Goal: Information Seeking & Learning: Learn about a topic

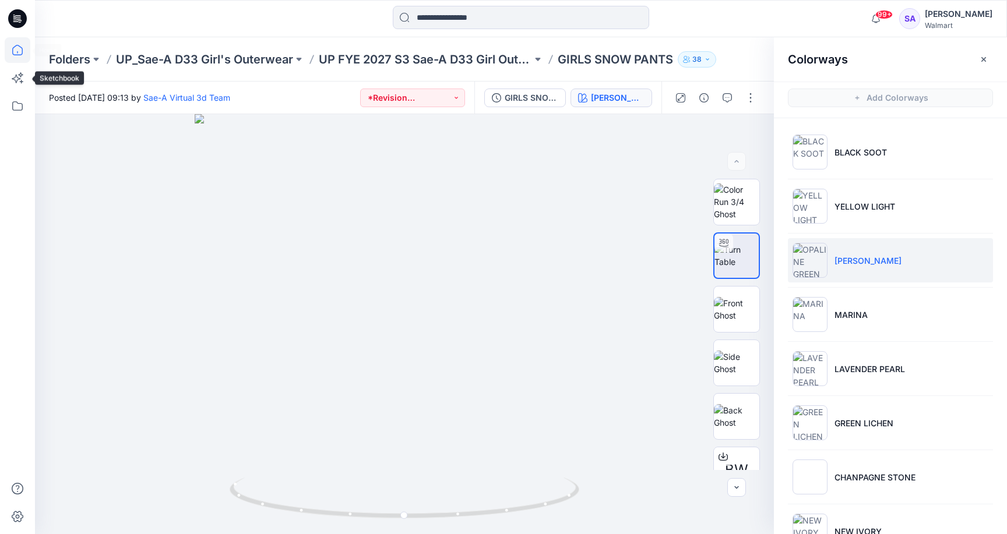
click at [18, 52] on icon at bounding box center [18, 50] width 26 height 26
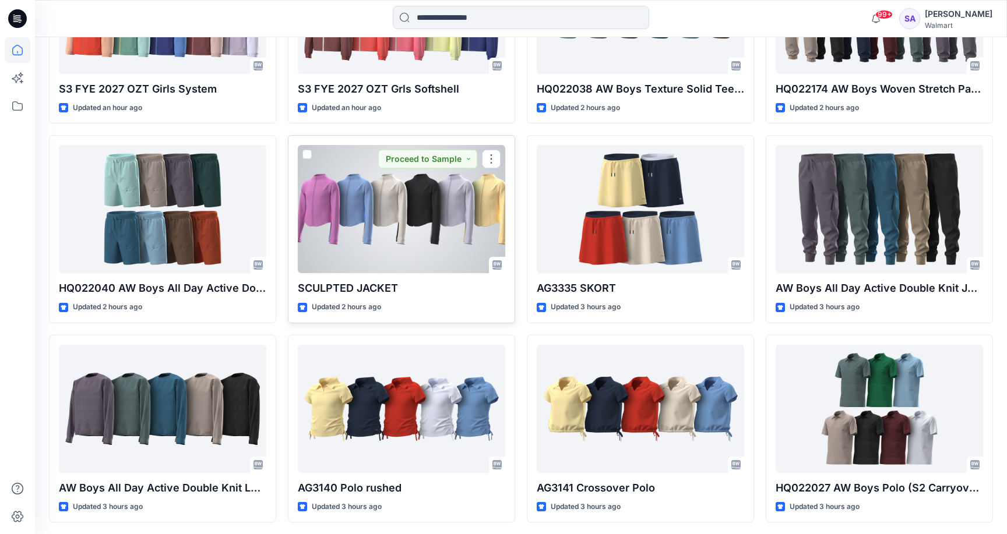
scroll to position [456, 0]
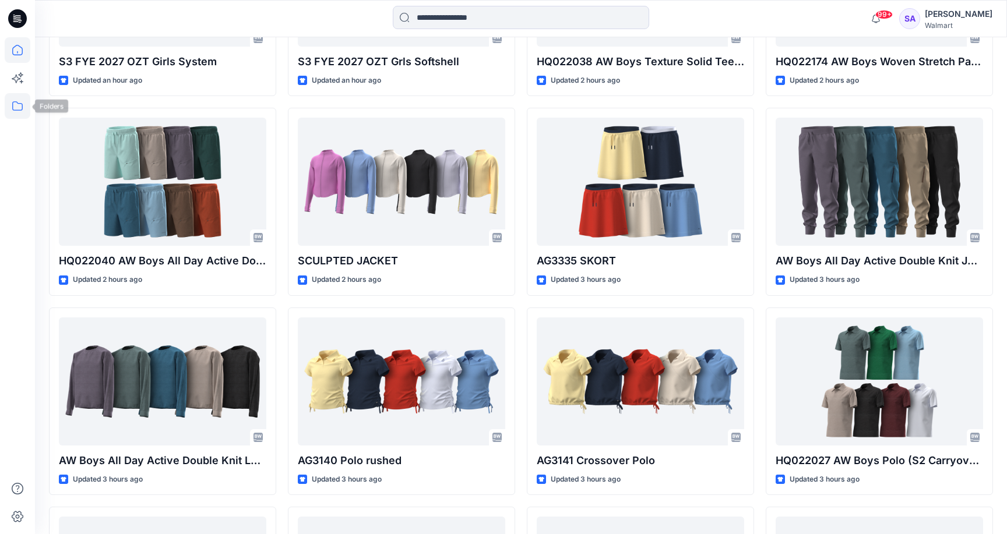
click at [19, 103] on icon at bounding box center [18, 106] width 26 height 26
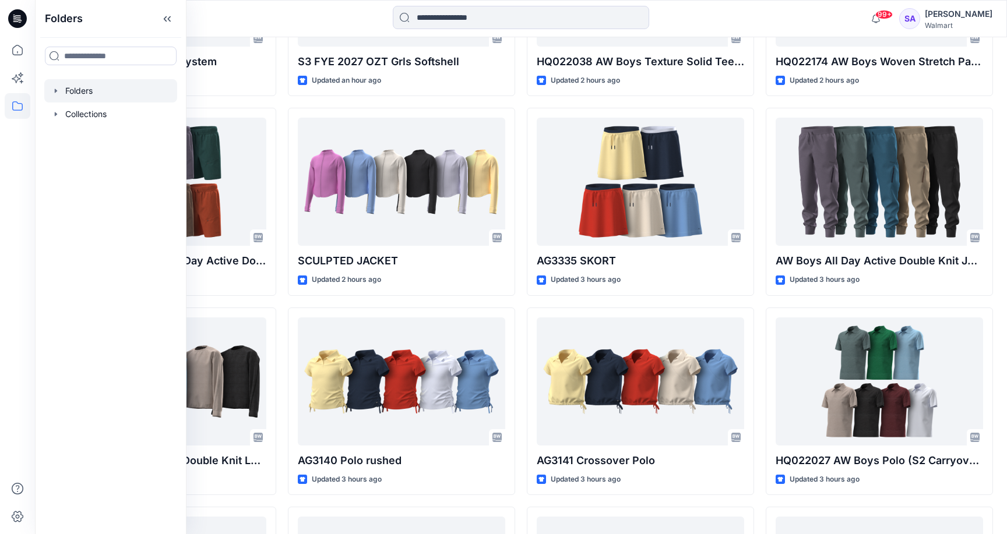
click at [76, 91] on div at bounding box center [110, 90] width 133 height 23
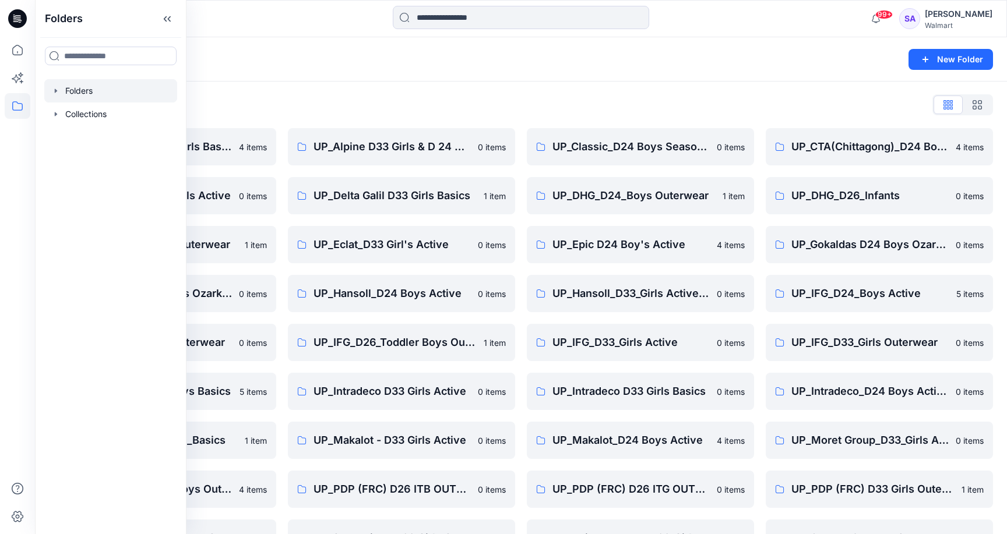
click at [316, 66] on div "Folders" at bounding box center [475, 59] width 853 height 16
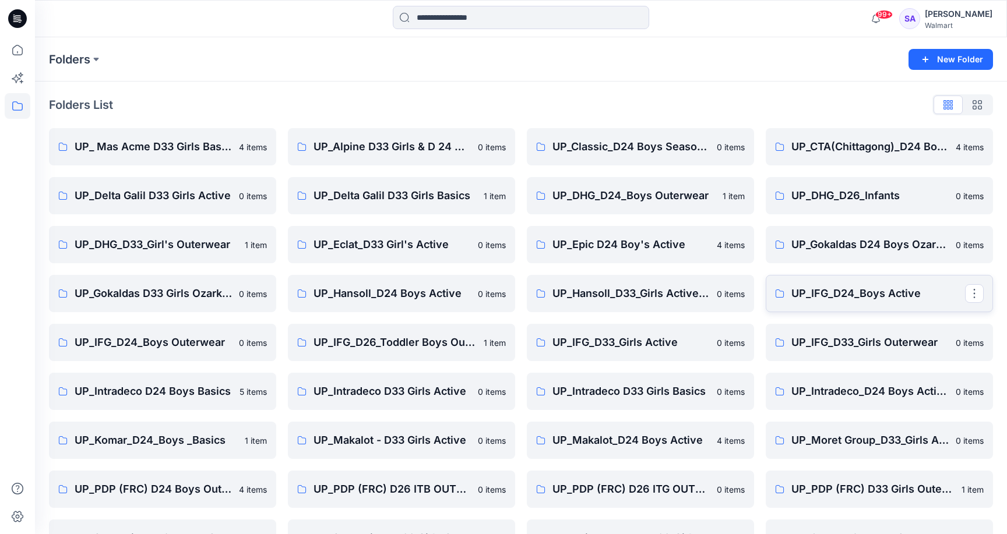
click at [885, 291] on p "UP_IFG_D24_Boys Active" at bounding box center [878, 294] width 174 height 16
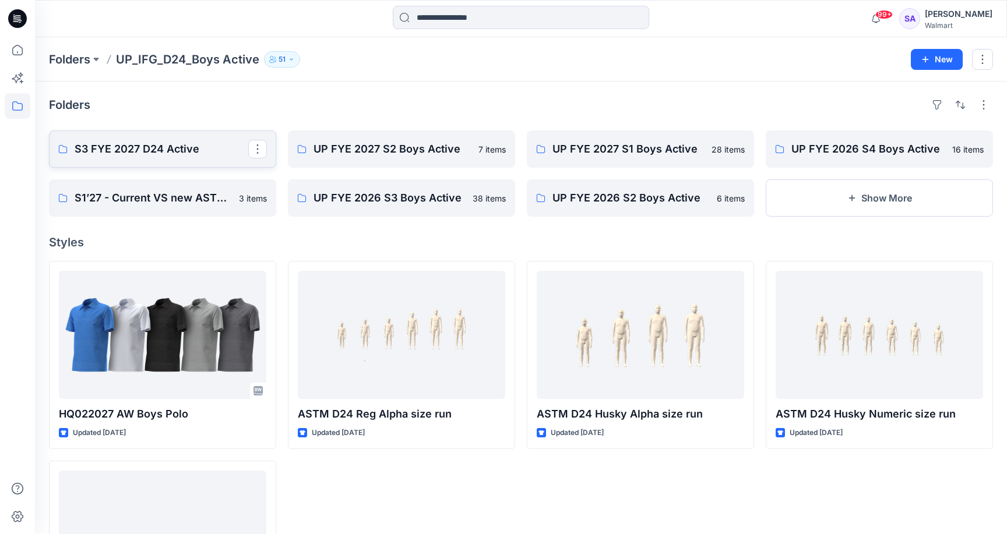
click at [136, 153] on p "S3 FYE 2027 D24 Active" at bounding box center [162, 149] width 174 height 16
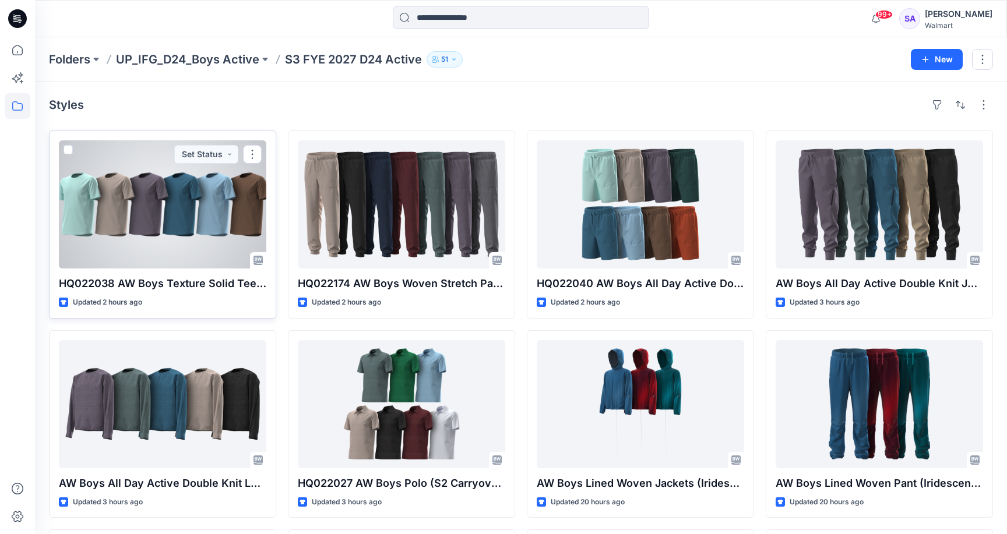
click at [192, 222] on div at bounding box center [162, 204] width 207 height 128
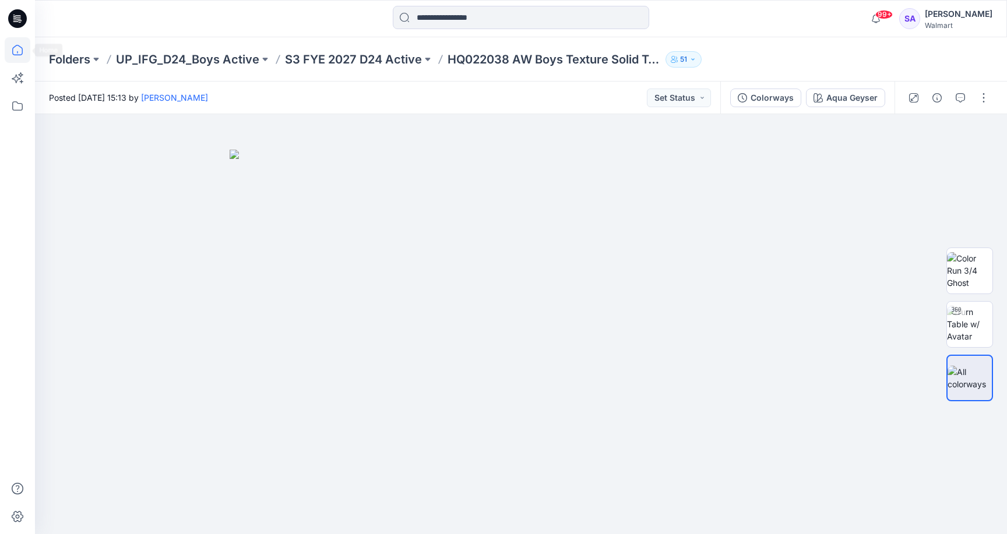
click at [19, 51] on icon at bounding box center [18, 50] width 26 height 26
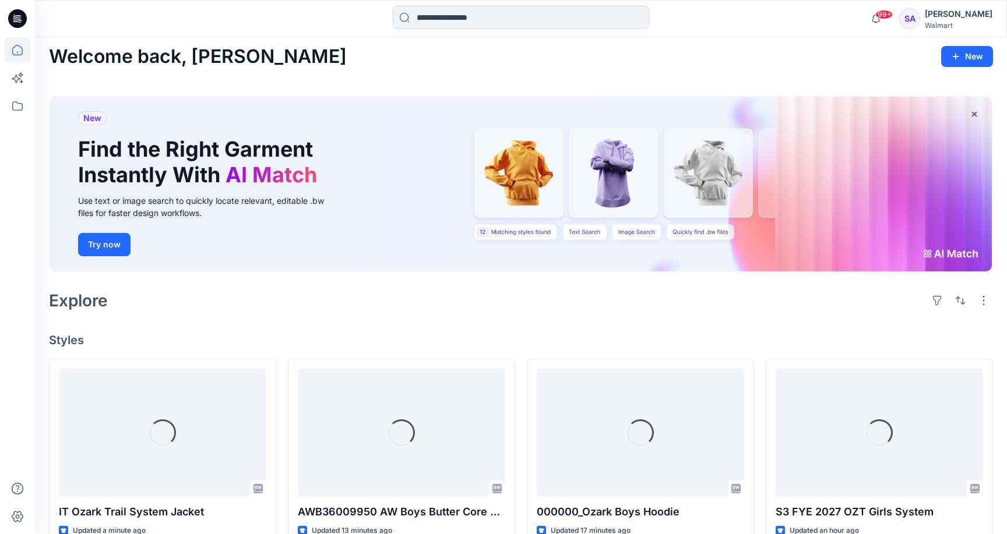
scroll to position [79, 0]
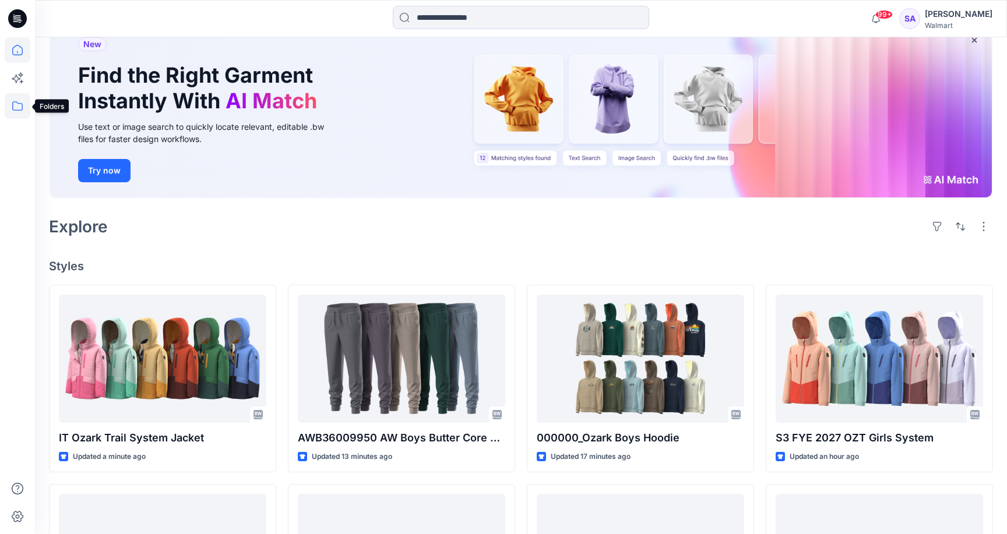
click at [19, 108] on icon at bounding box center [18, 106] width 26 height 26
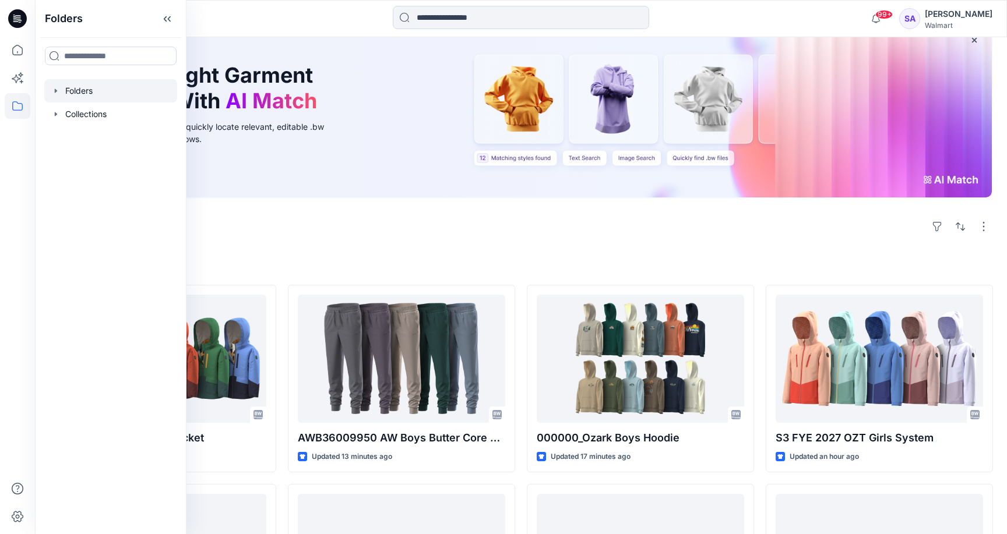
click at [76, 89] on div at bounding box center [110, 90] width 133 height 23
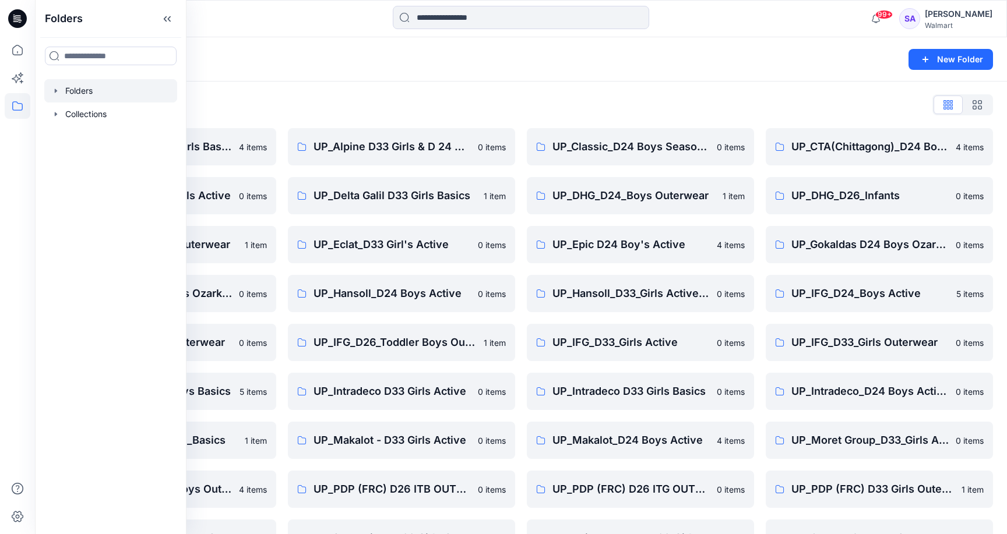
click at [371, 106] on div "Folders List" at bounding box center [521, 105] width 944 height 19
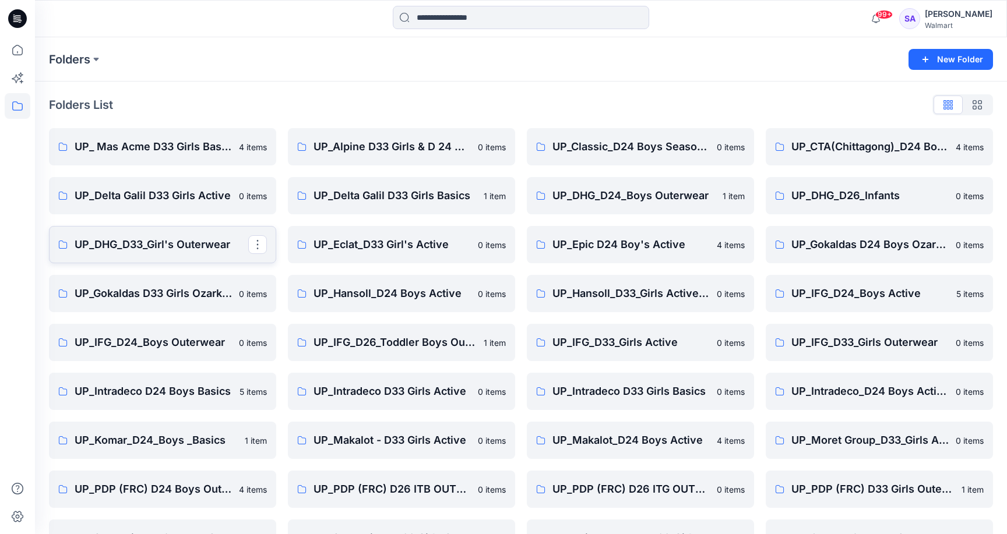
click at [186, 242] on p "UP_DHG_D33_Girl's Outerwear" at bounding box center [162, 245] width 174 height 16
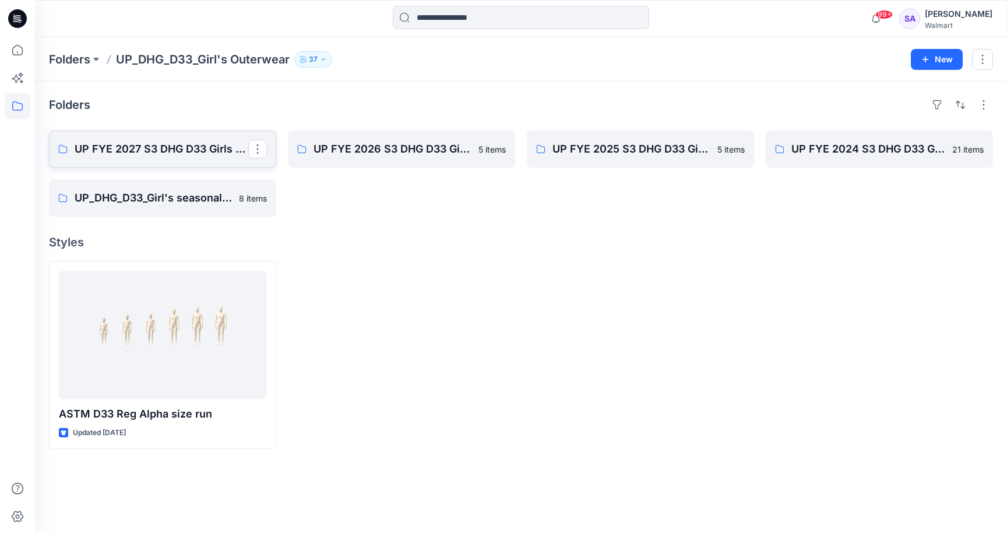
click at [165, 138] on link "UP FYE 2027 S3 DHG D33 Girls Outerwear" at bounding box center [162, 149] width 227 height 37
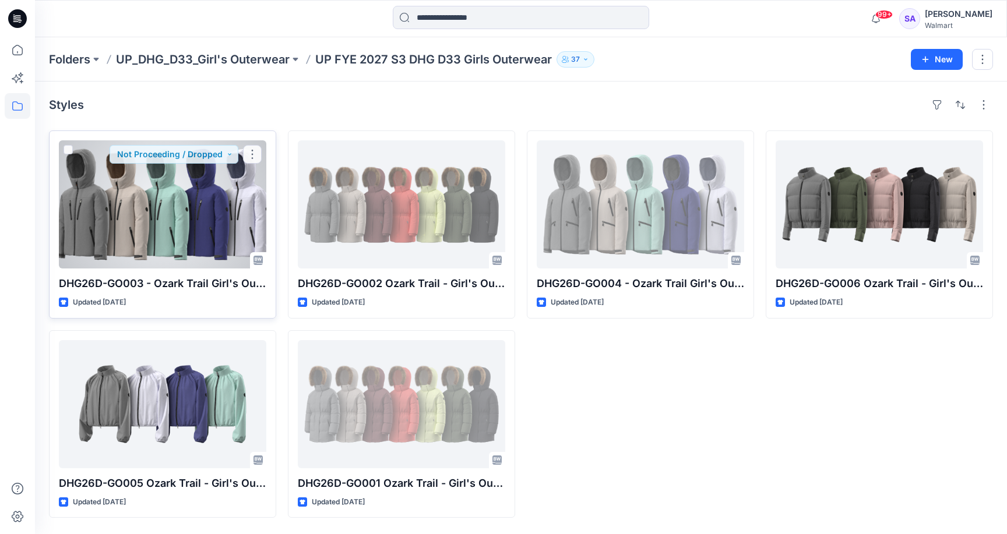
click at [137, 216] on div at bounding box center [162, 204] width 207 height 128
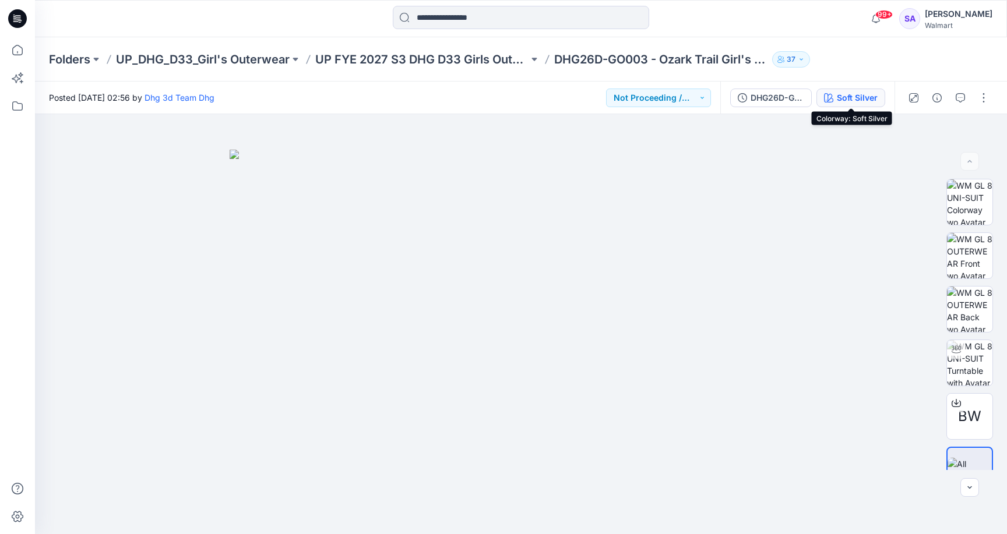
click at [830, 93] on icon "button" at bounding box center [828, 97] width 9 height 9
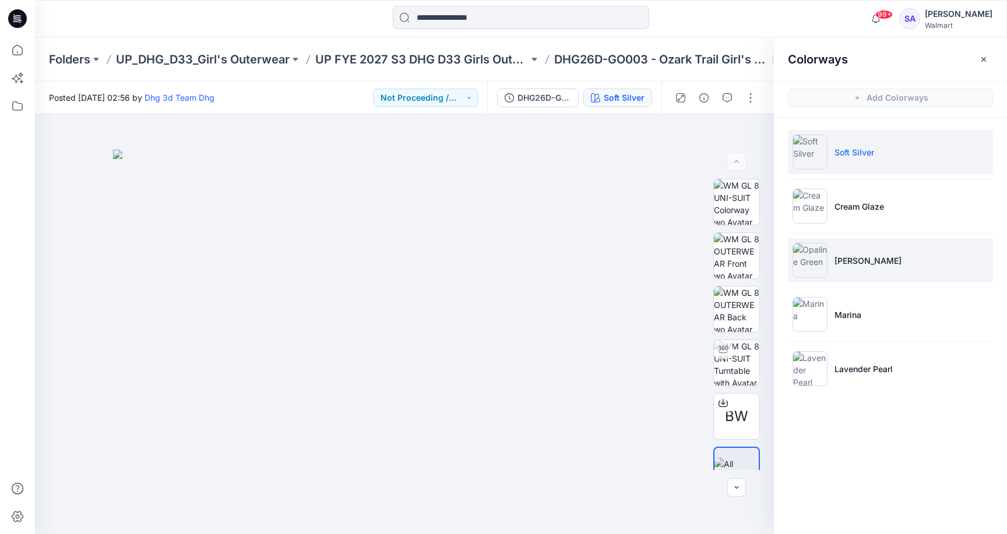
click at [860, 263] on p "[PERSON_NAME]" at bounding box center [867, 261] width 67 height 12
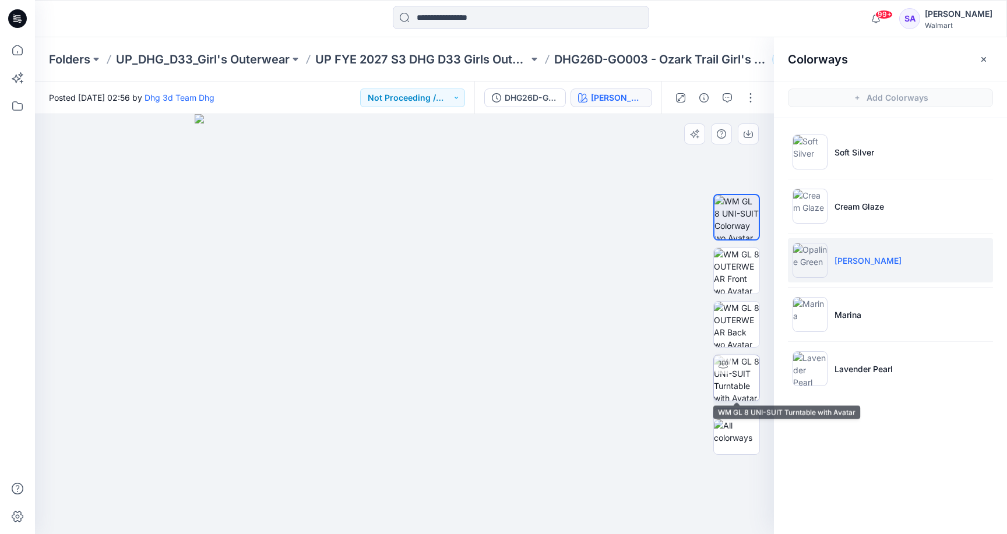
click at [750, 385] on img at bounding box center [736, 377] width 45 height 45
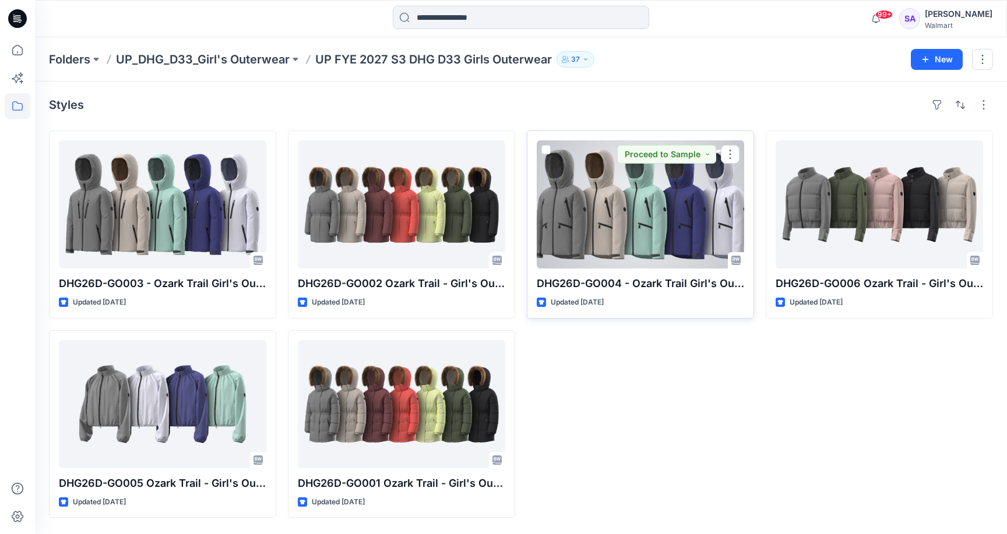
click at [637, 200] on div at bounding box center [640, 204] width 207 height 128
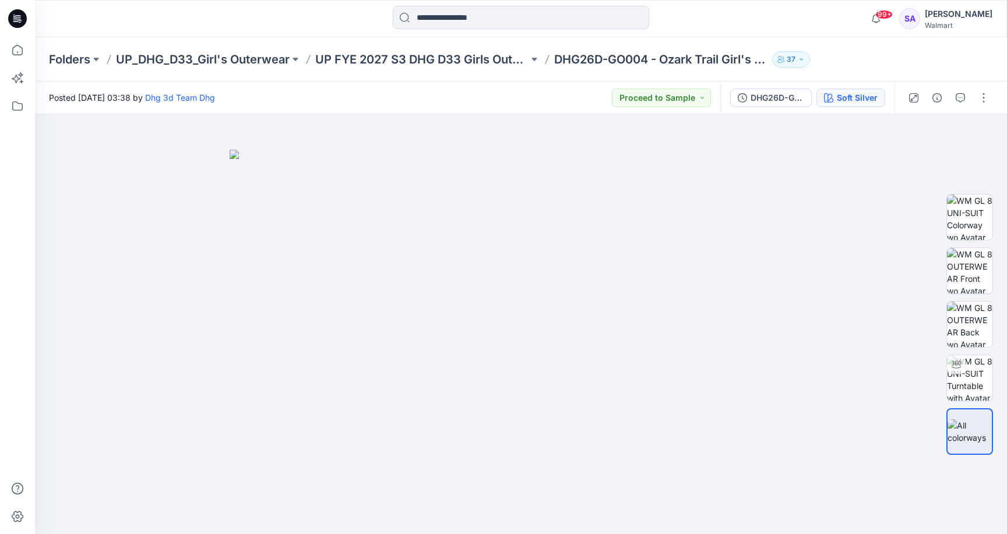
click at [878, 101] on button "Soft Silver" at bounding box center [850, 98] width 69 height 19
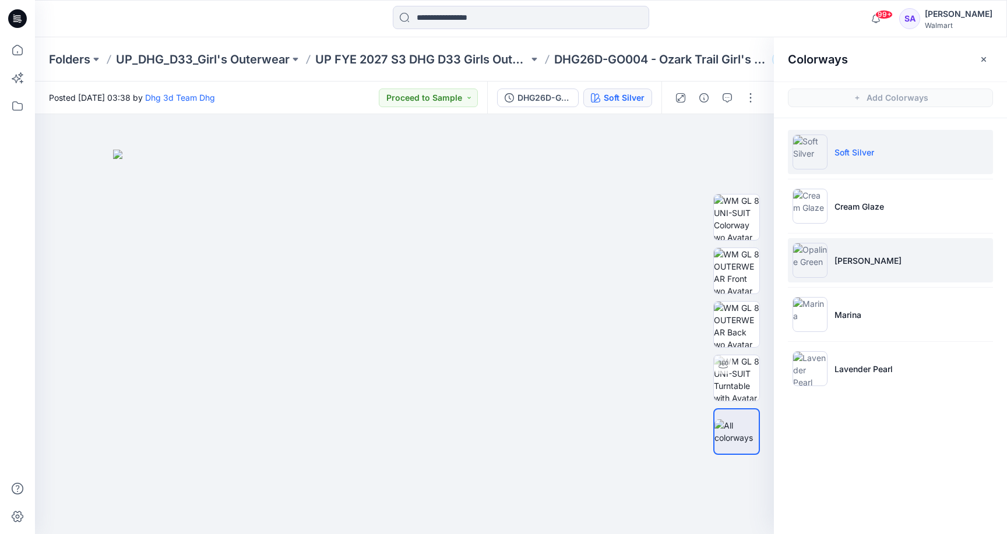
click at [878, 262] on p "[PERSON_NAME]" at bounding box center [867, 261] width 67 height 12
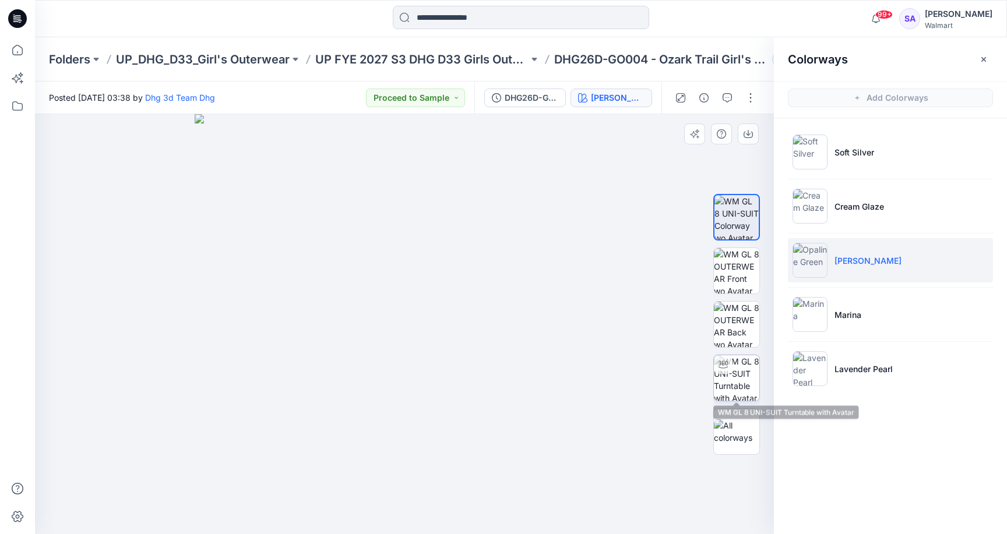
click at [741, 378] on img at bounding box center [736, 377] width 45 height 45
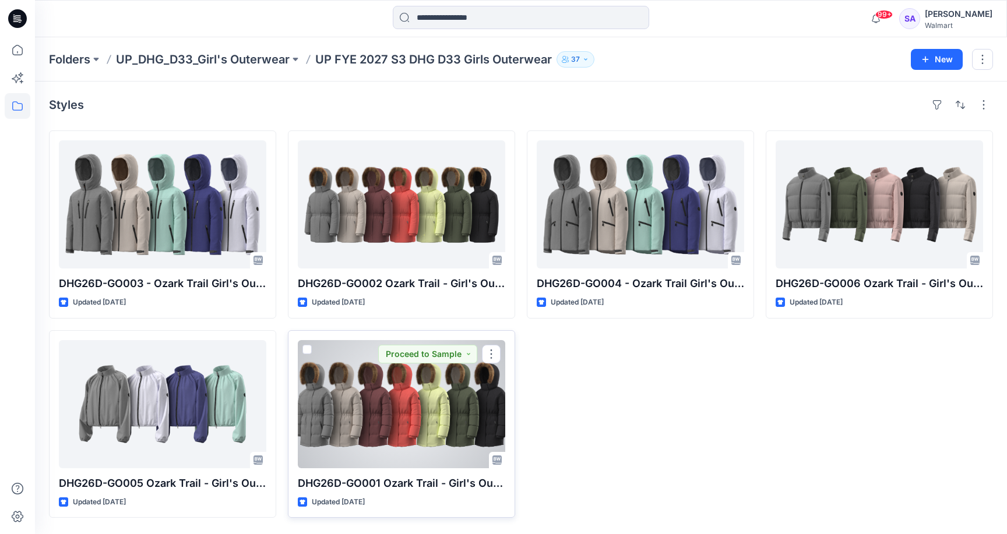
click at [433, 423] on div at bounding box center [401, 404] width 207 height 128
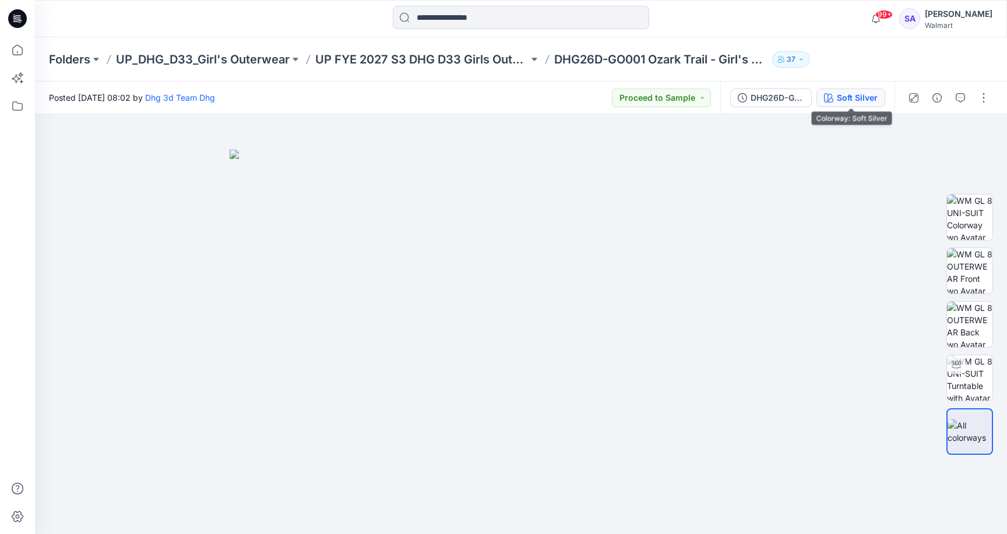
click at [857, 98] on div "Soft Silver" at bounding box center [857, 97] width 41 height 13
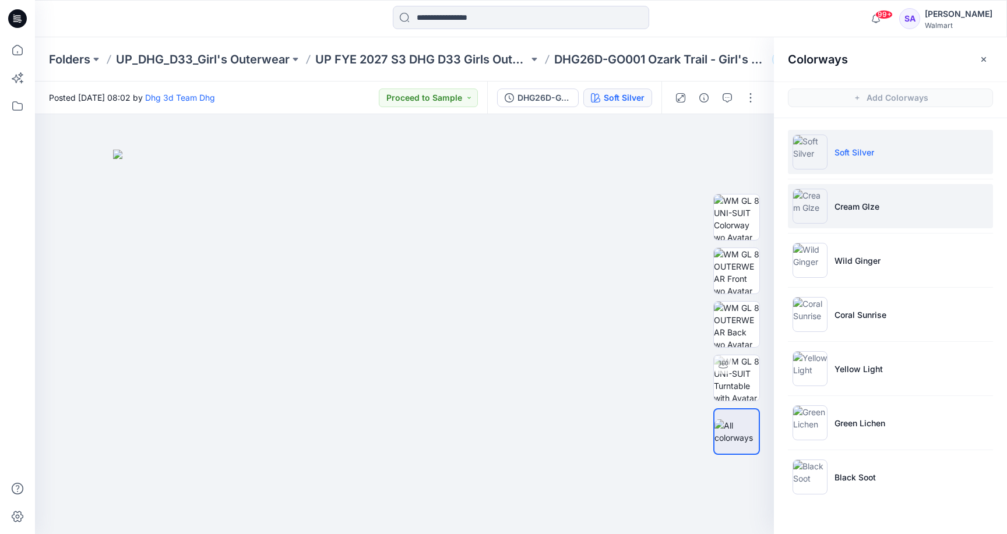
click at [865, 205] on p "Cream Glze" at bounding box center [856, 206] width 45 height 12
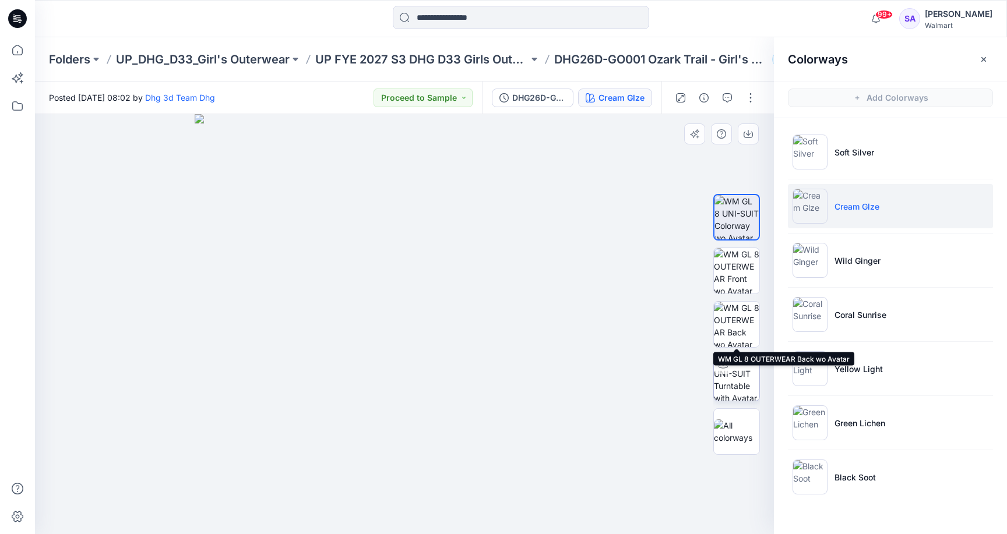
click at [738, 384] on img at bounding box center [736, 377] width 45 height 45
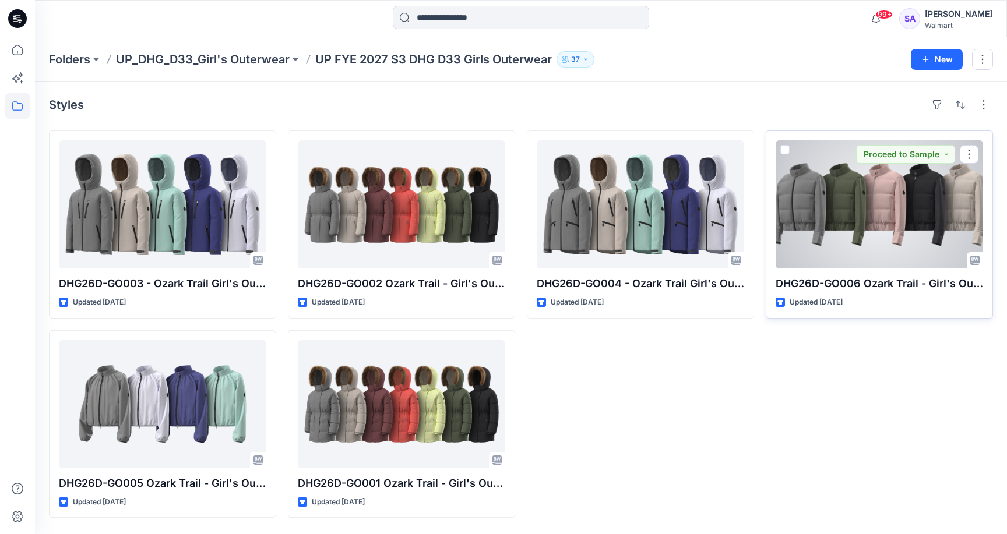
click at [847, 178] on div at bounding box center [879, 204] width 207 height 128
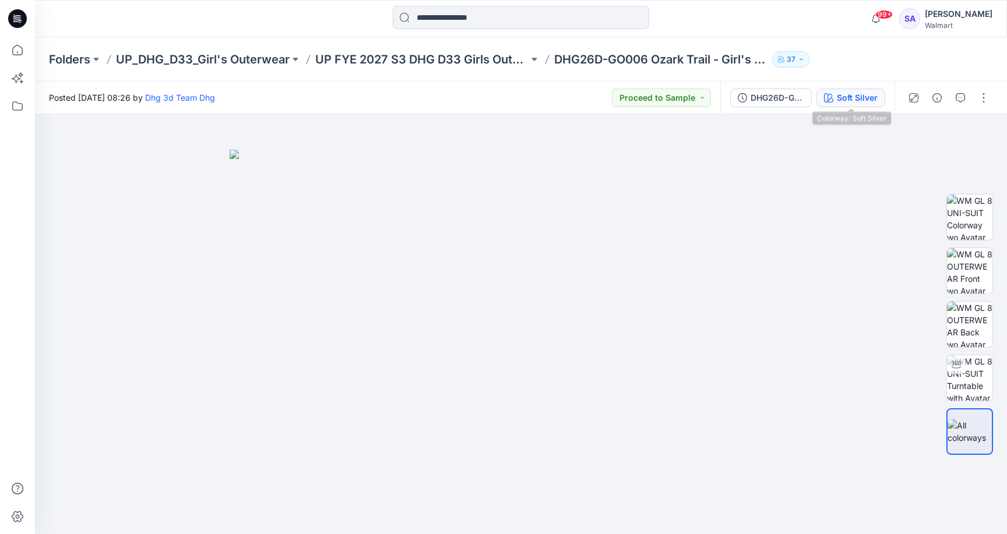
click at [855, 98] on div "Soft Silver" at bounding box center [857, 97] width 41 height 13
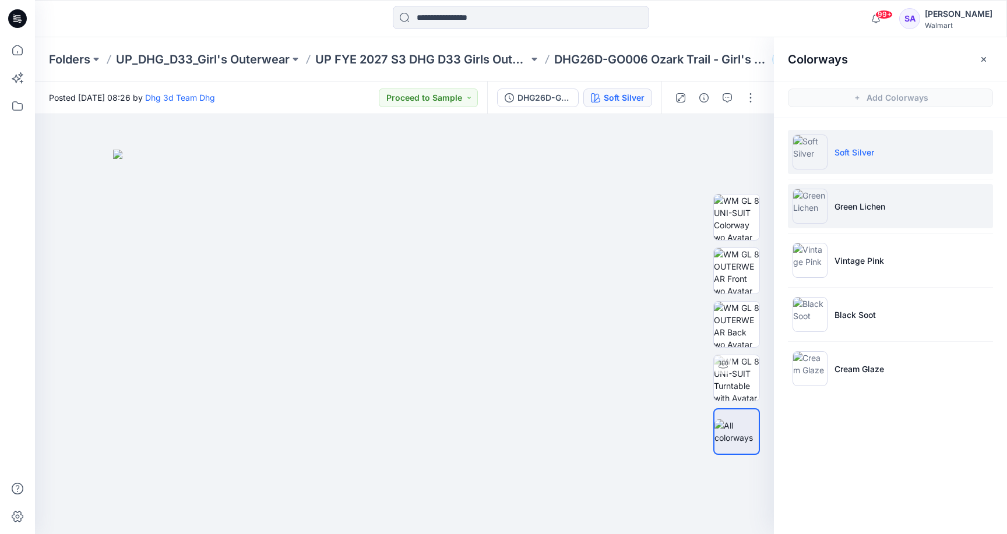
click at [849, 205] on p "Green Lichen" at bounding box center [859, 206] width 51 height 12
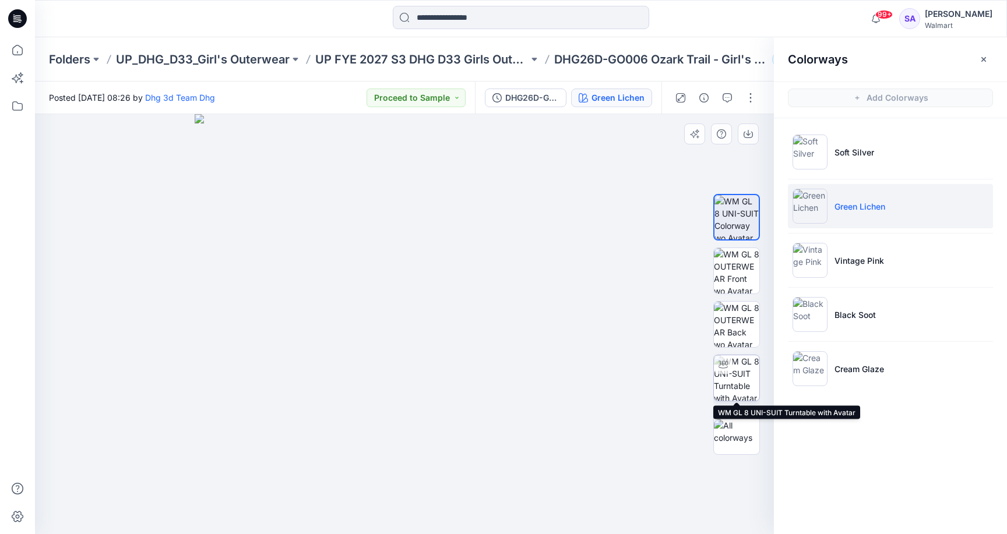
click at [744, 381] on img at bounding box center [736, 377] width 45 height 45
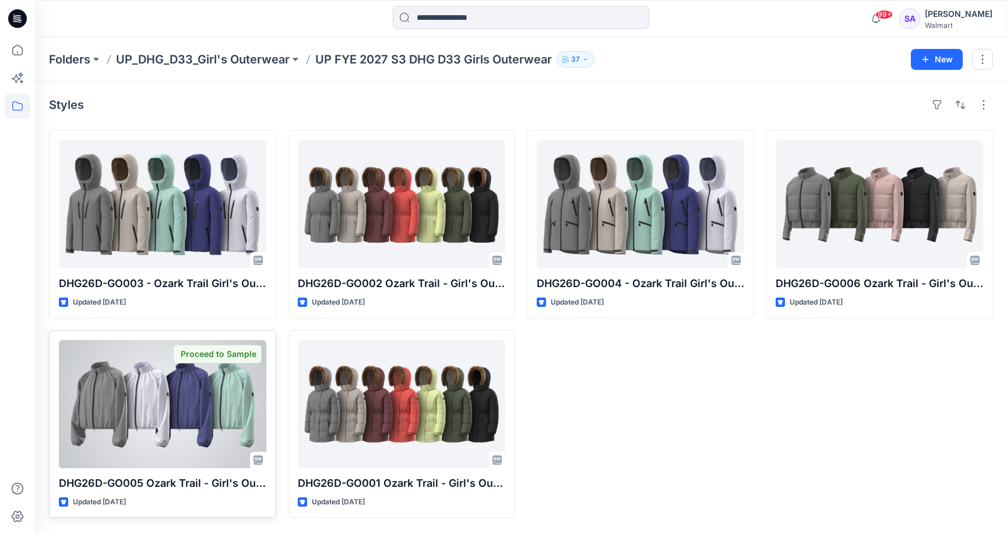
click at [182, 430] on div at bounding box center [162, 404] width 207 height 128
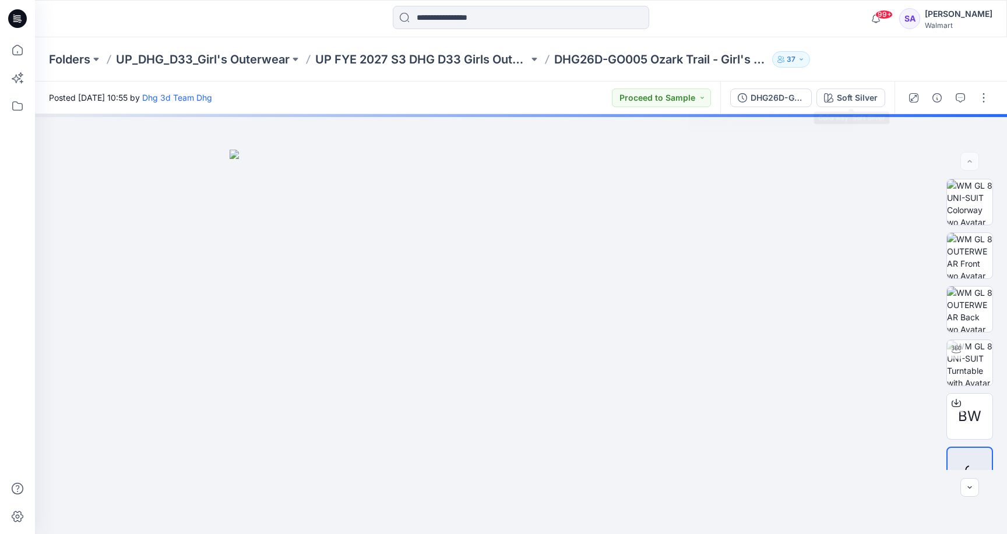
click at [848, 86] on div "DHG26D-GO005 Ozark Trail - Girl's Outerwear-Better Lightweight Windbreaker Soft…" at bounding box center [807, 98] width 174 height 33
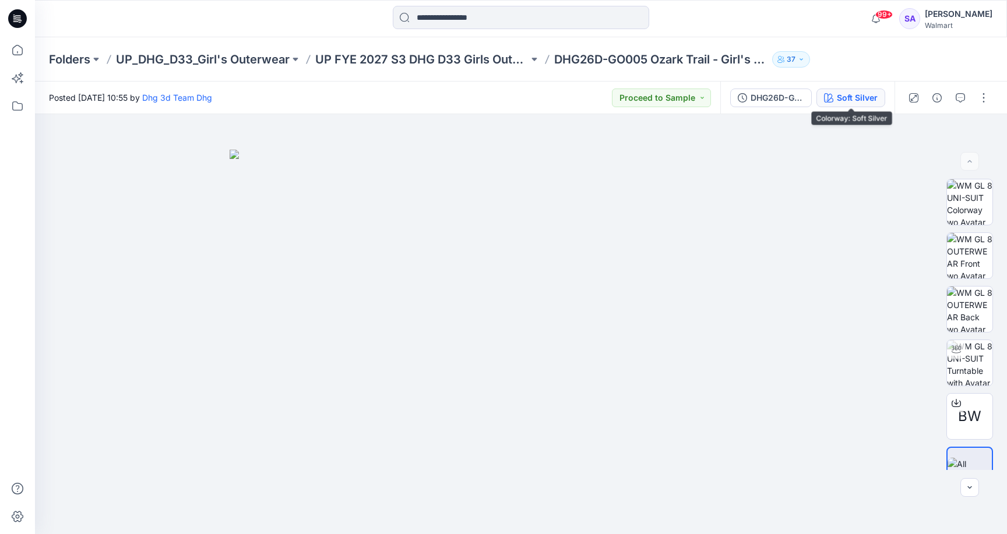
click at [845, 95] on div "Soft Silver" at bounding box center [857, 97] width 41 height 13
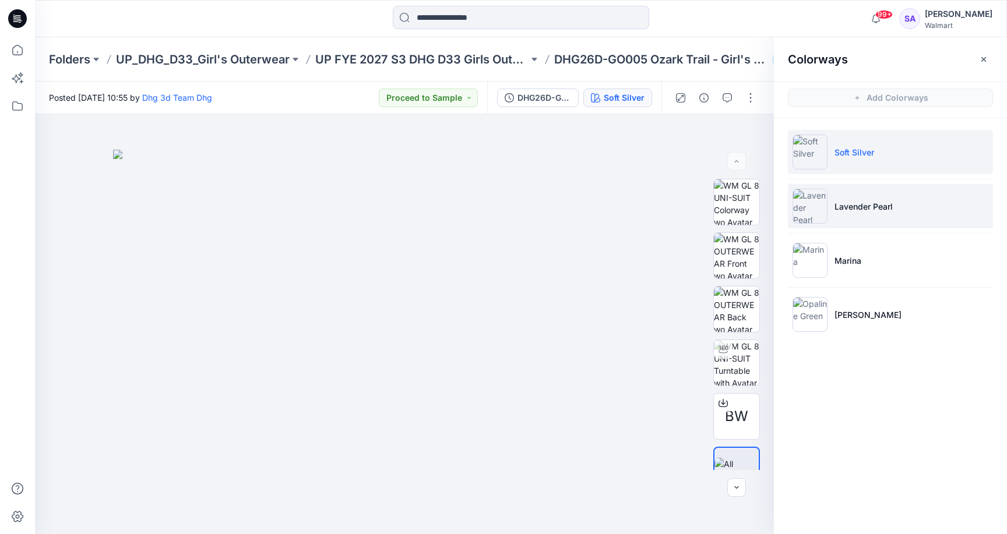
click at [894, 202] on li "Lavender Pearl" at bounding box center [890, 206] width 205 height 44
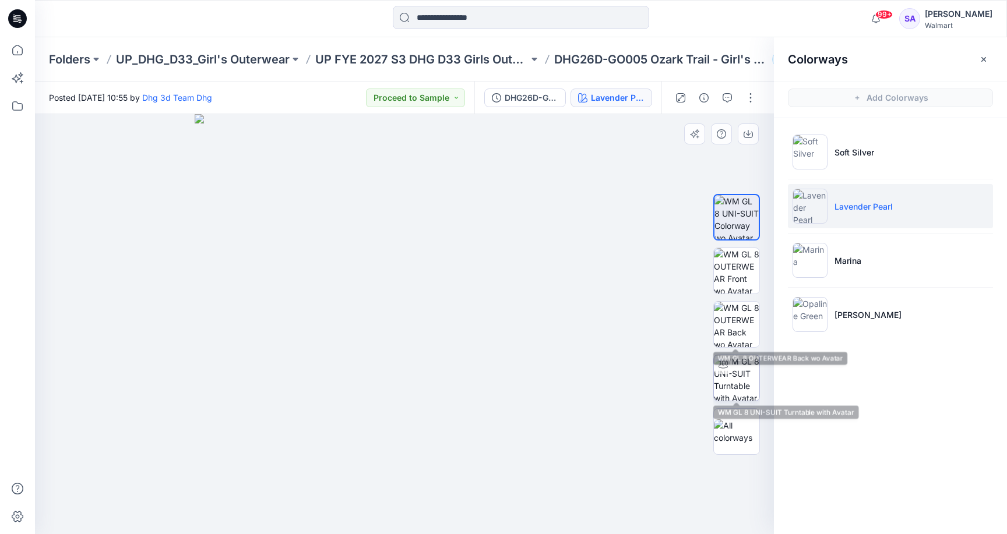
click at [736, 378] on img at bounding box center [736, 377] width 45 height 45
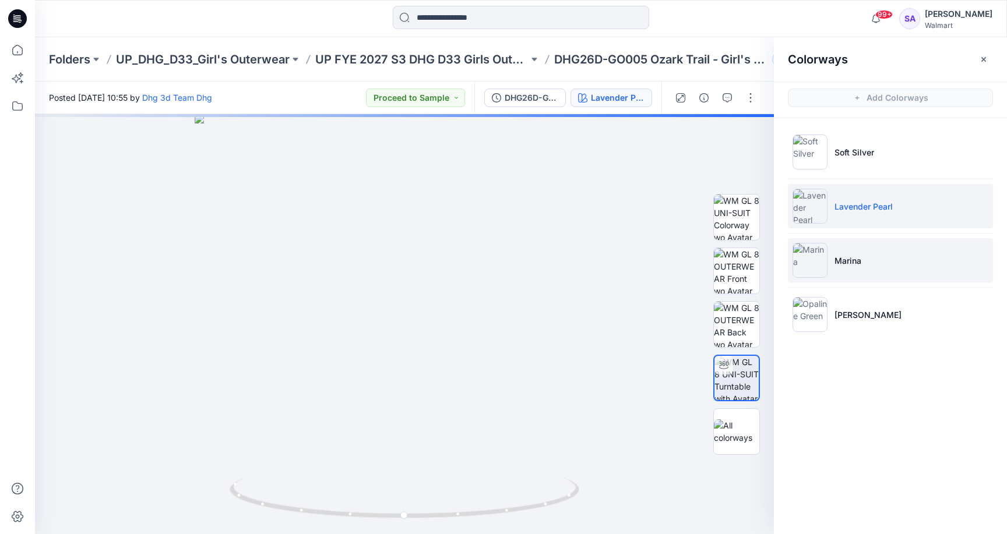
click at [869, 255] on li "Marina" at bounding box center [890, 260] width 205 height 44
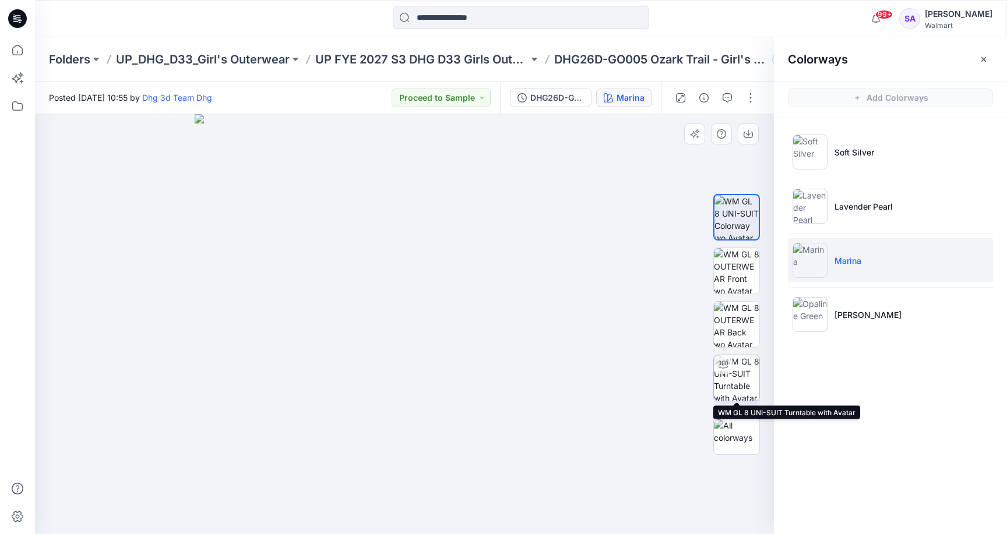
click at [737, 377] on img at bounding box center [736, 377] width 45 height 45
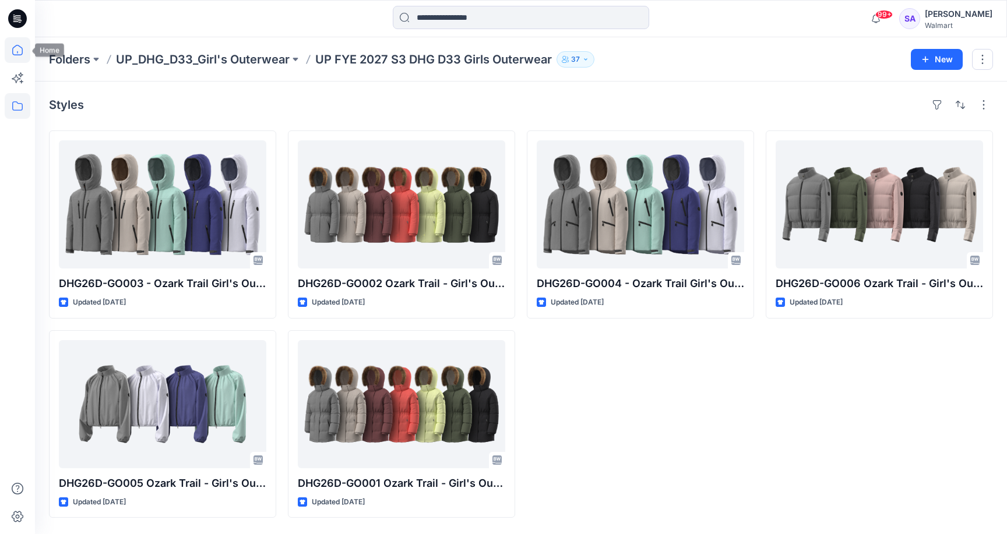
click at [21, 48] on icon at bounding box center [17, 50] width 10 height 10
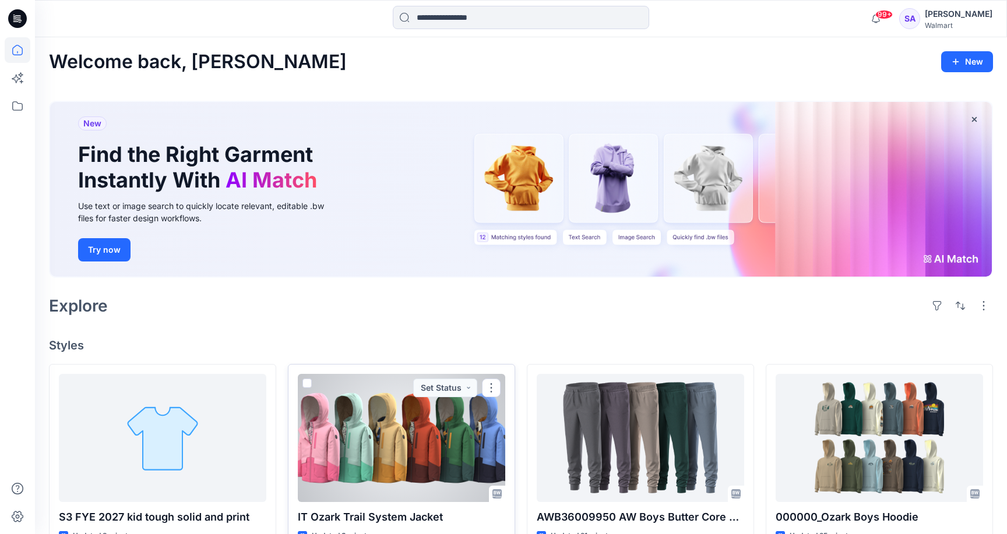
click at [420, 454] on div at bounding box center [401, 438] width 207 height 128
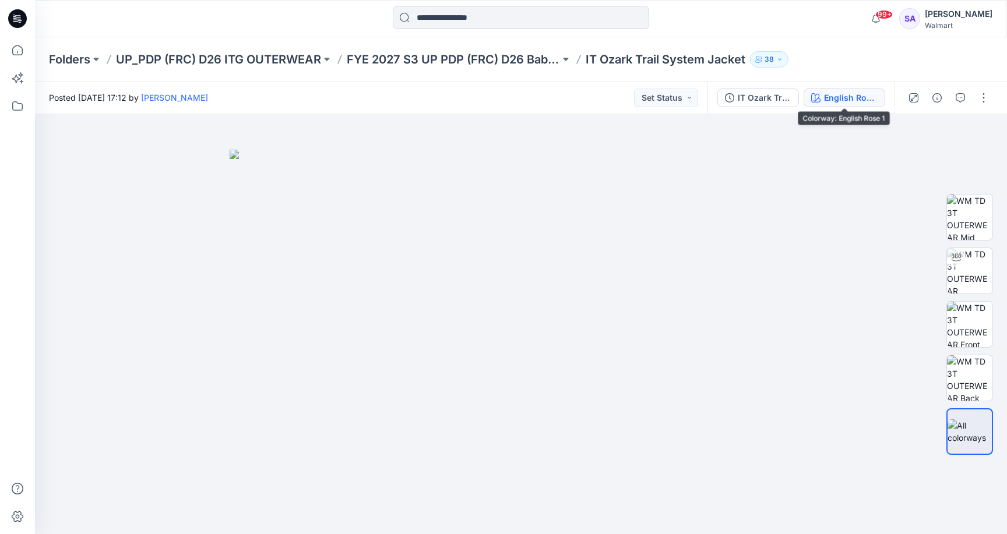
click at [840, 97] on div "English Rose 1" at bounding box center [851, 97] width 54 height 13
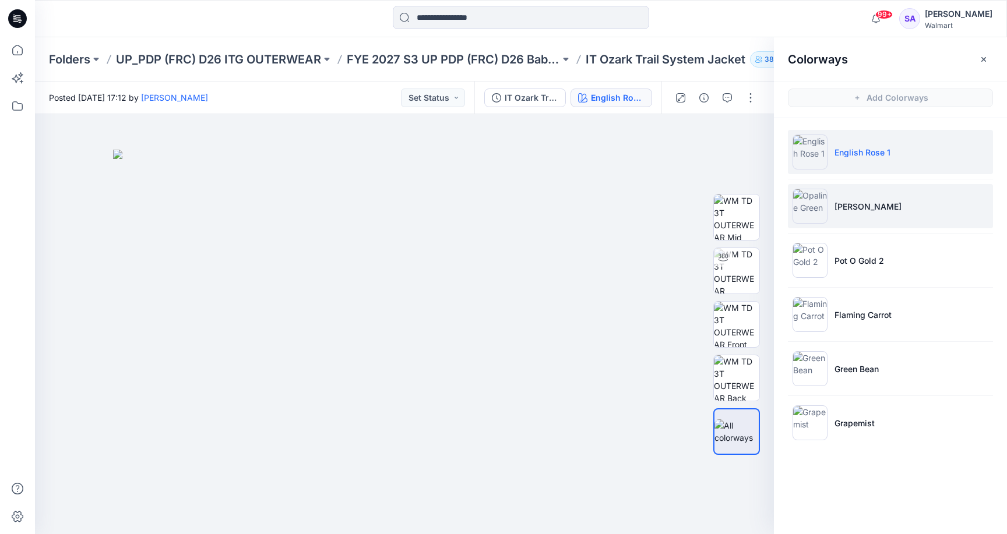
click at [862, 208] on p "[PERSON_NAME]" at bounding box center [867, 206] width 67 height 12
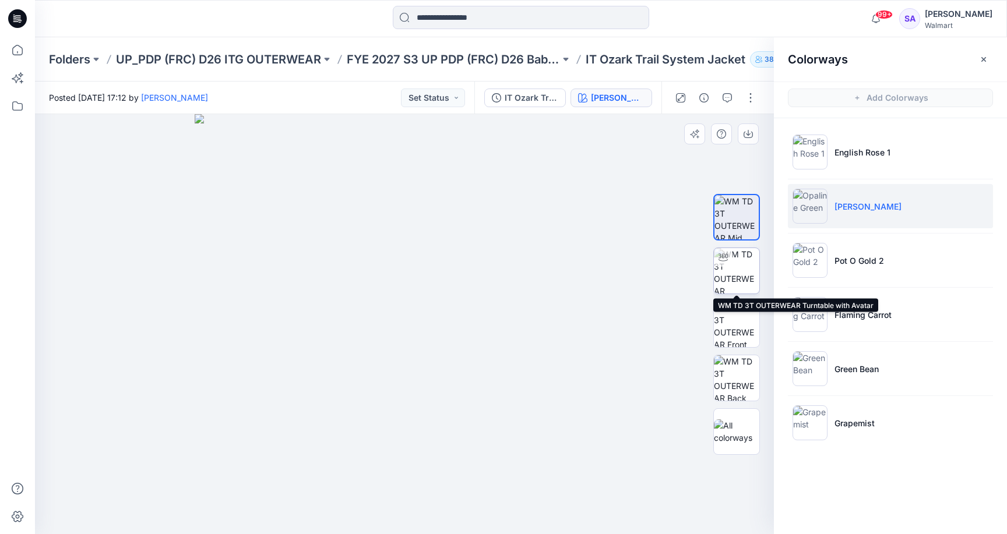
click at [742, 265] on img at bounding box center [736, 270] width 45 height 45
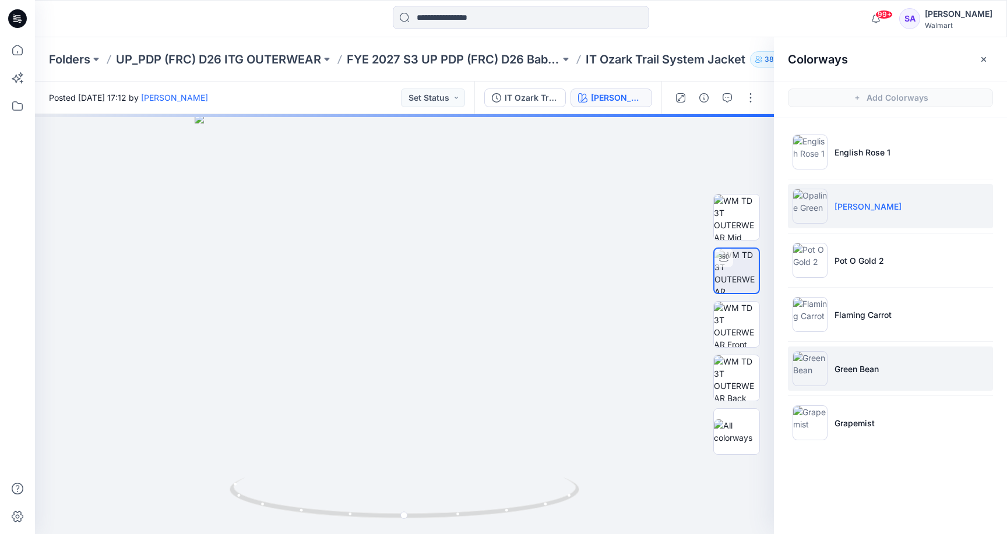
click at [840, 362] on li "Green Bean" at bounding box center [890, 369] width 205 height 44
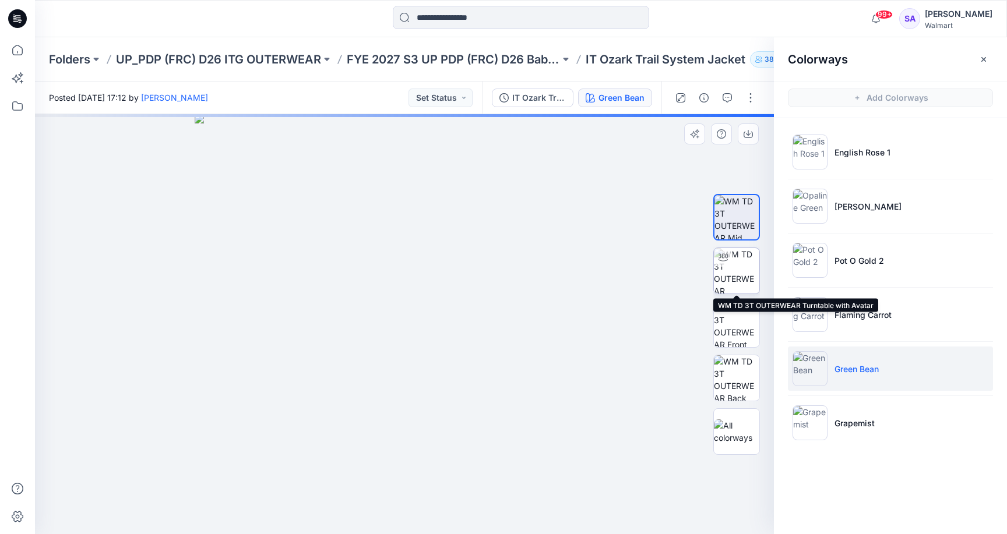
click at [745, 274] on img at bounding box center [736, 270] width 45 height 45
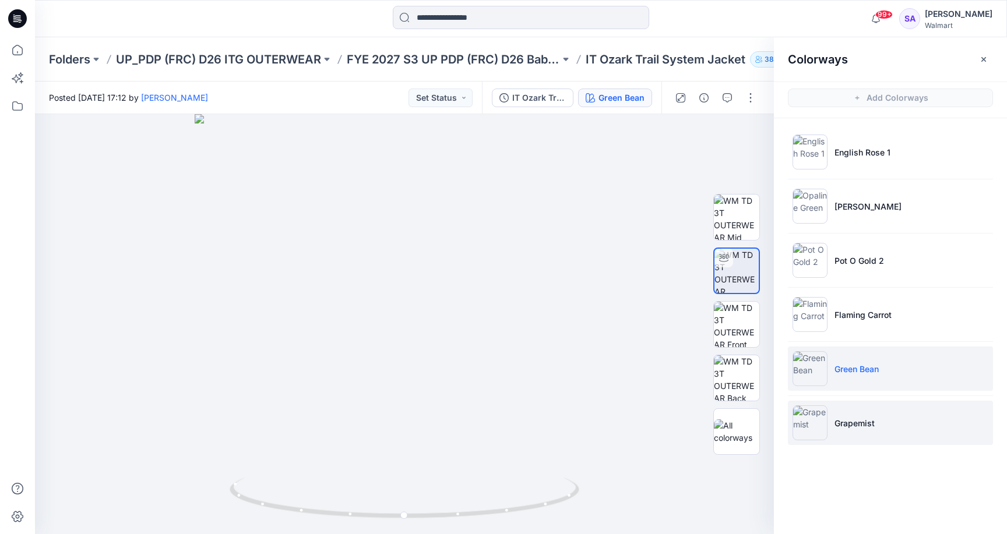
click at [852, 402] on li "Grapemist" at bounding box center [890, 423] width 205 height 44
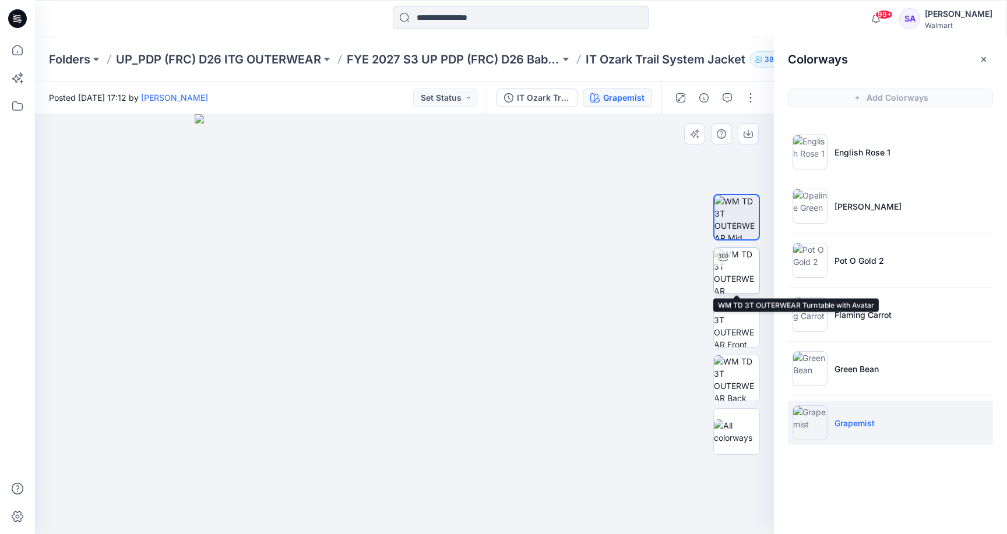
click at [742, 263] on img at bounding box center [736, 270] width 45 height 45
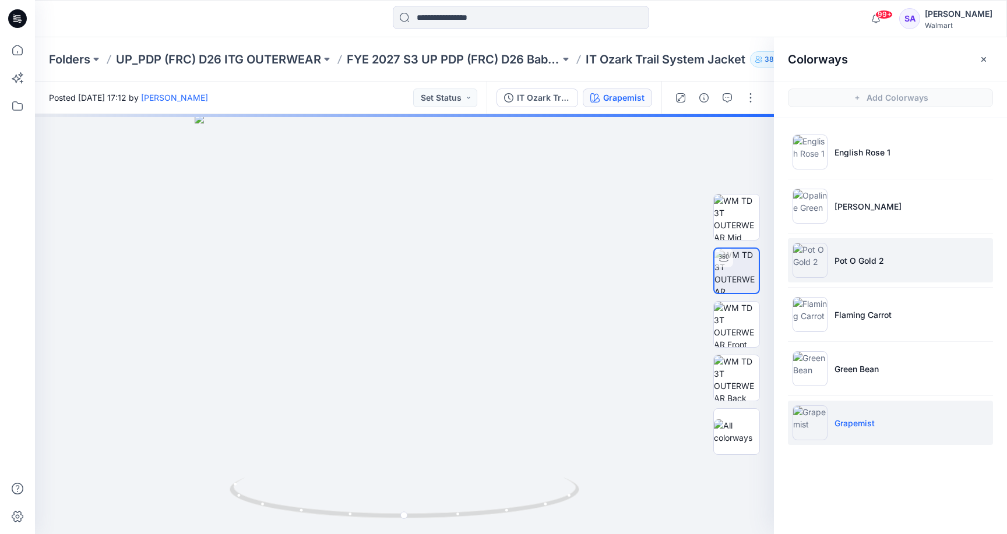
click at [861, 262] on p "Pot O Gold 2" at bounding box center [859, 261] width 50 height 12
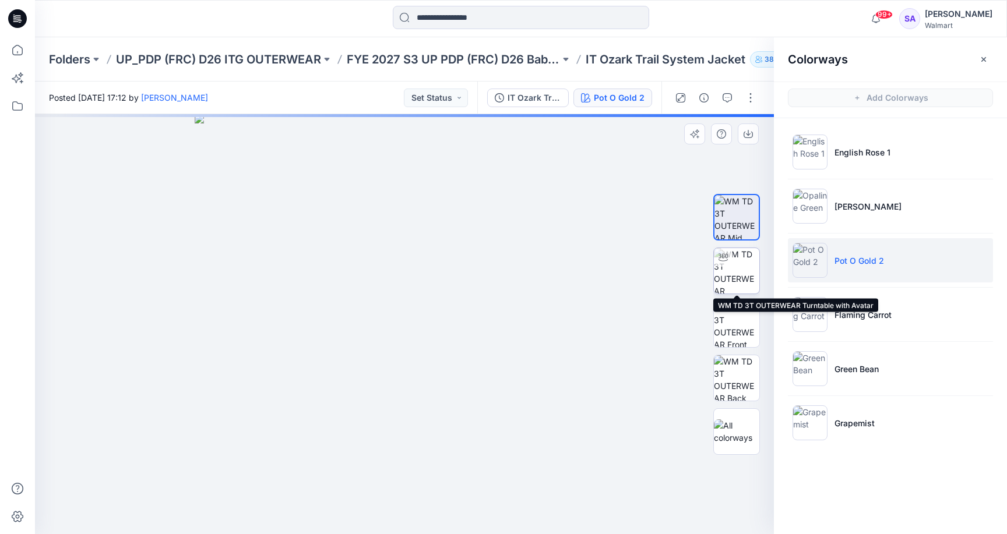
click at [742, 276] on img at bounding box center [736, 270] width 45 height 45
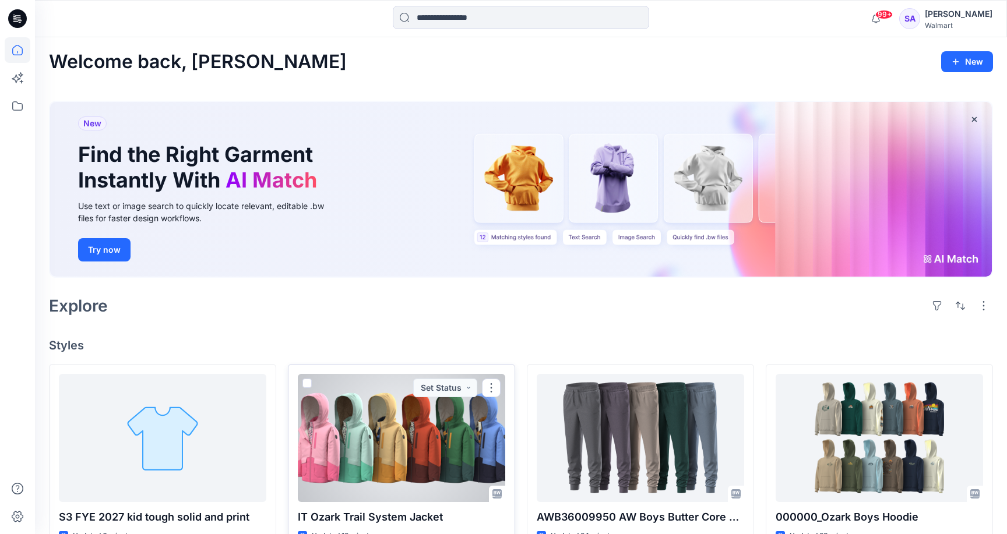
click at [372, 438] on div at bounding box center [401, 438] width 207 height 128
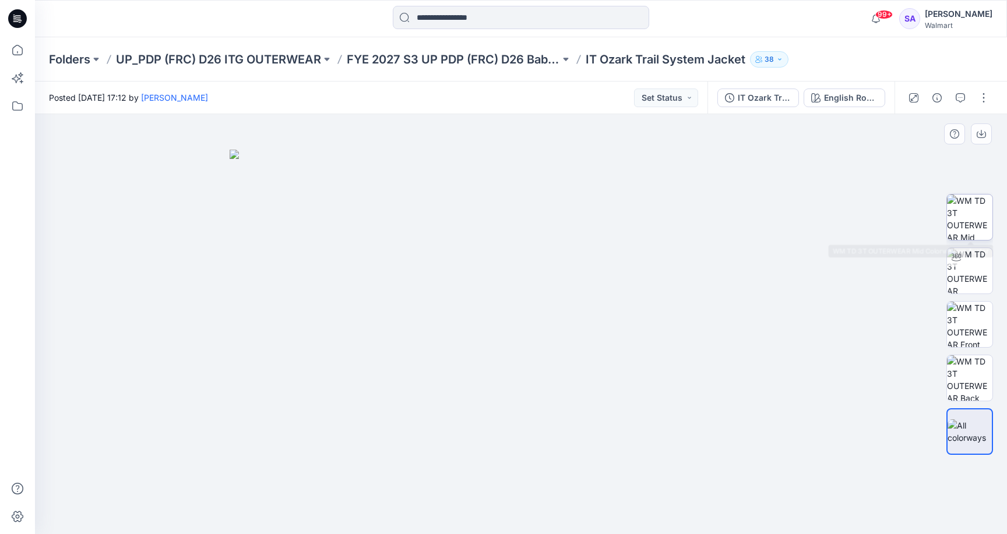
click at [975, 237] on img at bounding box center [969, 217] width 45 height 45
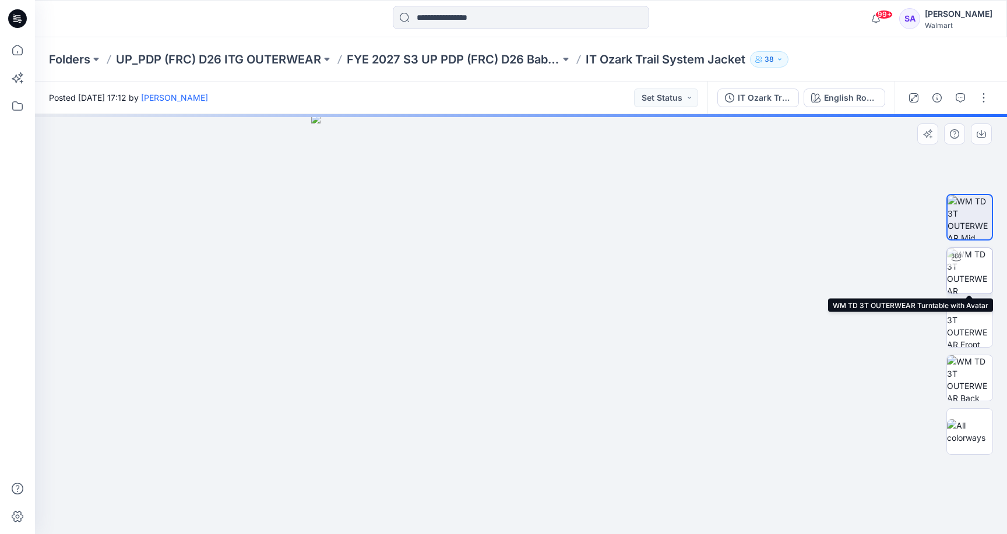
click at [978, 281] on img at bounding box center [969, 270] width 45 height 45
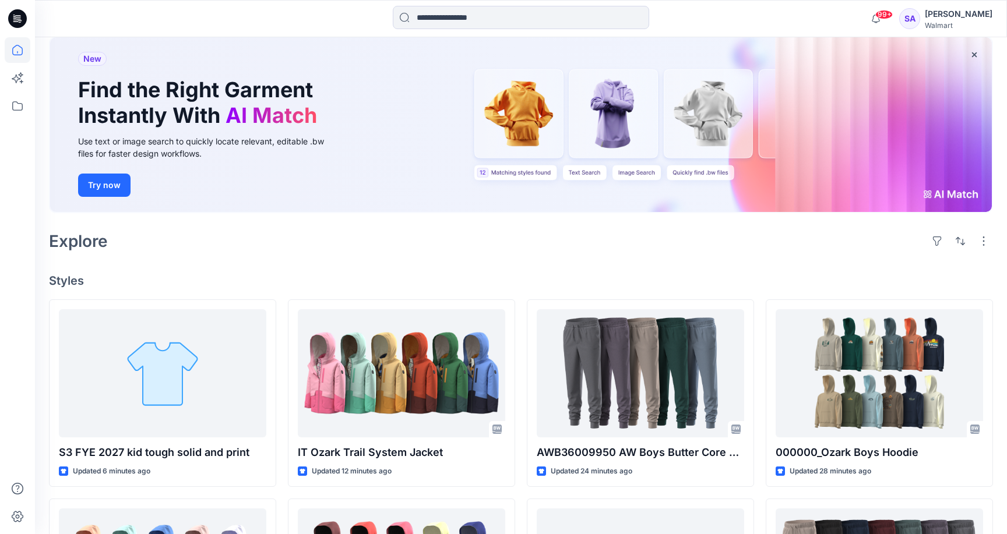
scroll to position [132, 0]
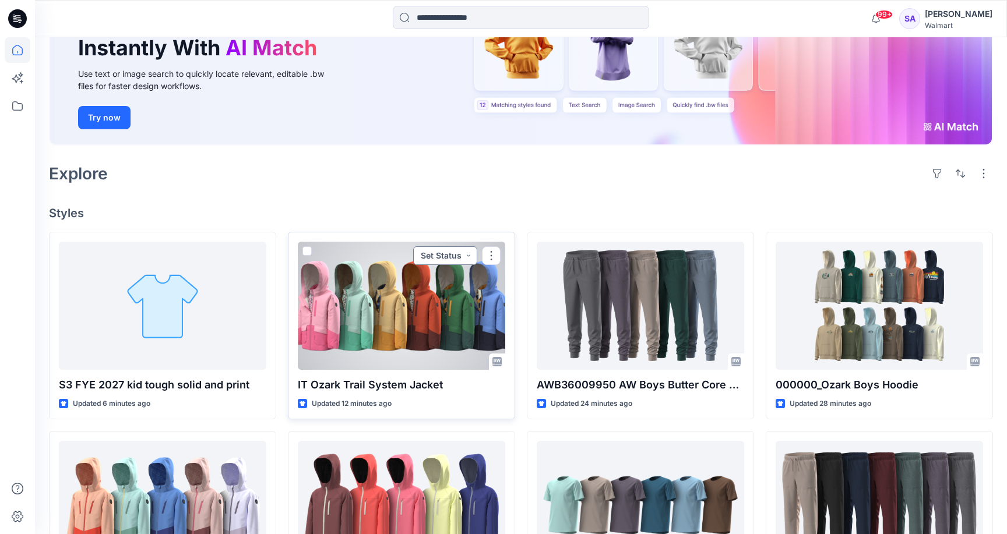
click at [446, 253] on button "Set Status" at bounding box center [445, 255] width 64 height 19
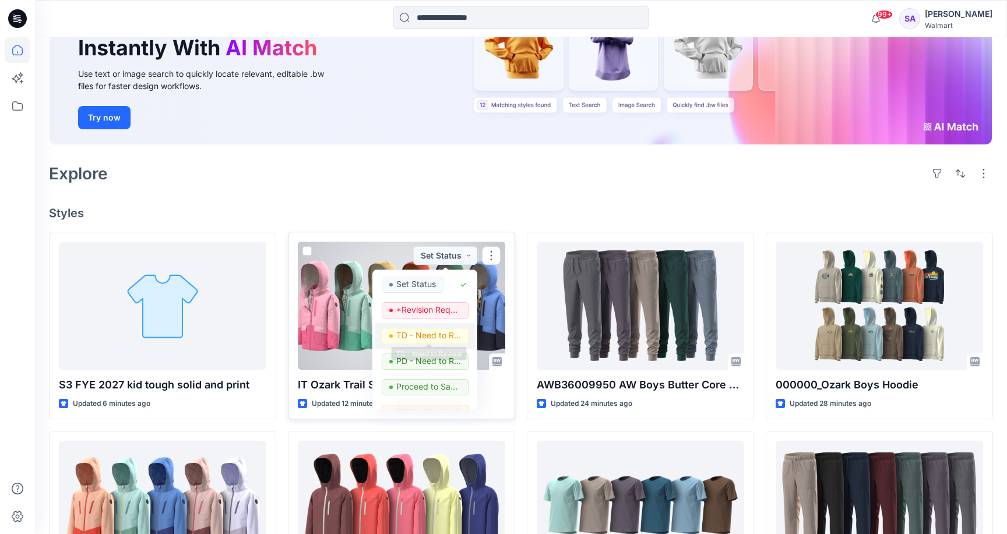
click at [427, 334] on p "TD - Need to Review" at bounding box center [428, 335] width 65 height 15
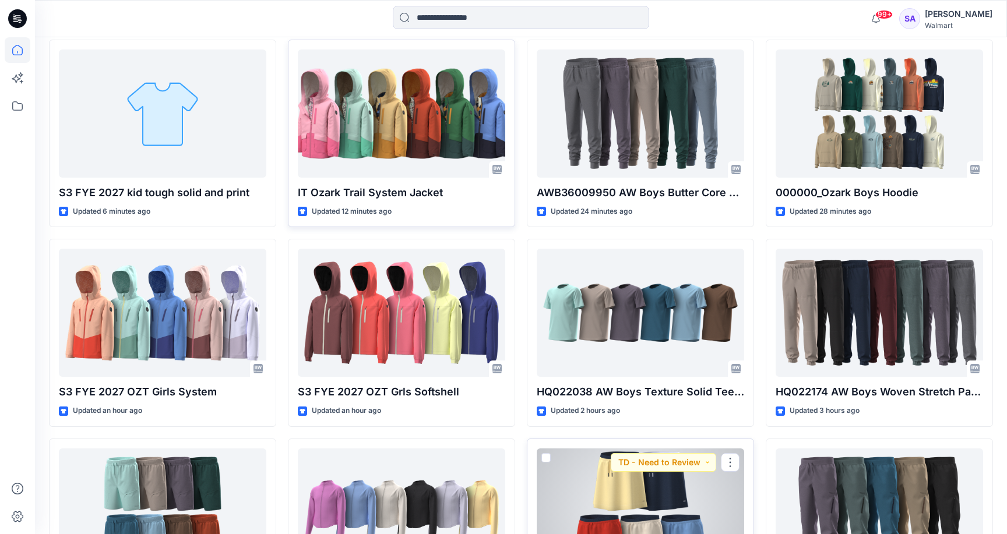
scroll to position [67, 0]
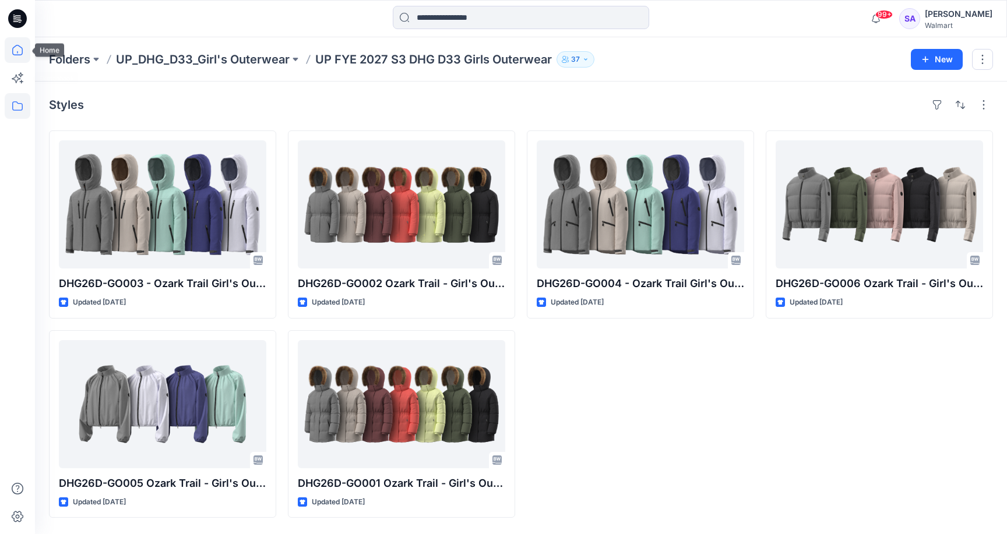
click at [17, 46] on icon at bounding box center [18, 50] width 26 height 26
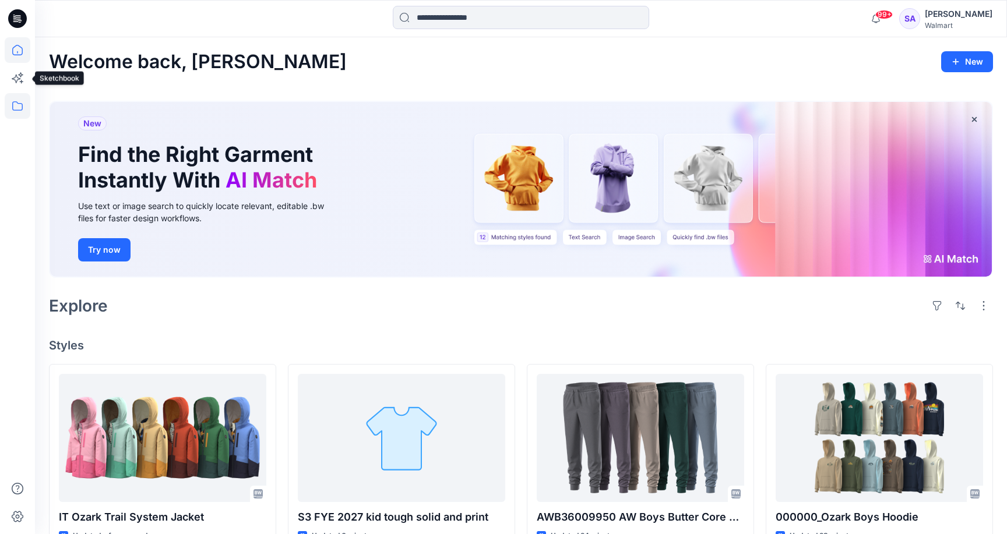
click at [15, 102] on icon at bounding box center [17, 105] width 10 height 9
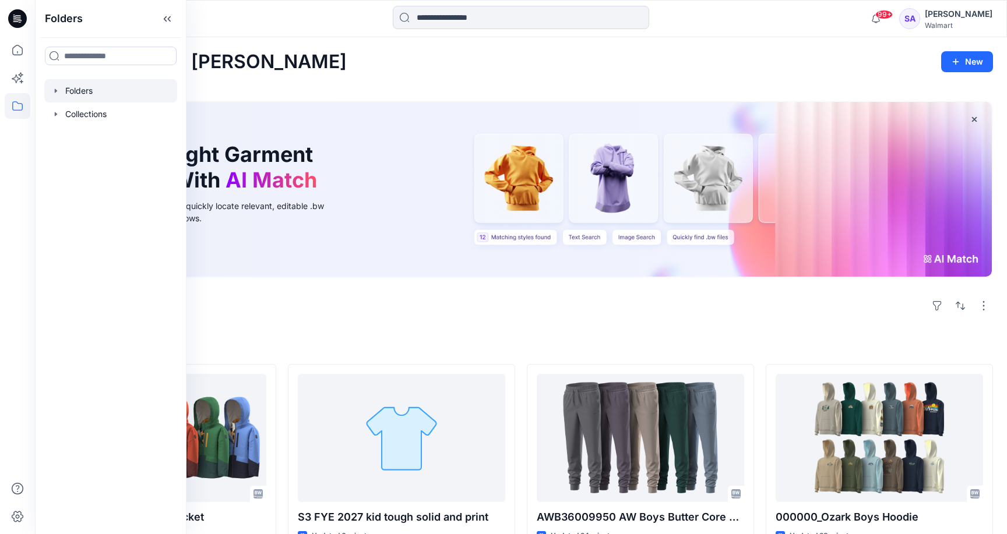
click at [109, 91] on div at bounding box center [110, 90] width 133 height 23
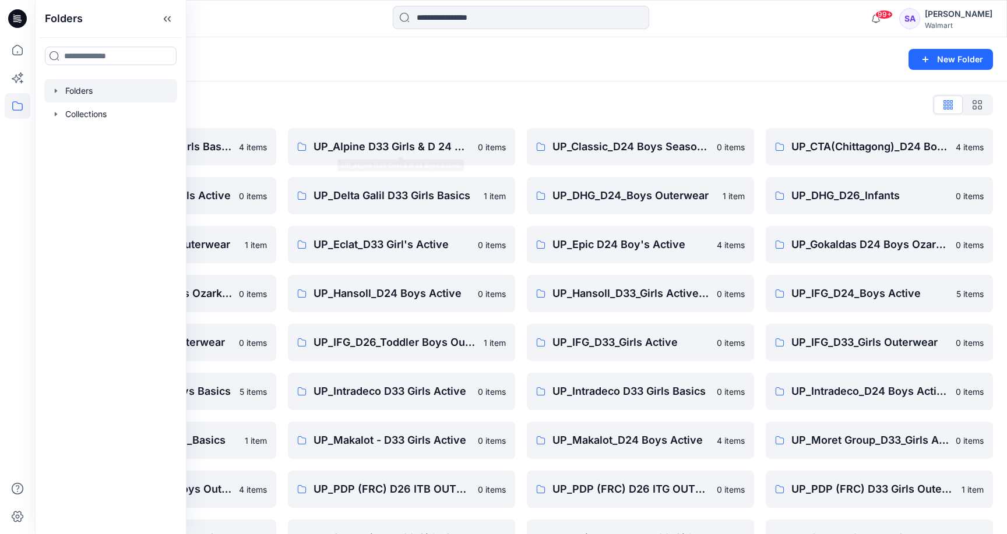
click at [433, 91] on div "Folders List UP_ Mas Acme D33 Girls Basics 4 items UP_Delta Galil D33 Girls Act…" at bounding box center [521, 375] width 972 height 587
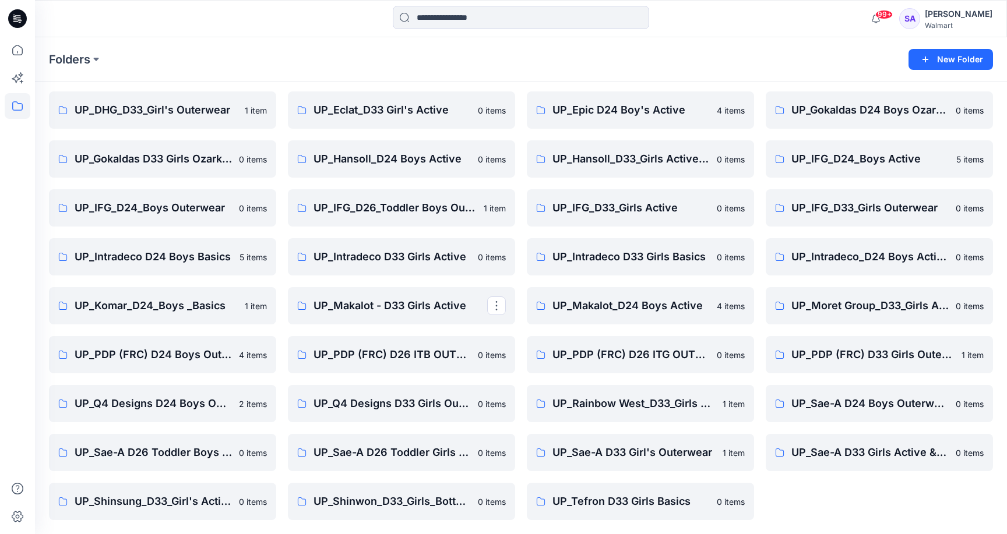
scroll to position [135, 0]
click at [865, 459] on p "UP_Sae-A D33 Girls Active & Bottoms" at bounding box center [878, 453] width 174 height 16
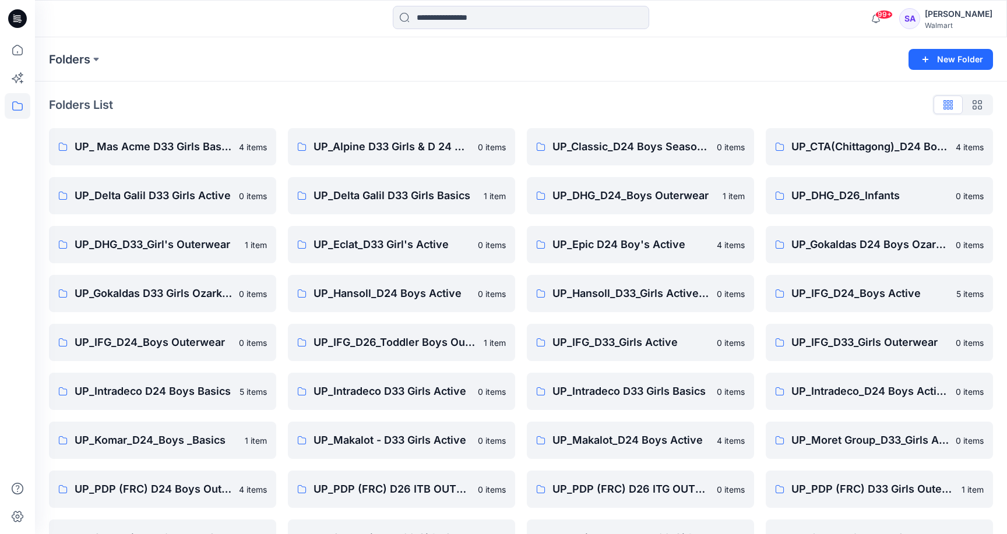
scroll to position [135, 0]
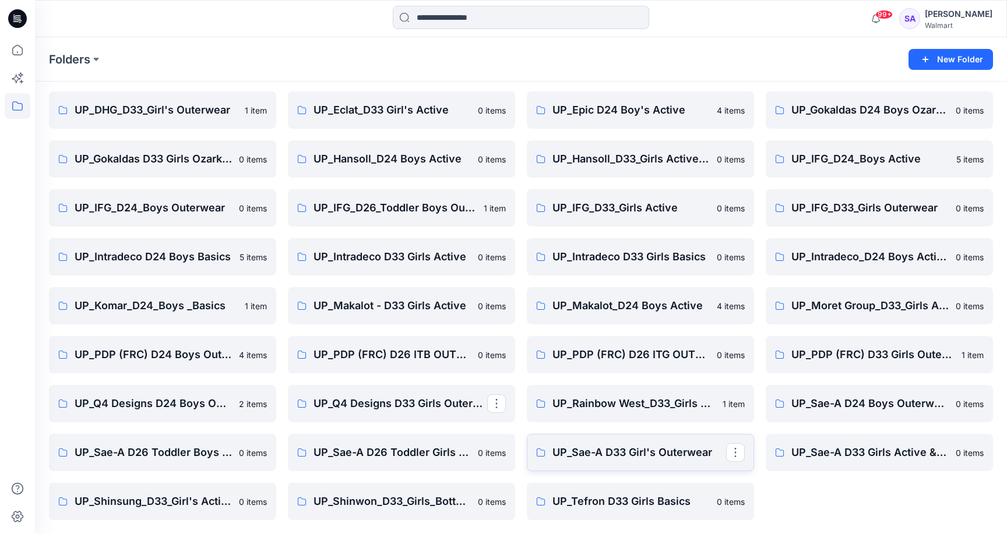
click at [599, 455] on p "UP_Sae-A D33 Girl's Outerwear" at bounding box center [639, 453] width 174 height 16
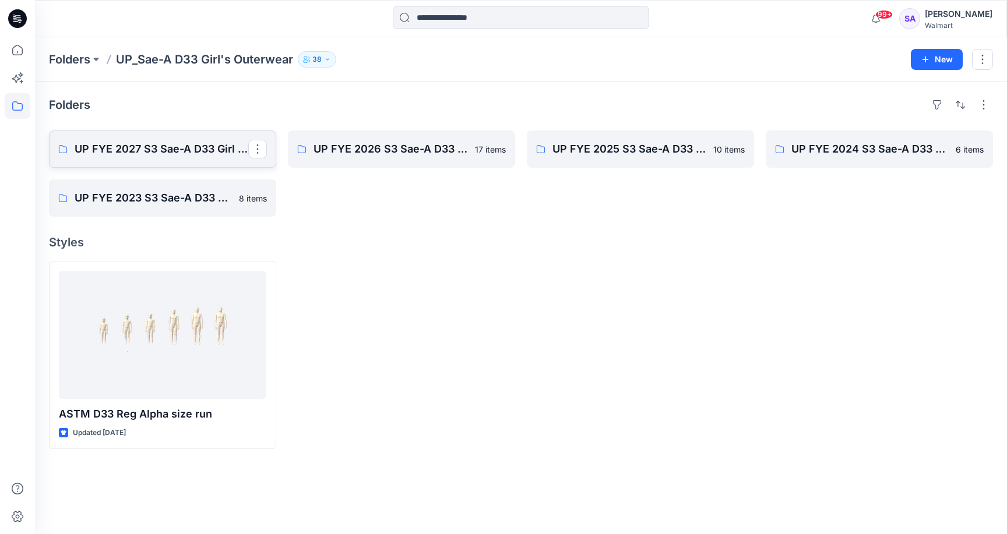
click at [169, 145] on p "UP FYE 2027 S3 Sae-A D33 Girl Outerwear - OZARK TRAIL" at bounding box center [162, 149] width 174 height 16
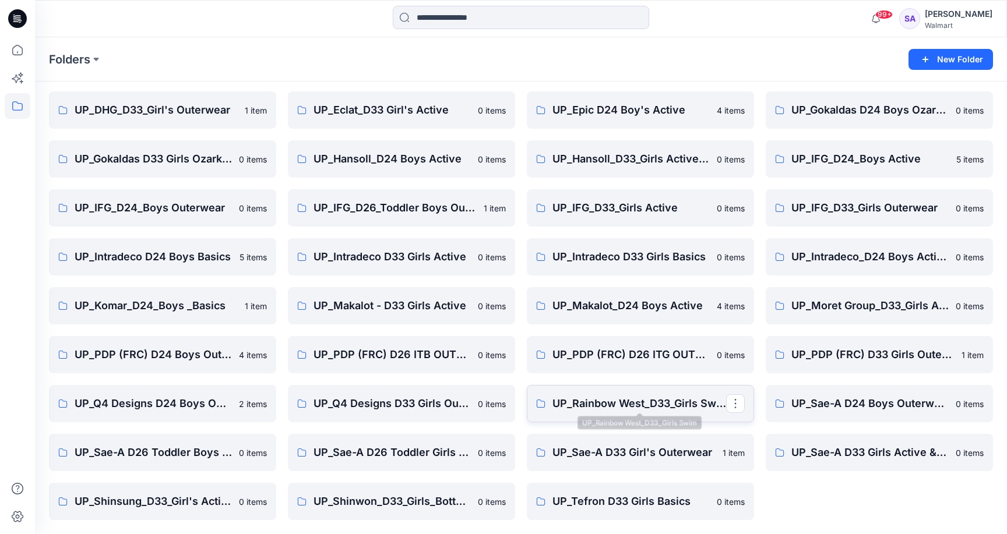
scroll to position [135, 0]
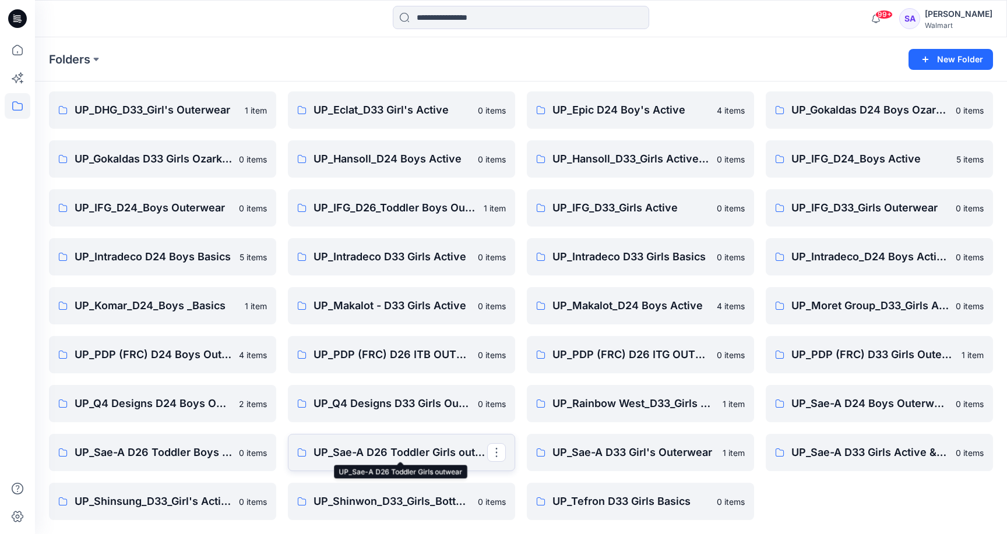
click at [395, 452] on p "UP_Sae-A D26 Toddler Girls outwear" at bounding box center [401, 453] width 174 height 16
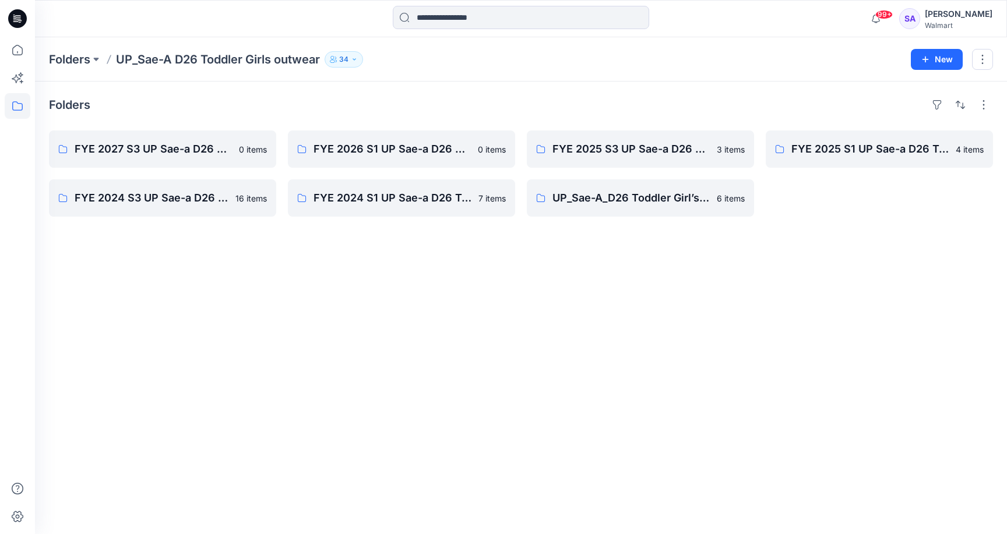
scroll to position [135, 0]
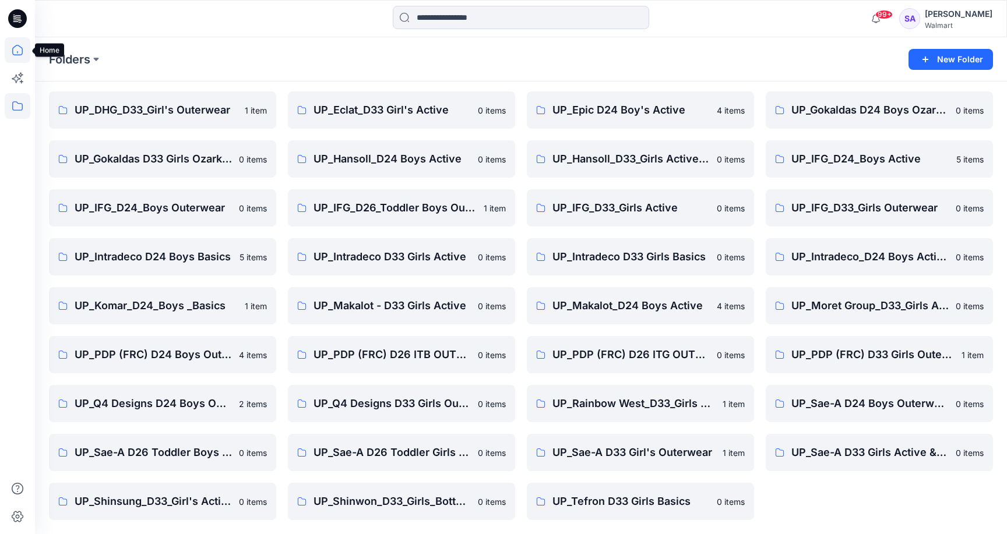
click at [22, 49] on icon at bounding box center [18, 50] width 26 height 26
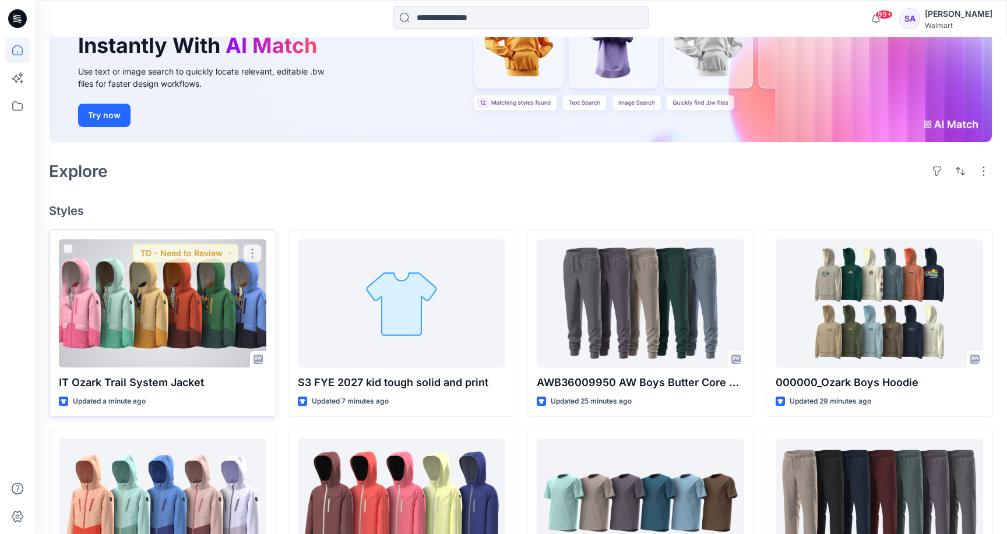
click at [201, 288] on div at bounding box center [162, 304] width 207 height 128
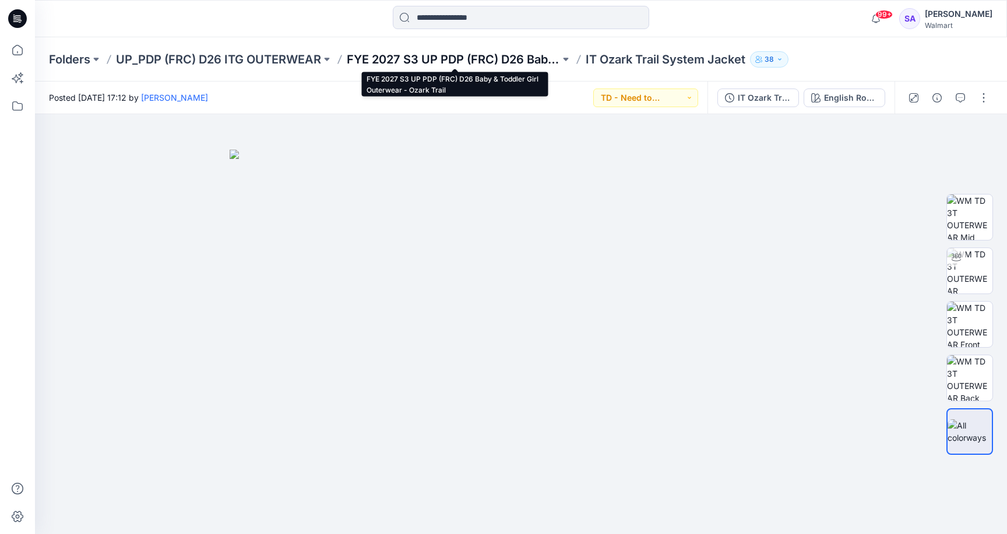
click at [460, 59] on p "FYE 2027 S3 UP PDP (FRC) D26 Baby & Toddler Girl Outerwear - Ozark Trail" at bounding box center [453, 59] width 213 height 16
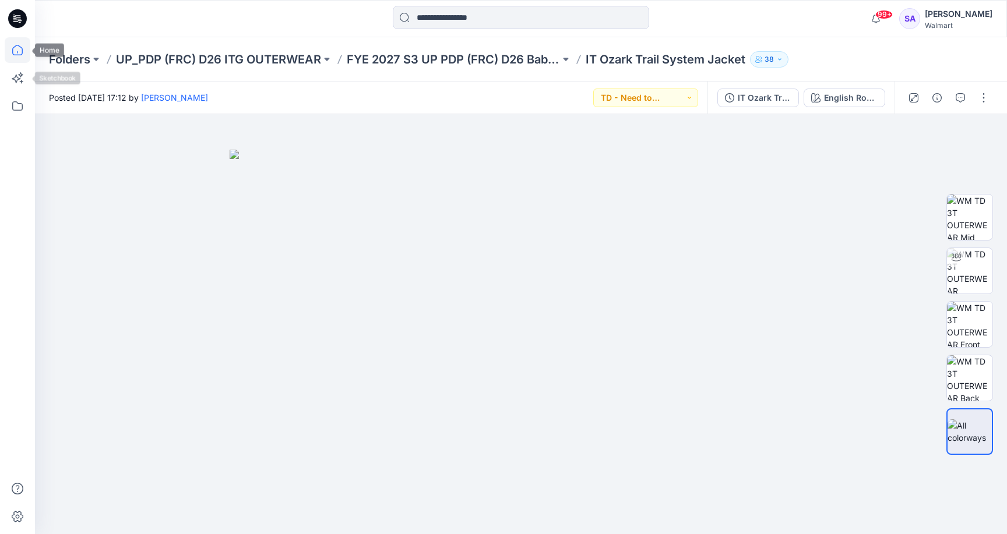
click at [19, 48] on icon at bounding box center [18, 50] width 26 height 26
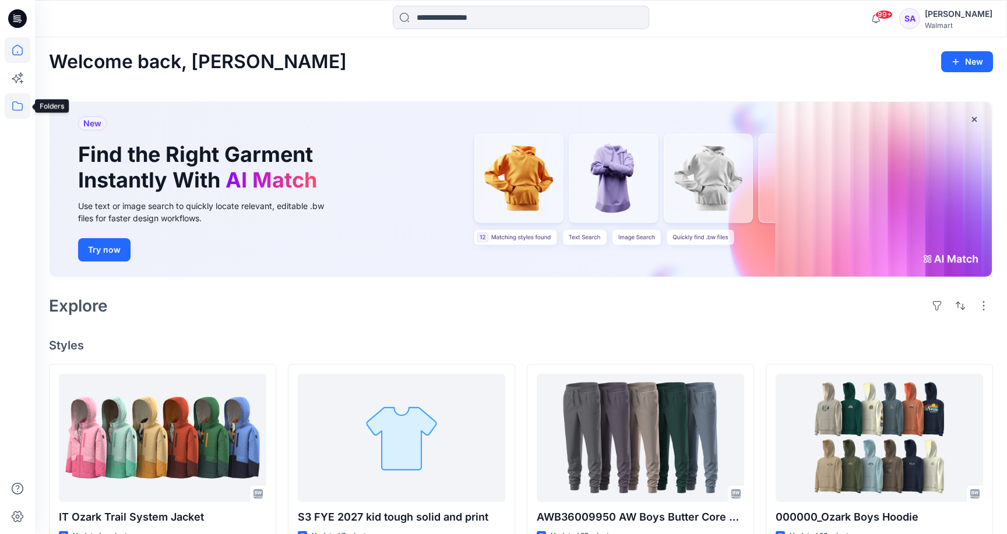
click at [19, 112] on icon at bounding box center [18, 106] width 26 height 26
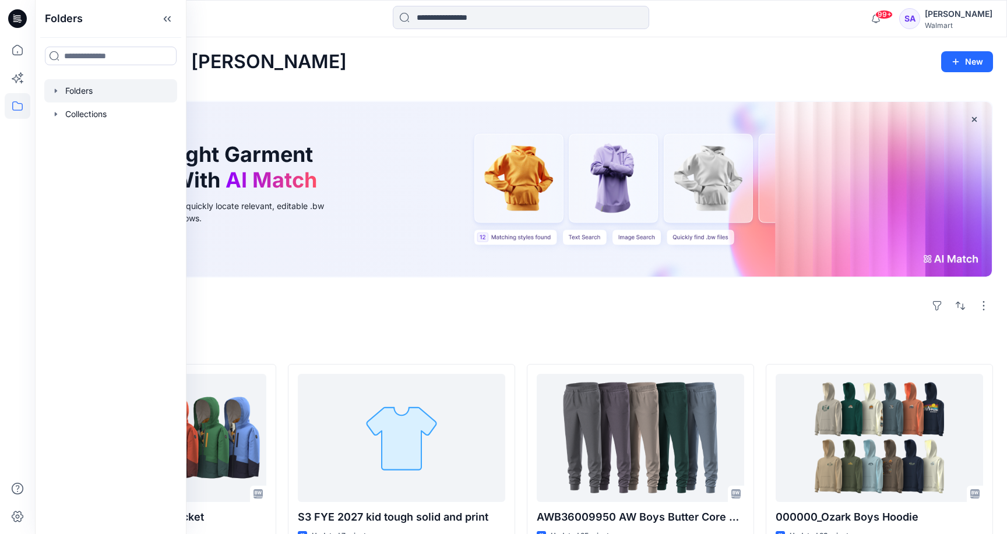
click at [76, 87] on div at bounding box center [110, 90] width 133 height 23
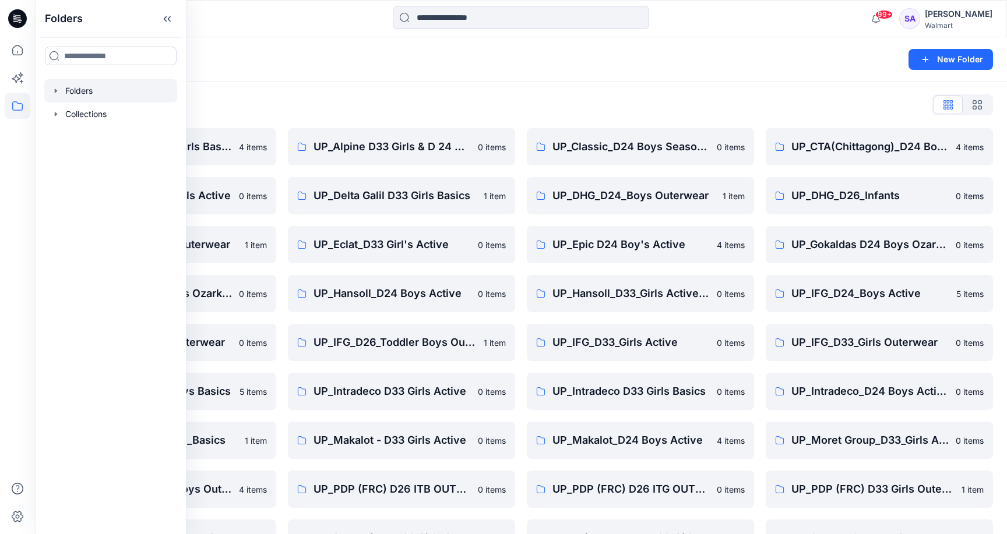
click at [469, 100] on div "Folders List" at bounding box center [521, 105] width 944 height 19
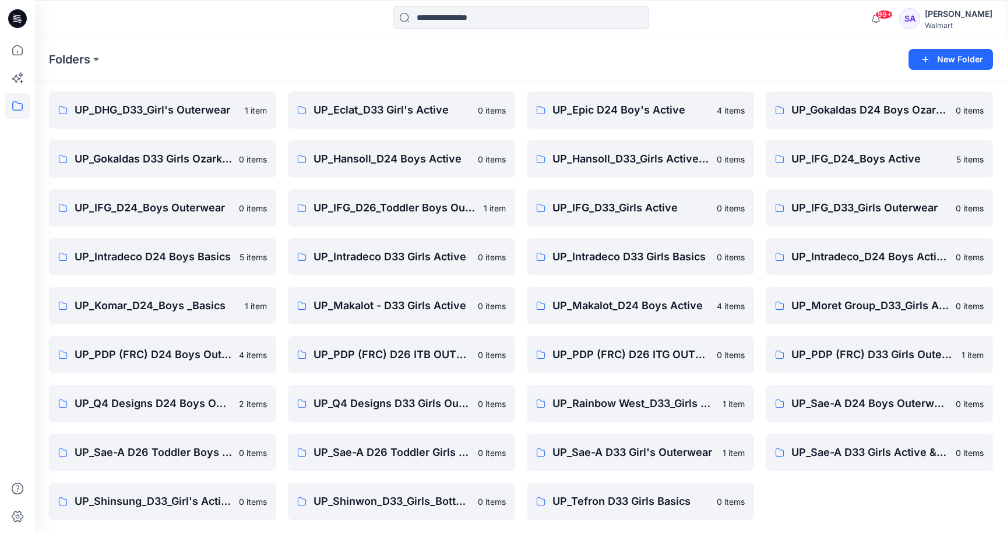
scroll to position [135, 0]
click at [413, 462] on link "UP_Sae-A D26 Toddler Girls outwear" at bounding box center [401, 452] width 227 height 37
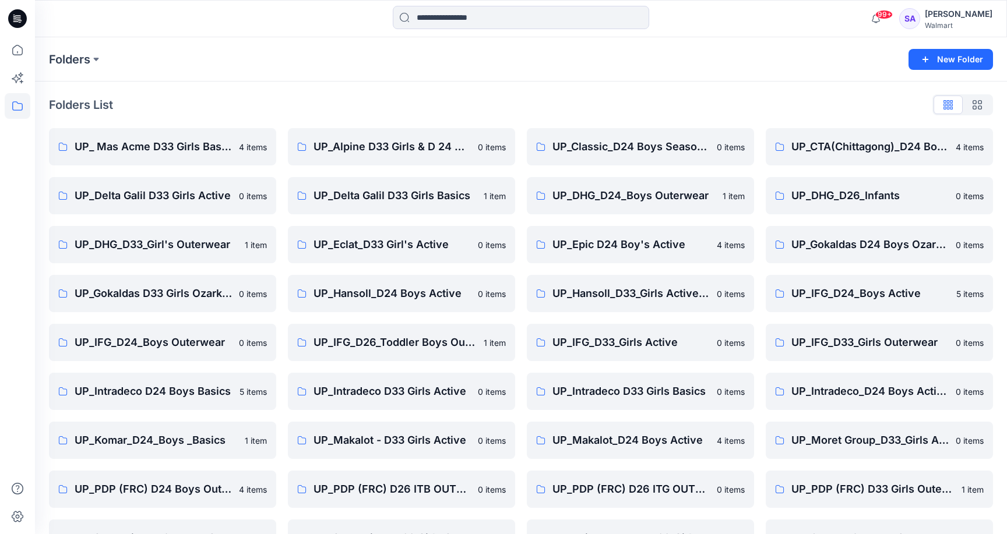
scroll to position [135, 0]
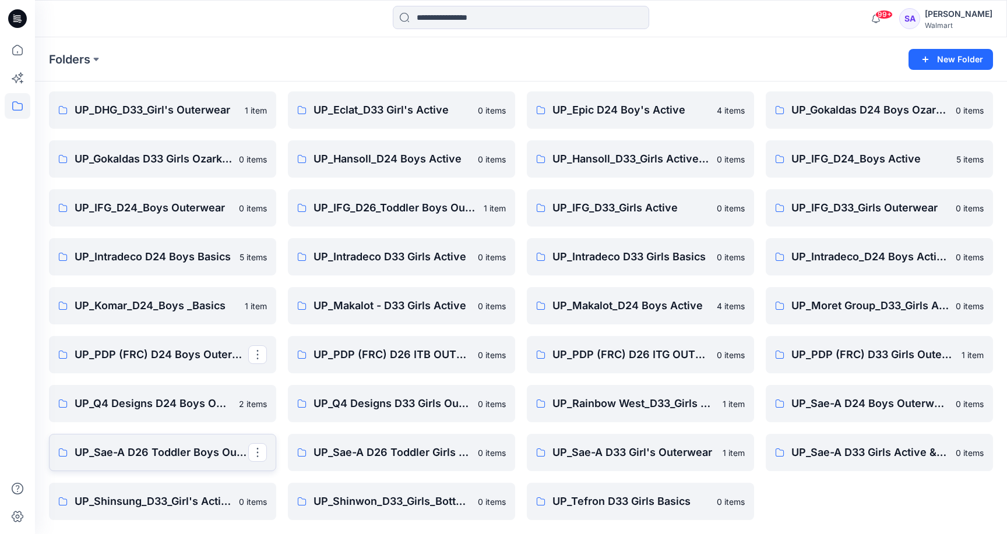
click at [188, 460] on p "UP_Sae-A D26 Toddler Boys Outwear" at bounding box center [162, 453] width 174 height 16
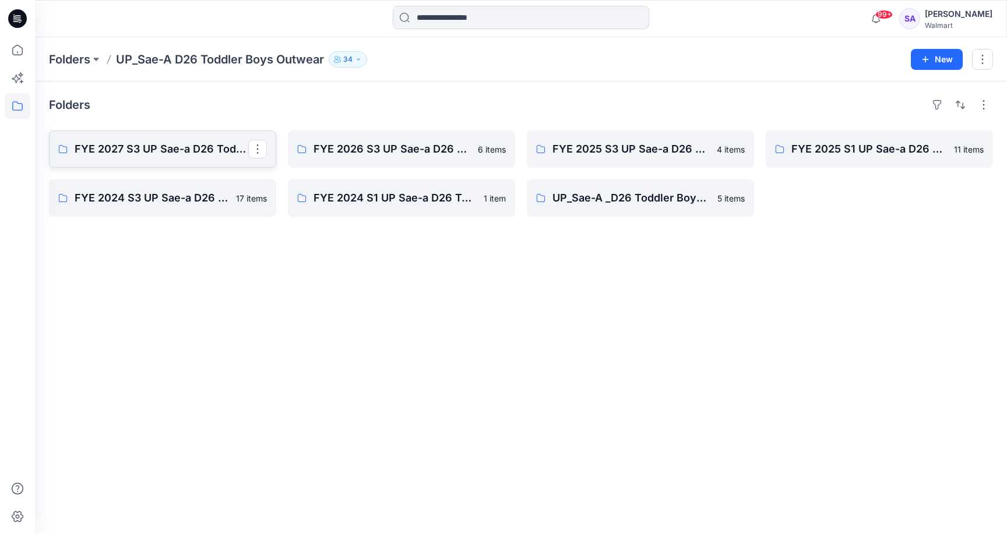
click at [131, 154] on p "FYE 2027 S3 UP Sae-a D26 Toddler Boy Outerwear - Ozark Trail" at bounding box center [162, 149] width 174 height 16
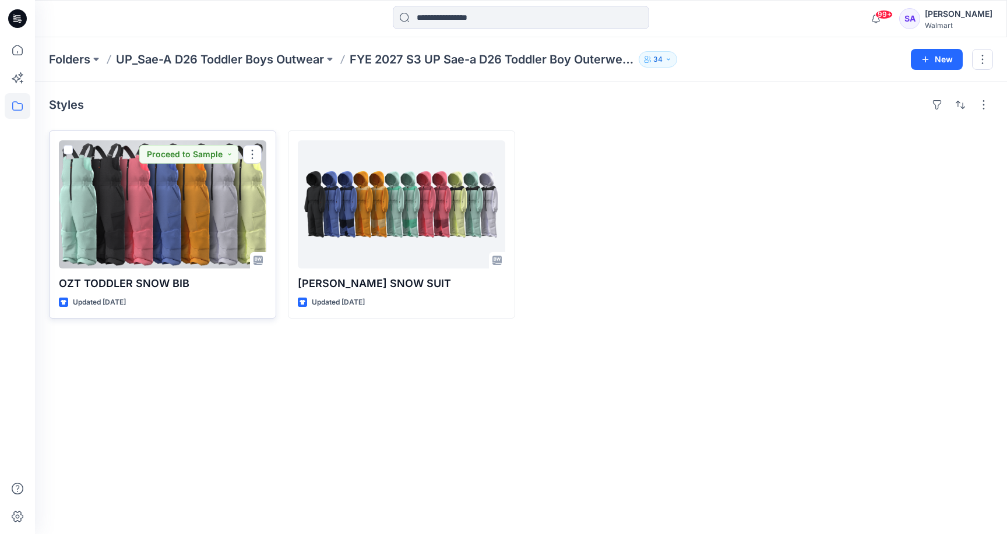
click at [170, 234] on div at bounding box center [162, 204] width 207 height 128
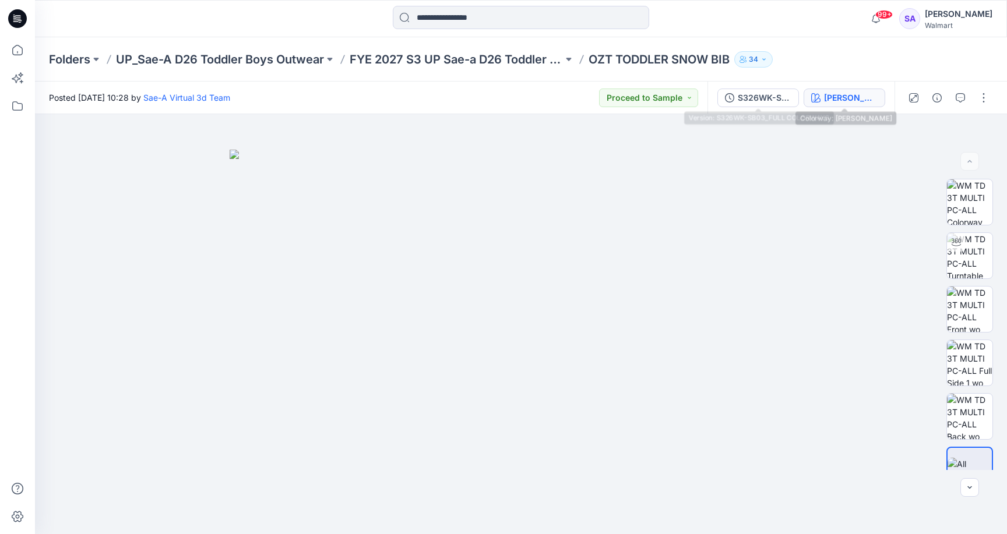
click at [836, 96] on div "[PERSON_NAME]" at bounding box center [851, 97] width 54 height 13
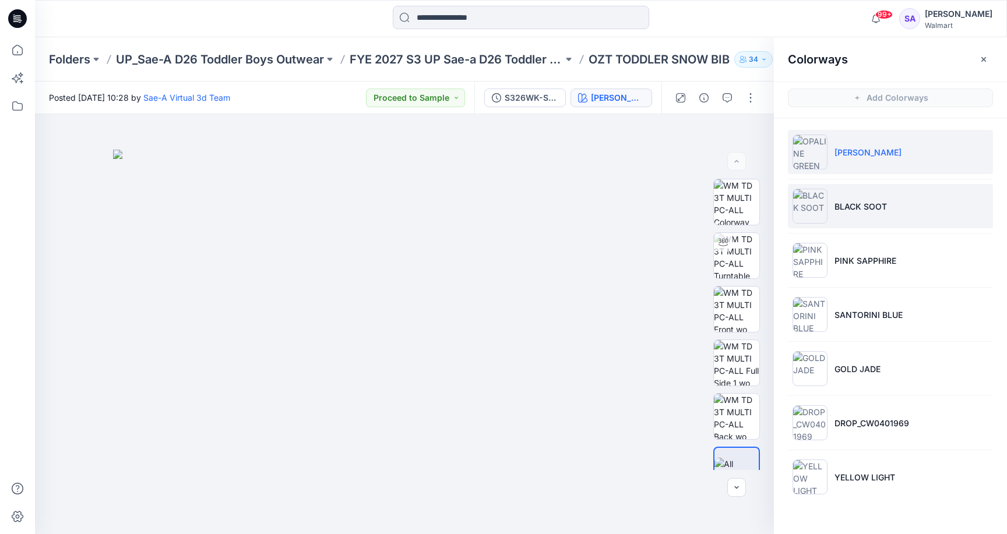
click at [869, 205] on p "BLACK SOOT" at bounding box center [860, 206] width 52 height 12
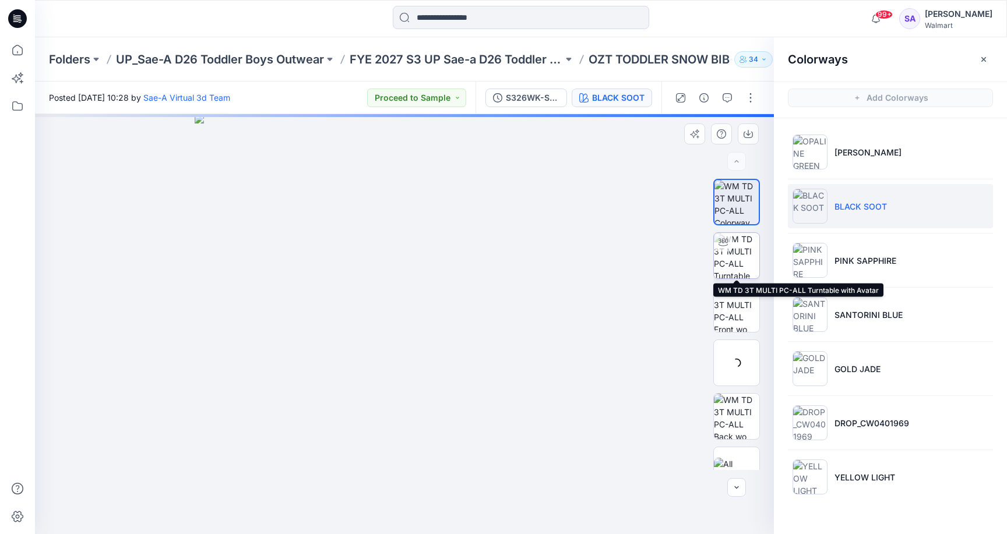
click at [733, 259] on img at bounding box center [736, 255] width 45 height 45
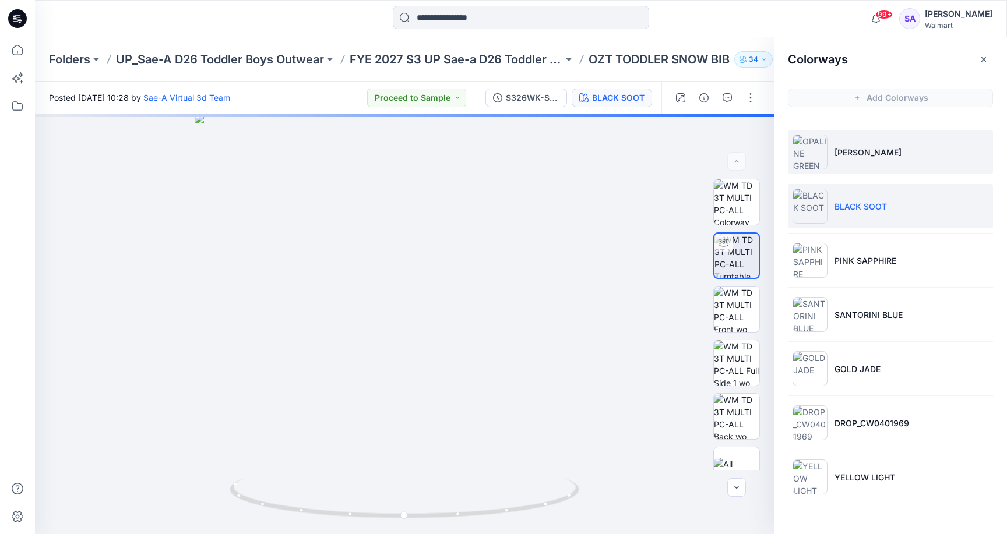
click at [883, 150] on p "[PERSON_NAME]" at bounding box center [867, 152] width 67 height 12
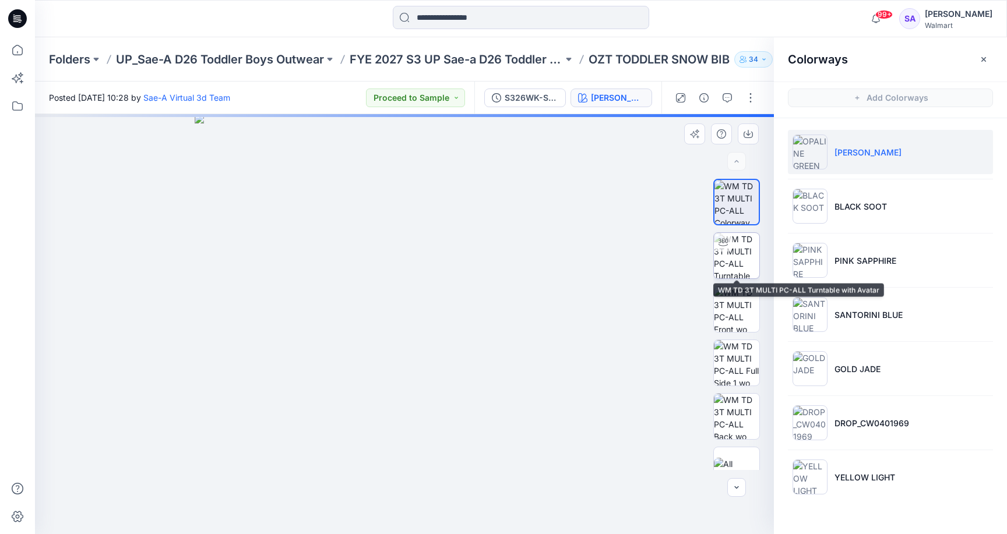
click at [747, 247] on img at bounding box center [736, 255] width 45 height 45
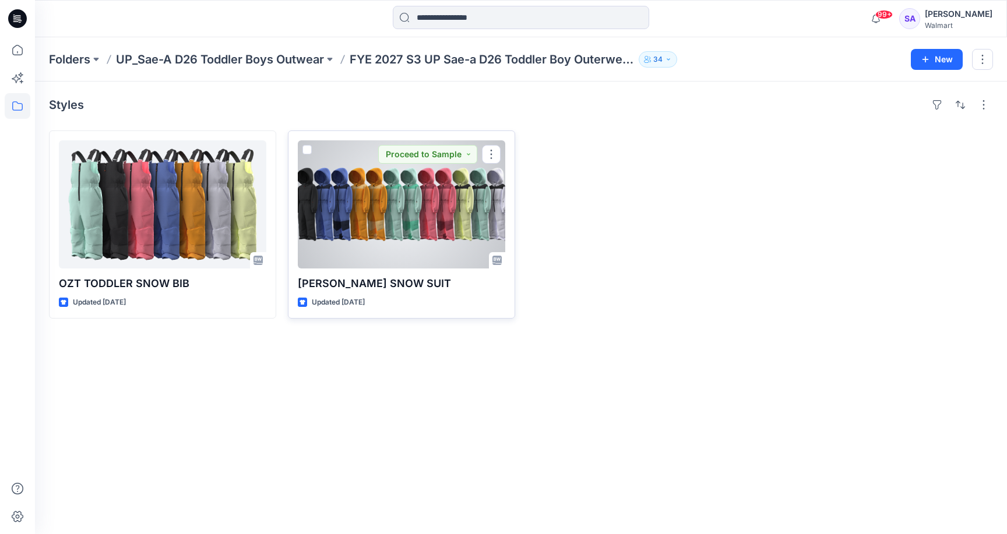
click at [421, 206] on div at bounding box center [401, 204] width 207 height 128
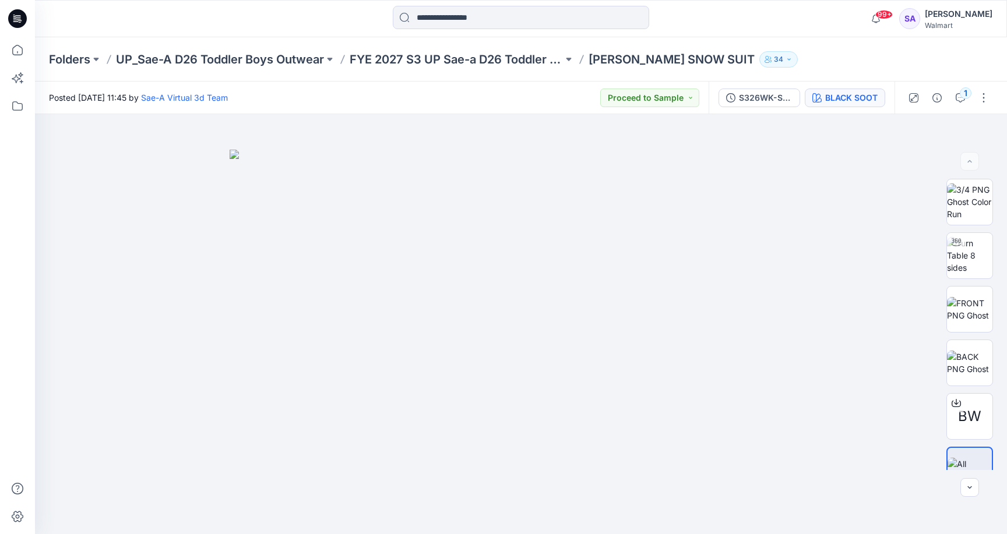
click at [859, 96] on div "BLACK SOOT" at bounding box center [851, 97] width 52 height 13
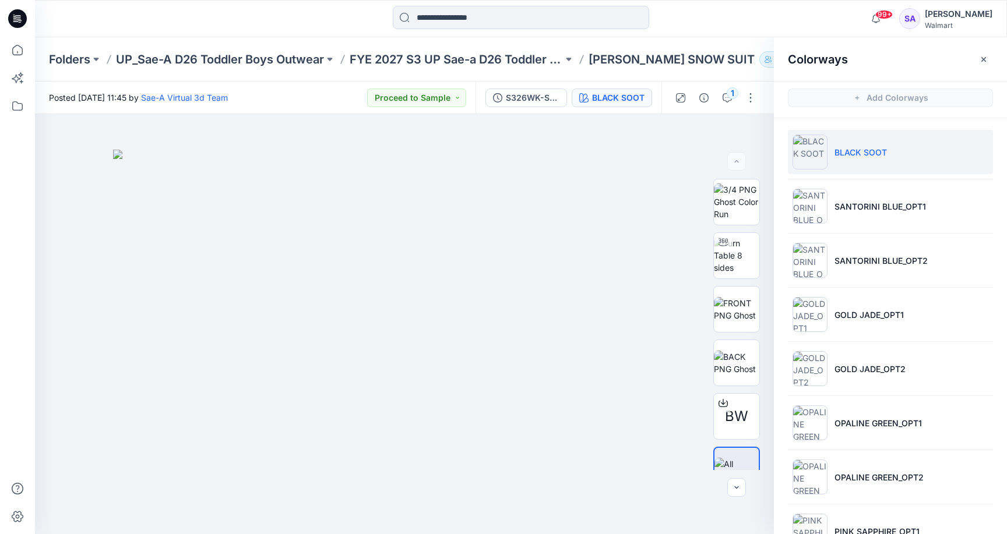
click at [839, 160] on li "BLACK SOOT" at bounding box center [890, 152] width 205 height 44
click at [867, 171] on li "BLACK SOOT" at bounding box center [890, 152] width 205 height 44
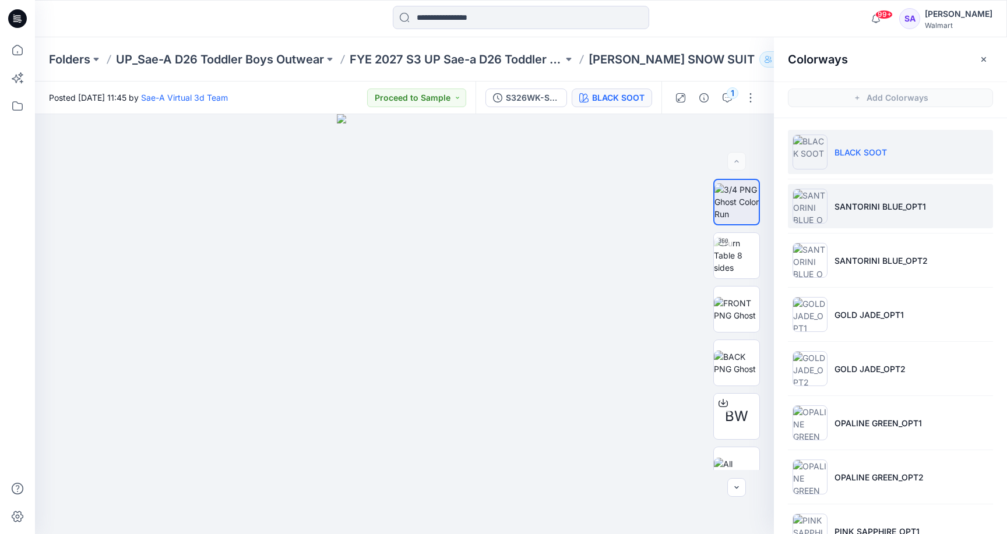
click at [897, 213] on li "SANTORINI BLUE_OPT1" at bounding box center [890, 206] width 205 height 44
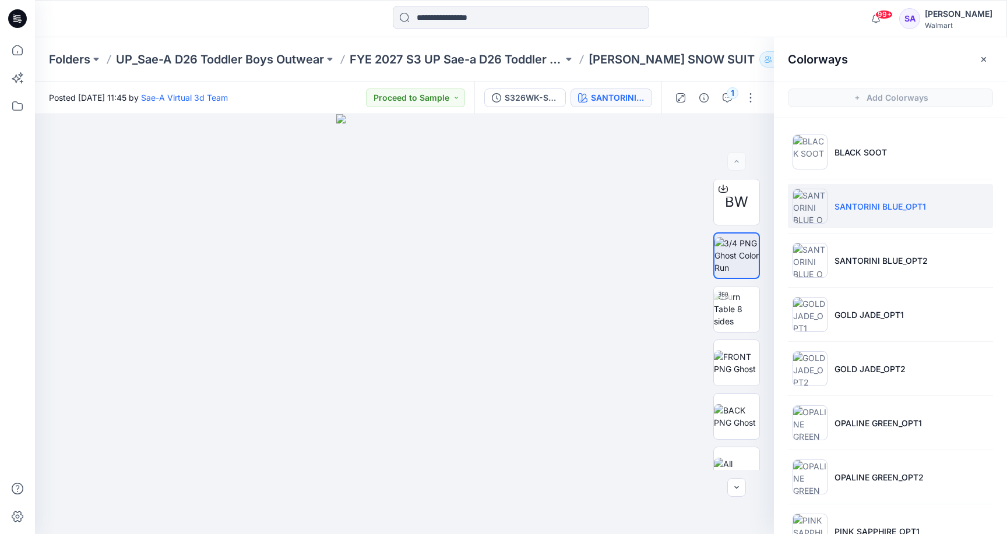
click at [919, 283] on ul "BLACK SOOT SANTORINI BLUE_OPT1 SANTORINI BLUE_OPT2 GOLD JADE_OPT1 GOLD JADE_OPT…" at bounding box center [890, 450] width 233 height 664
click at [876, 338] on ul "BLACK SOOT SANTORINI BLUE_OPT1 SANTORINI BLUE_OPT2 GOLD JADE_OPT1 GOLD JADE_OPT…" at bounding box center [890, 450] width 233 height 664
click at [875, 320] on p "GOLD JADE_OPT1" at bounding box center [868, 315] width 69 height 12
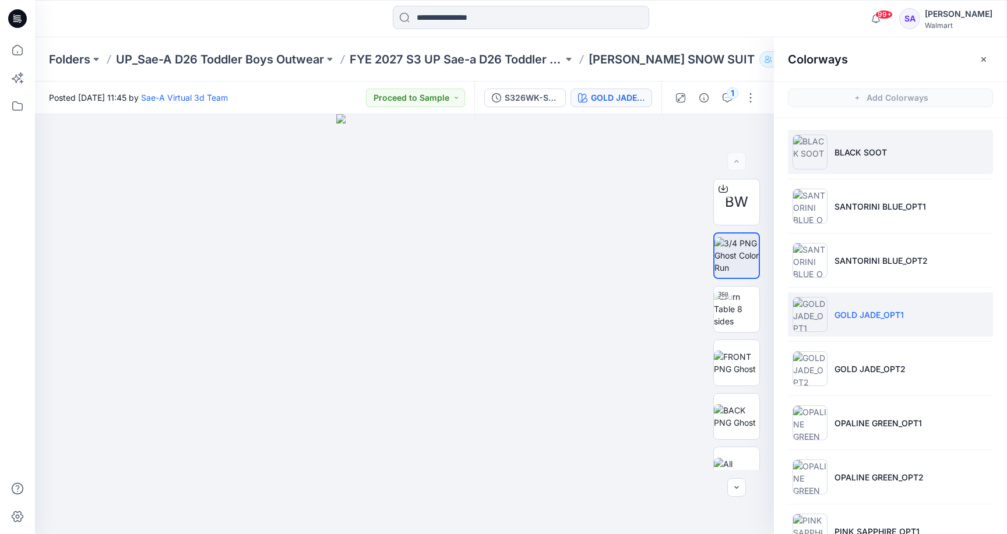
click at [891, 156] on li "BLACK SOOT" at bounding box center [890, 152] width 205 height 44
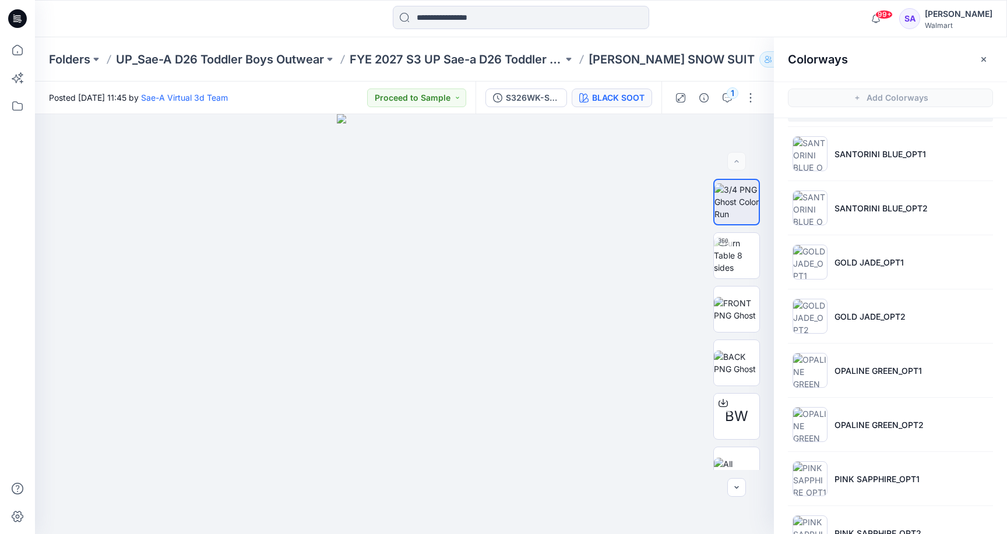
scroll to position [146, 0]
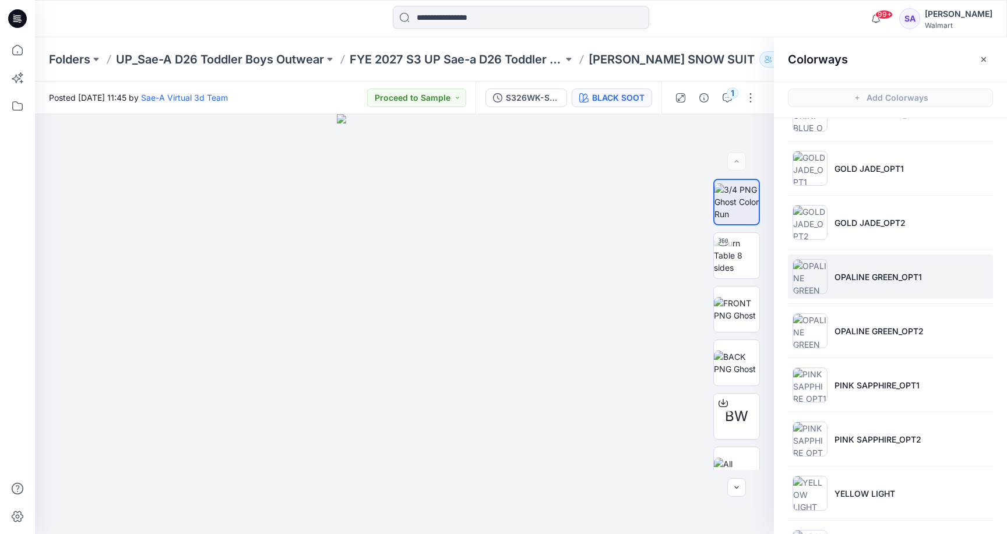
click at [910, 269] on li "OPALINE GREEN_OPT1" at bounding box center [890, 277] width 205 height 44
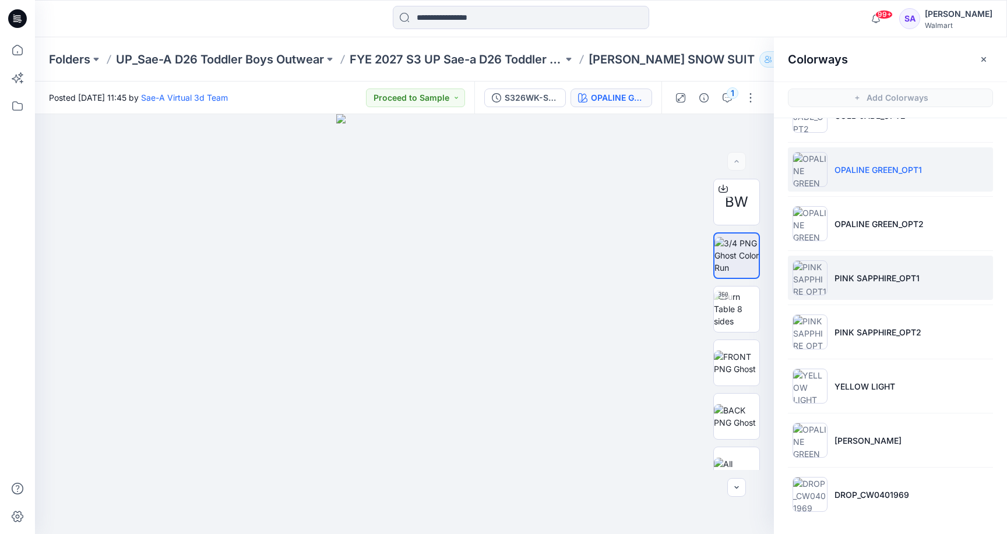
scroll to position [253, 0]
click at [880, 270] on li "PINK SAPPHIRE_OPT1" at bounding box center [890, 278] width 205 height 44
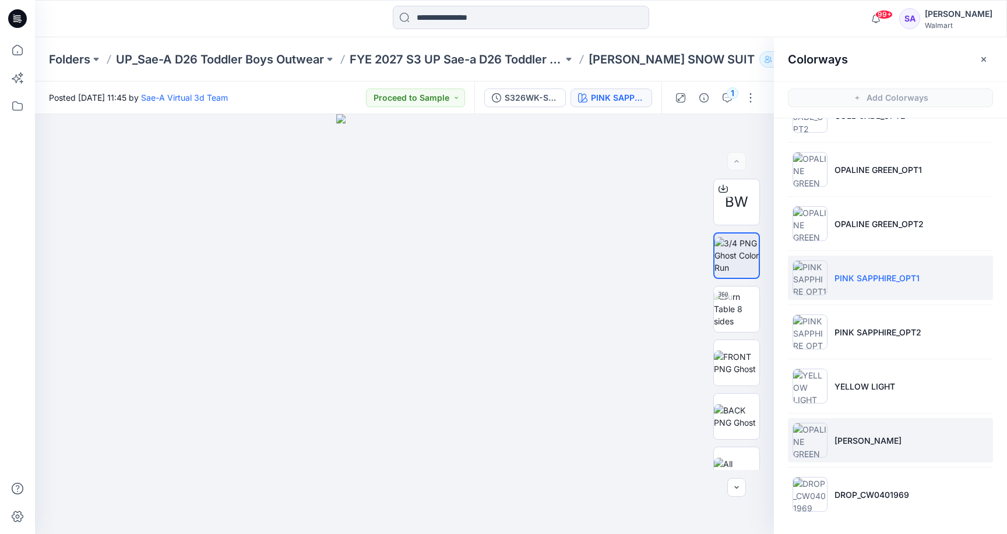
click at [869, 435] on p "[PERSON_NAME]" at bounding box center [867, 441] width 67 height 12
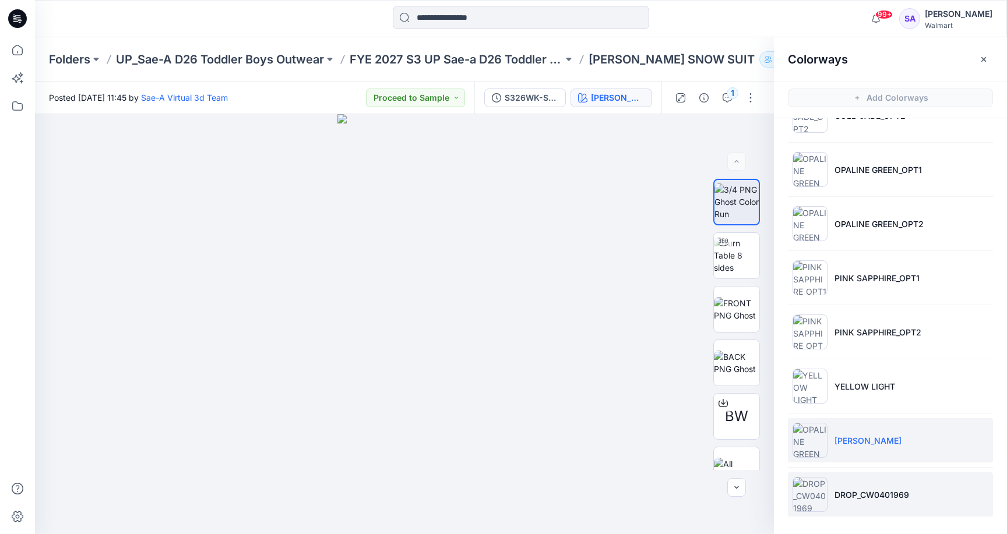
click at [862, 491] on p "DROP_CW0401969" at bounding box center [871, 495] width 75 height 12
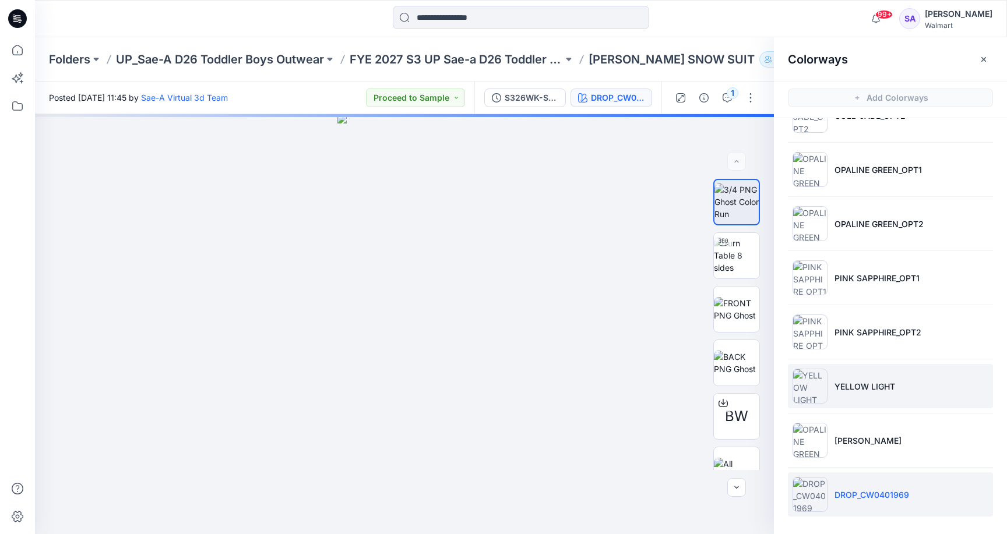
click at [871, 391] on p "YELLOW LIGHT" at bounding box center [864, 387] width 61 height 12
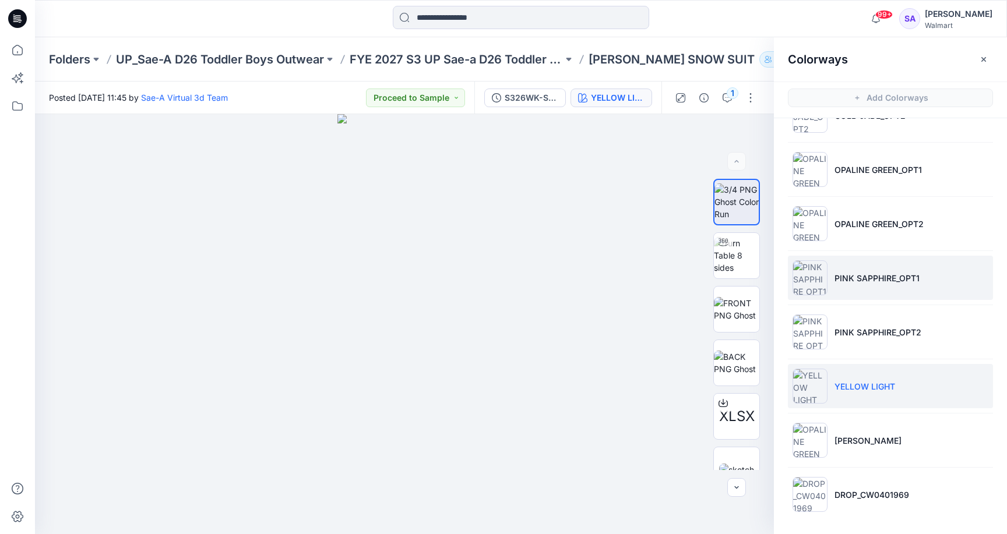
click at [866, 286] on li "PINK SAPPHIRE_OPT1" at bounding box center [890, 278] width 205 height 44
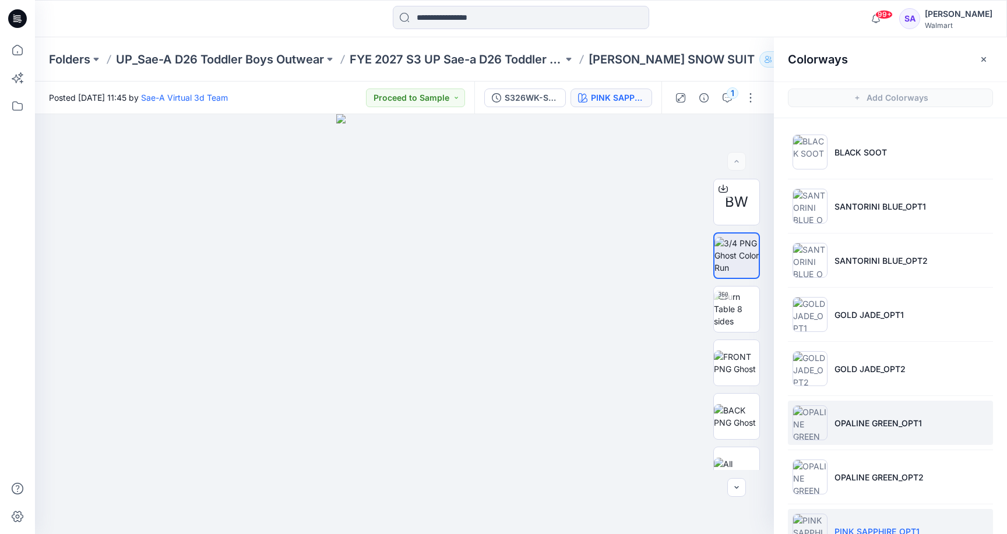
scroll to position [0, 0]
click at [850, 413] on li "OPALINE GREEN_OPT1" at bounding box center [890, 423] width 205 height 44
click at [745, 309] on img at bounding box center [736, 309] width 45 height 37
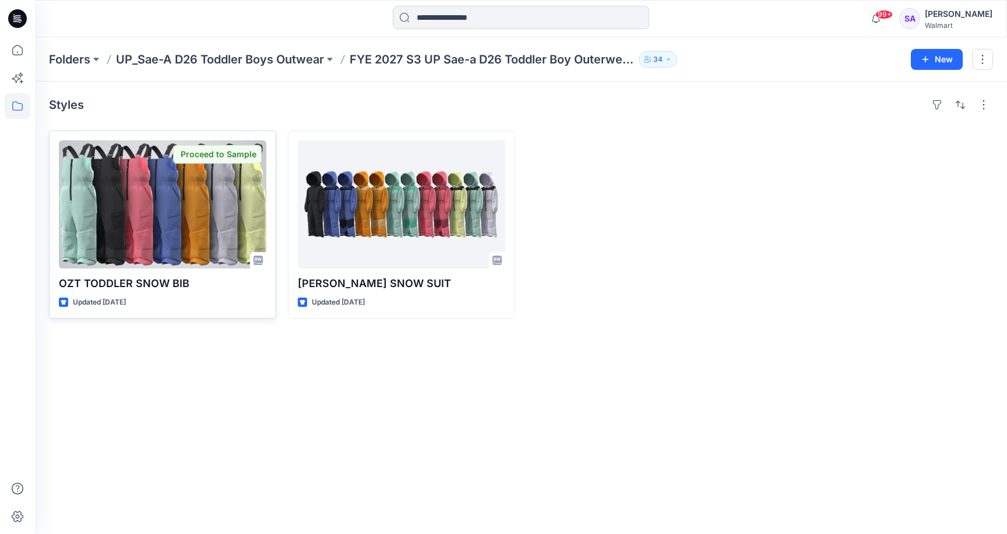
click at [140, 186] on div at bounding box center [162, 204] width 207 height 128
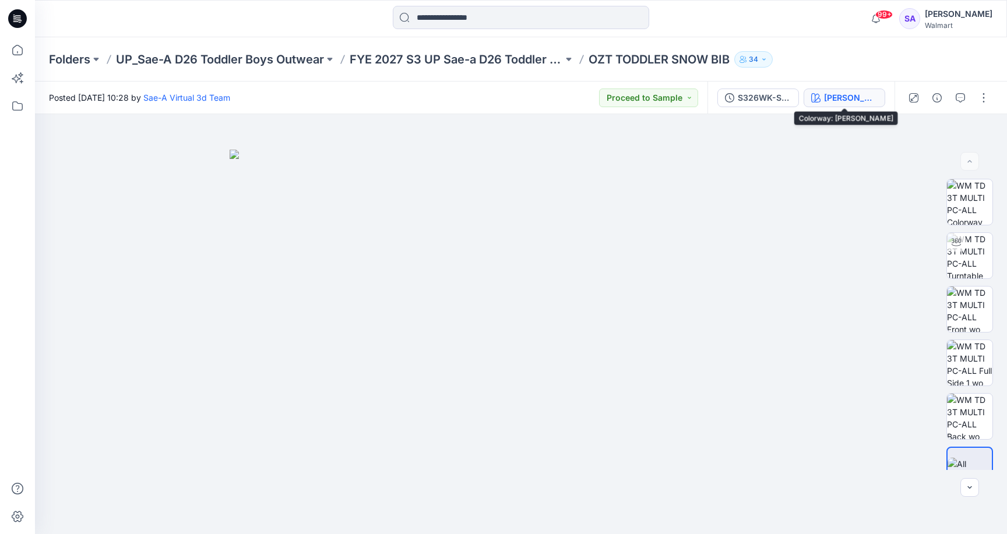
click at [851, 94] on div "[PERSON_NAME]" at bounding box center [851, 97] width 54 height 13
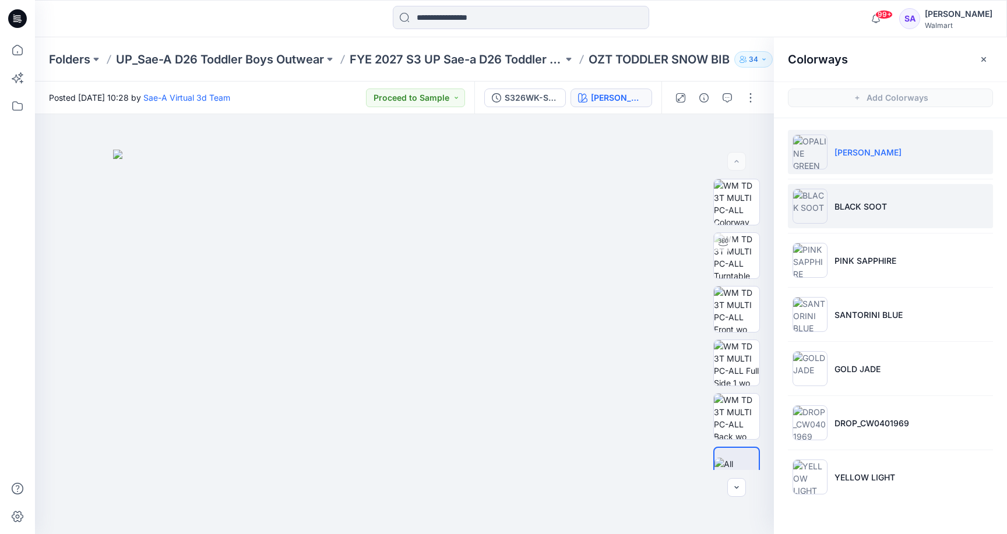
click at [848, 214] on li "BLACK SOOT" at bounding box center [890, 206] width 205 height 44
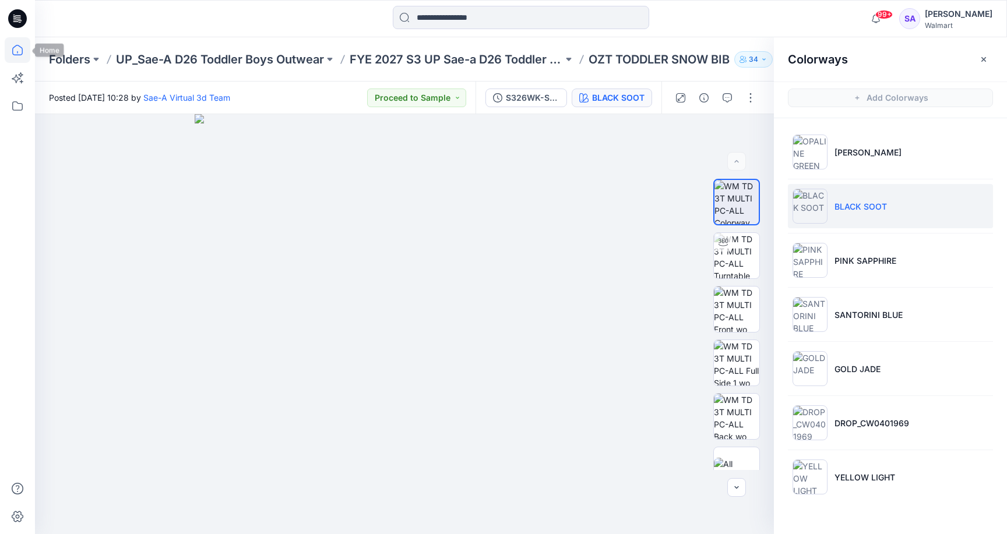
click at [12, 41] on icon at bounding box center [18, 50] width 26 height 26
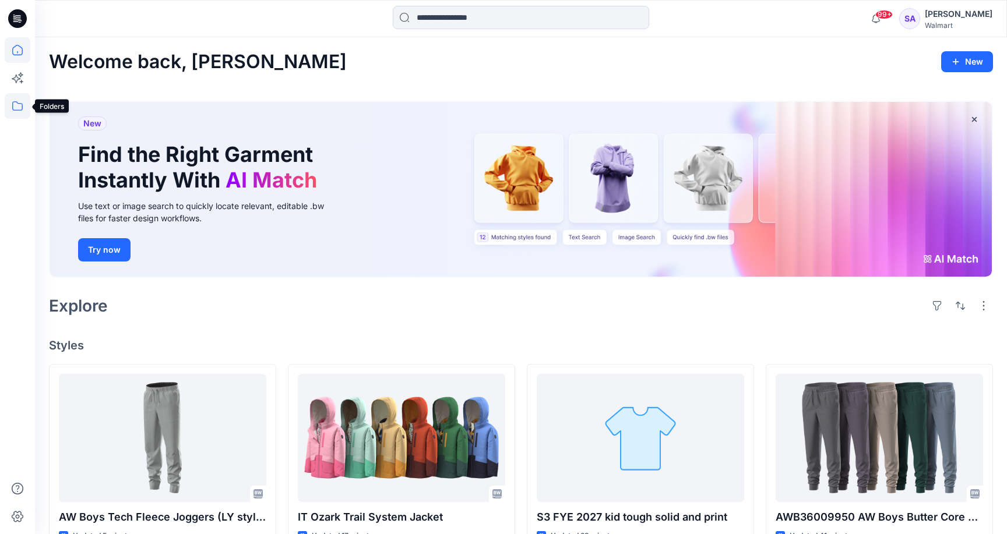
click at [18, 107] on icon at bounding box center [18, 106] width 26 height 26
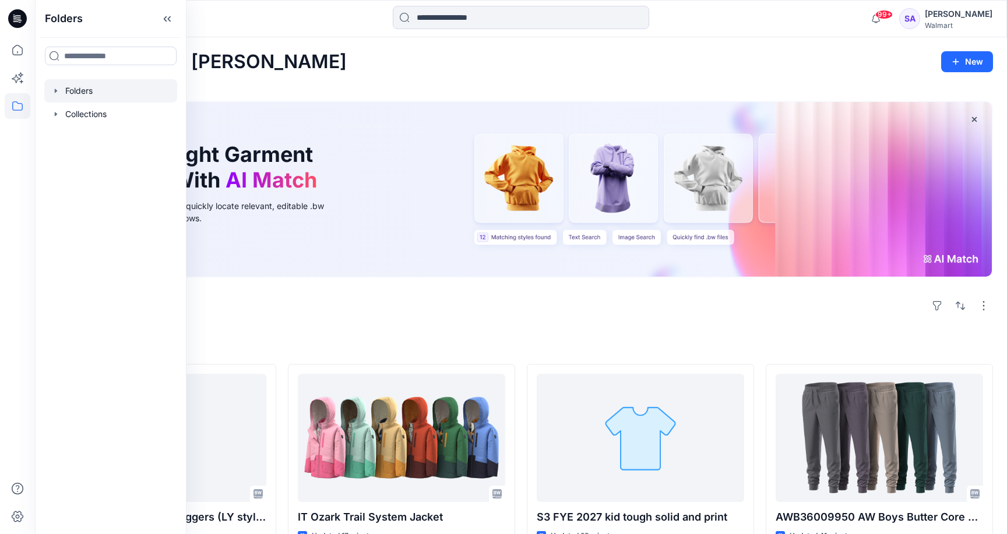
click at [83, 86] on div at bounding box center [110, 90] width 133 height 23
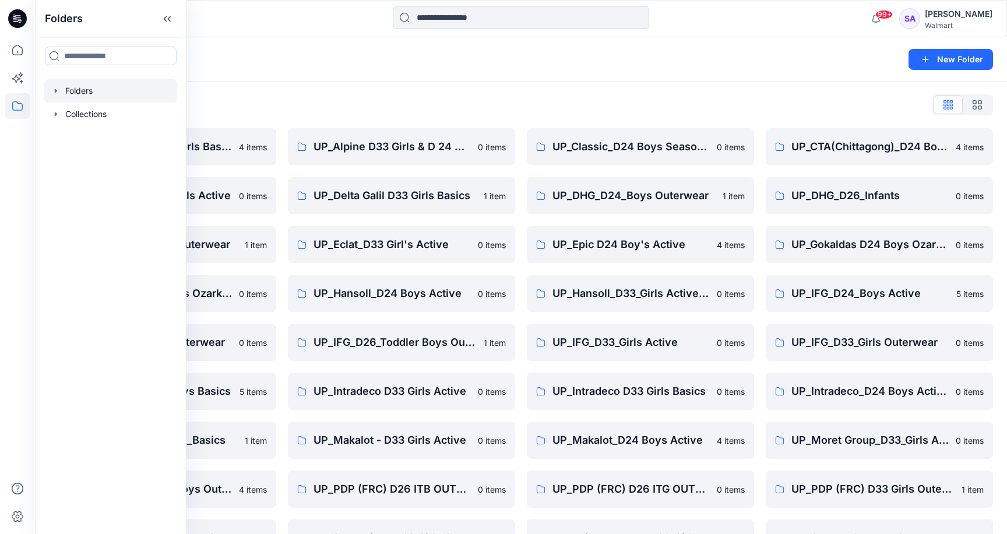
click at [527, 114] on div "Folders List UP_ Mas Acme D33 Girls Basics 4 items UP_Delta Galil D33 Girls Act…" at bounding box center [521, 375] width 972 height 587
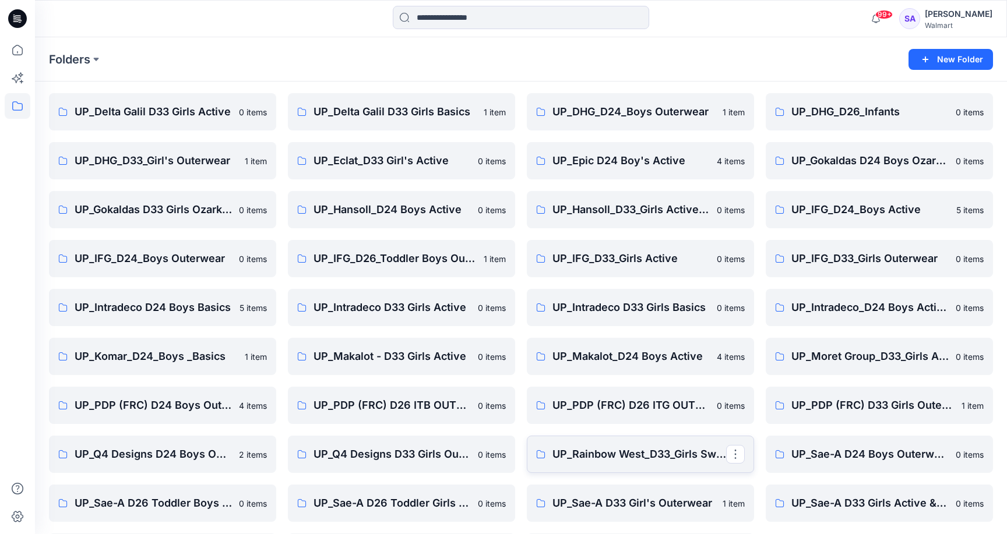
scroll to position [104, 0]
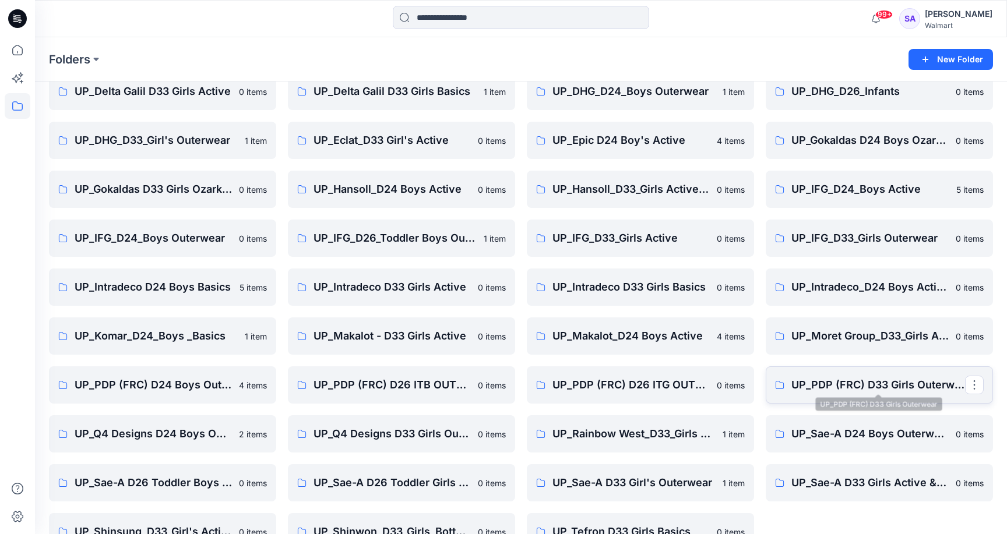
click at [830, 389] on p "UP_PDP (FRC) D33 Girls Outerwear" at bounding box center [878, 385] width 174 height 16
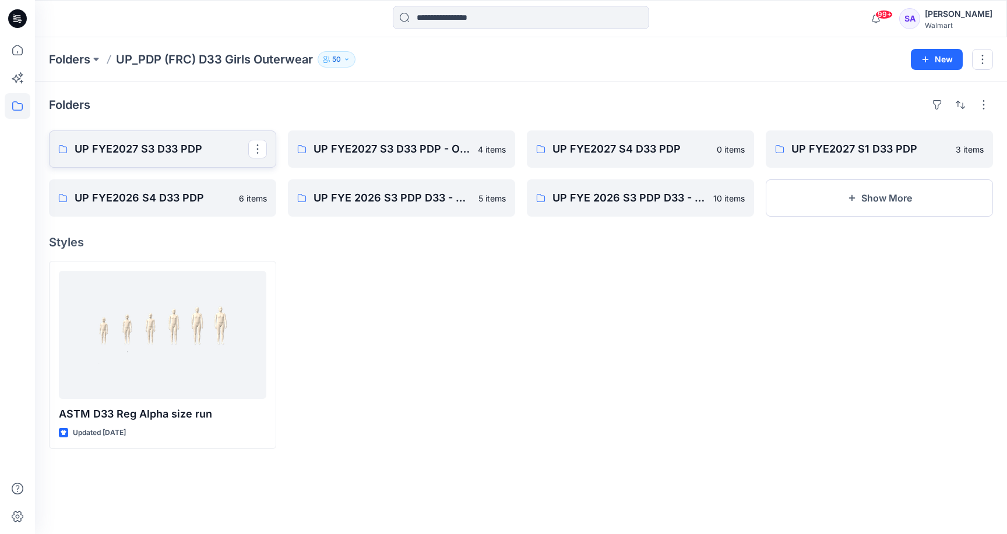
click at [159, 155] on p "UP FYE2027 S3 D33 PDP" at bounding box center [162, 149] width 174 height 16
click at [389, 155] on p "UP FYE2027 S3 D33 PDP - Ozark Trail" at bounding box center [401, 149] width 174 height 16
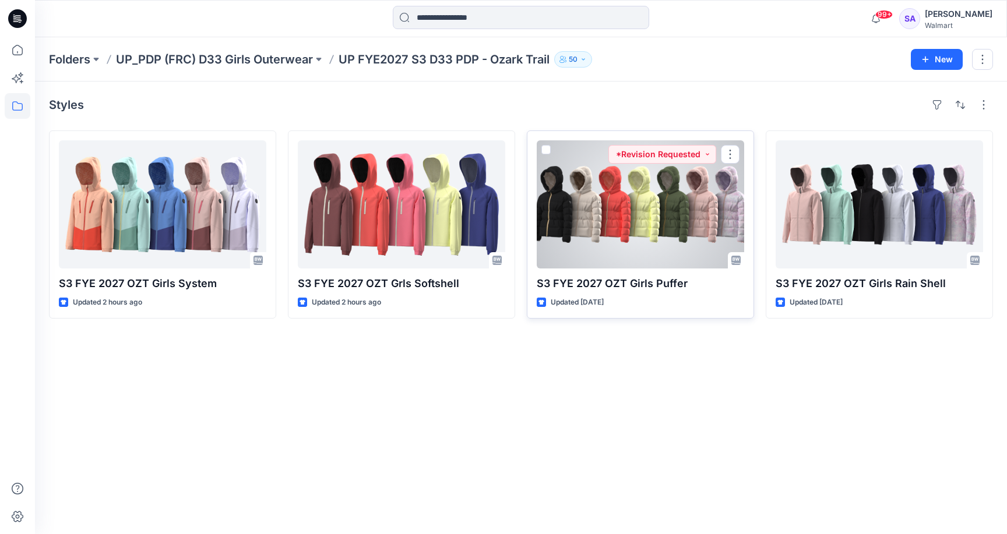
click at [590, 231] on div at bounding box center [640, 204] width 207 height 128
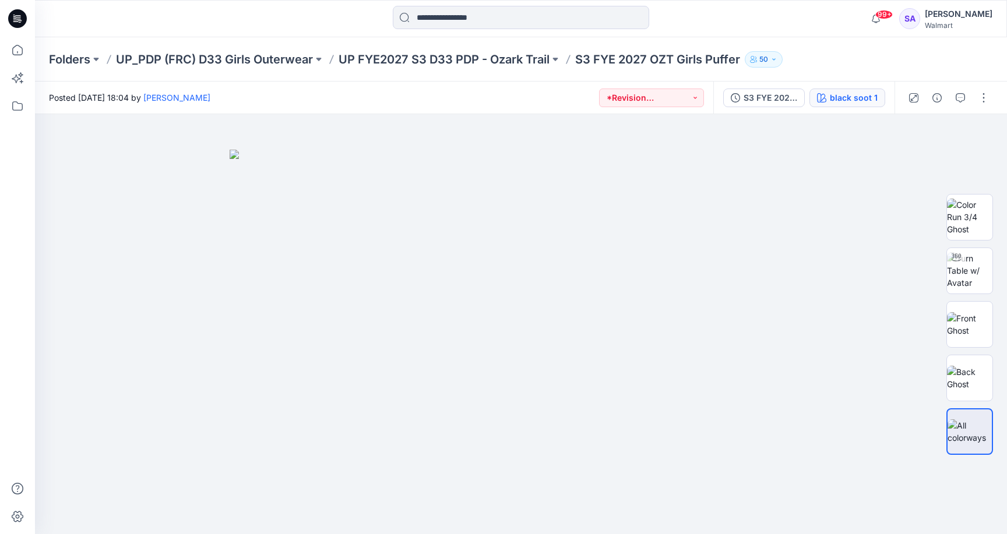
click at [830, 101] on button "black soot 1" at bounding box center [847, 98] width 76 height 19
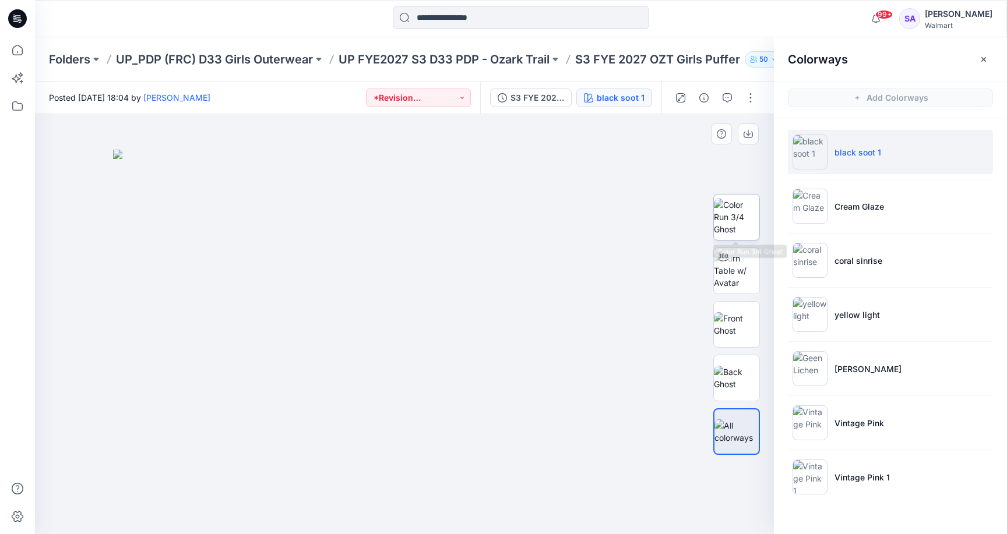
click at [741, 213] on img at bounding box center [736, 217] width 45 height 37
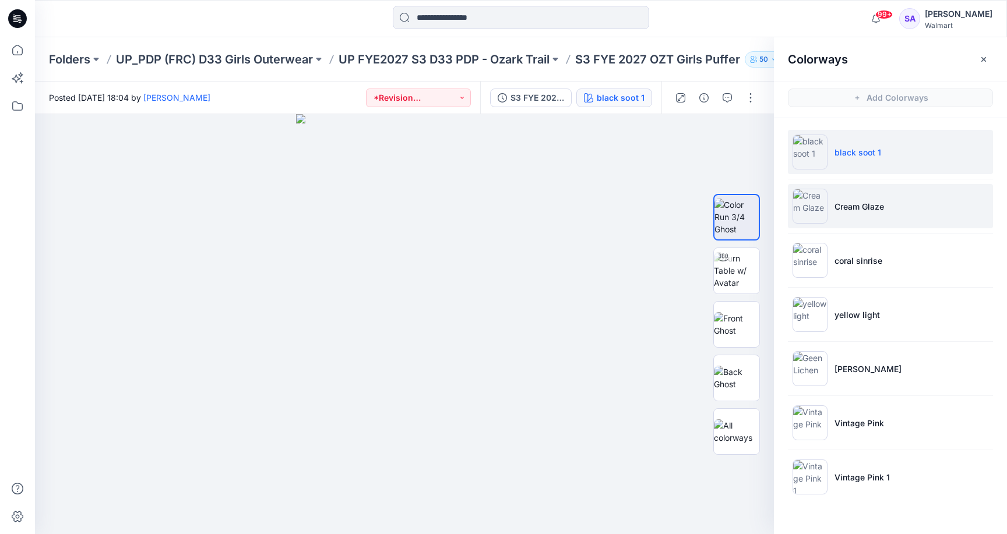
click at [948, 213] on li "Cream Glaze" at bounding box center [890, 206] width 205 height 44
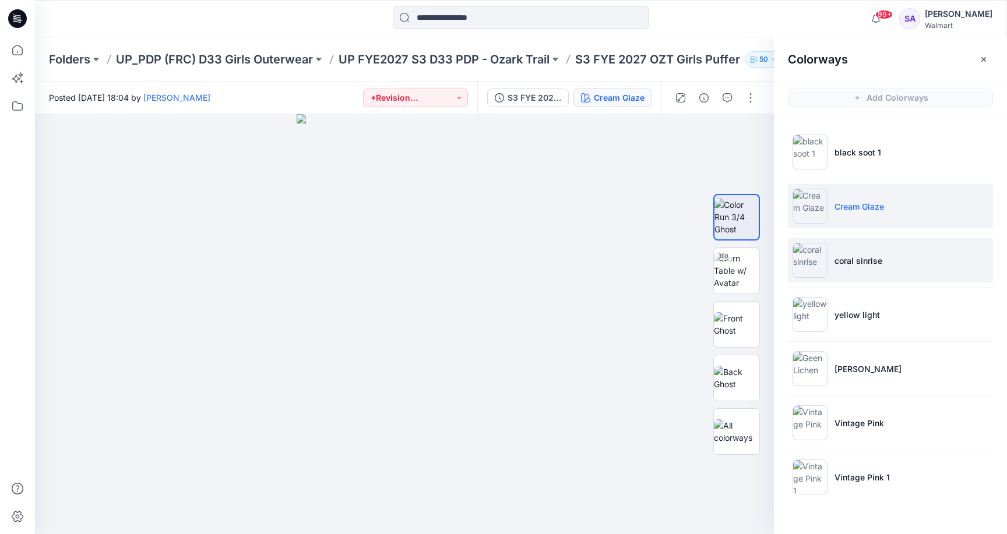
click at [897, 260] on li "coral sinrise" at bounding box center [890, 260] width 205 height 44
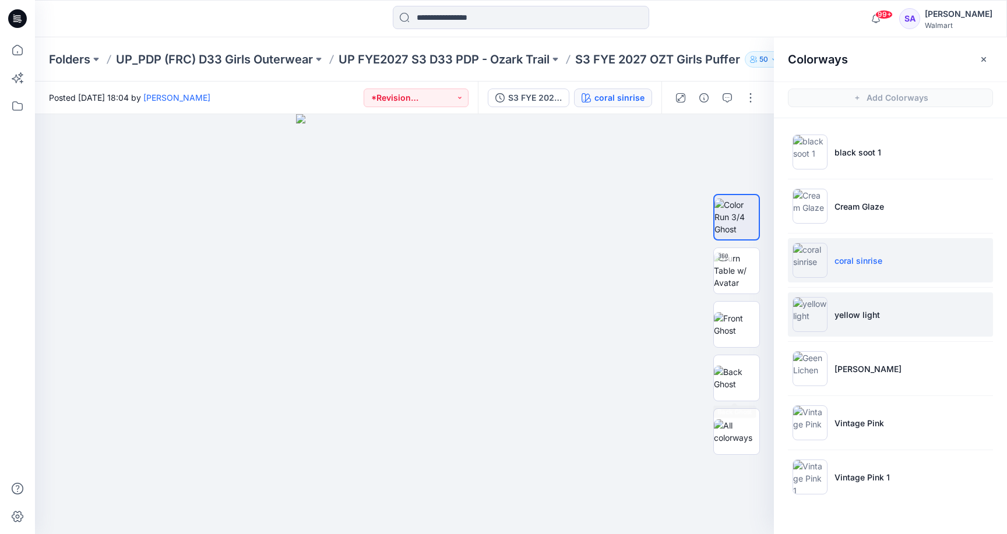
click at [863, 309] on p "yellow light" at bounding box center [856, 315] width 45 height 12
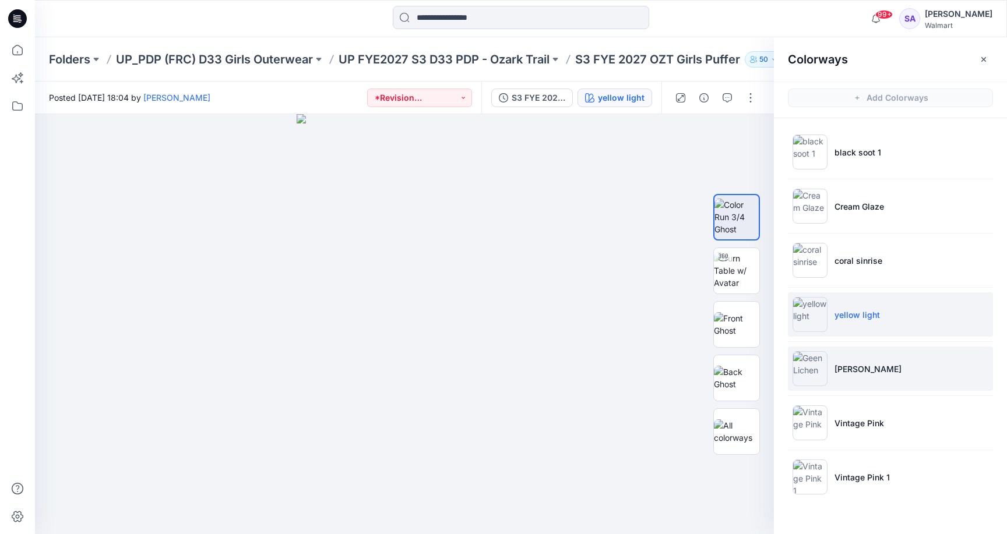
click at [854, 388] on li "[PERSON_NAME]" at bounding box center [890, 369] width 205 height 44
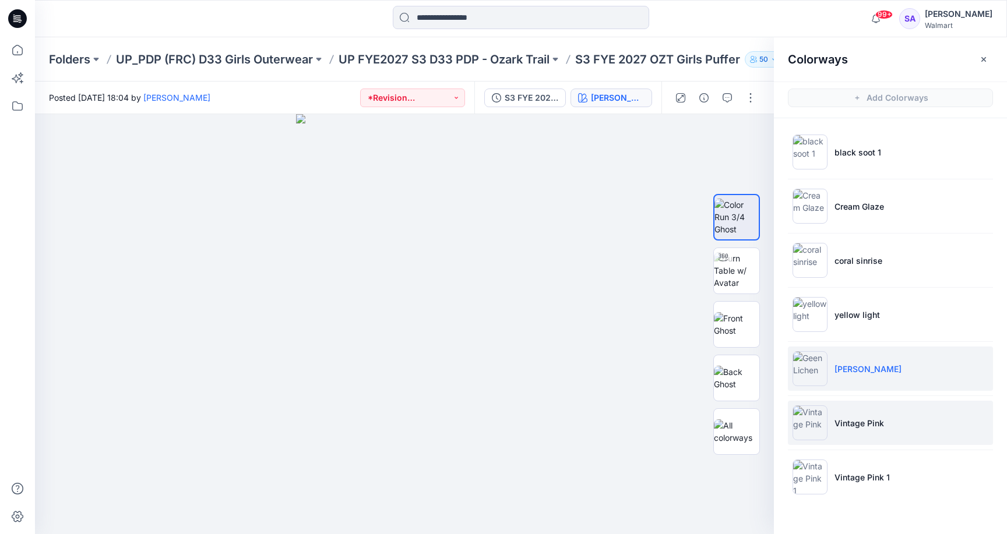
click at [846, 411] on li "Vintage Pink" at bounding box center [890, 423] width 205 height 44
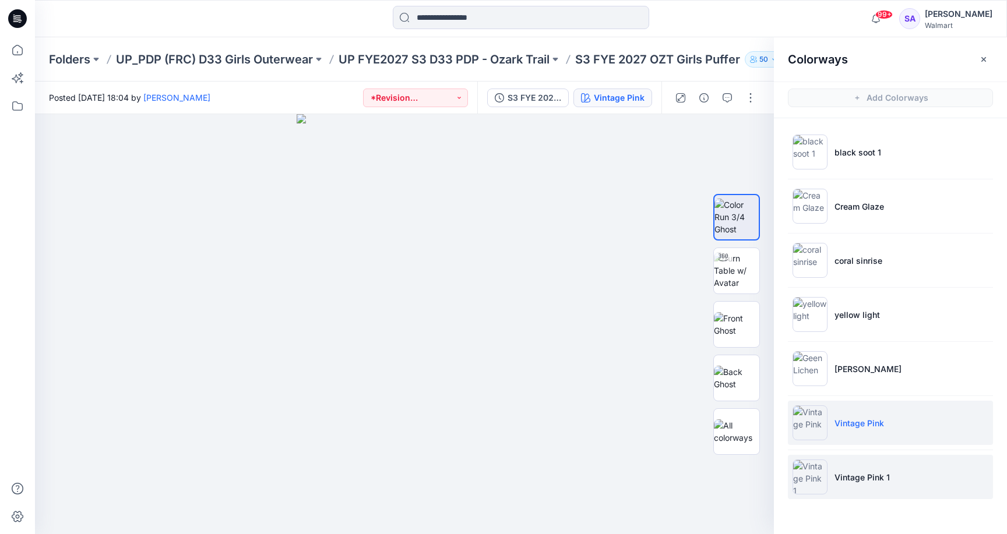
click at [834, 490] on li "Vintage Pink 1" at bounding box center [890, 477] width 205 height 44
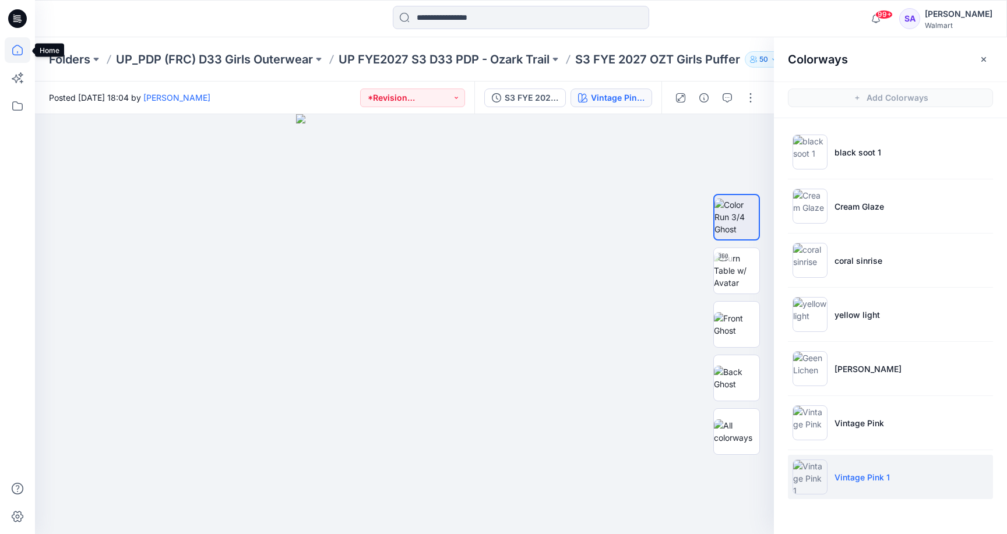
click at [22, 47] on icon at bounding box center [18, 50] width 26 height 26
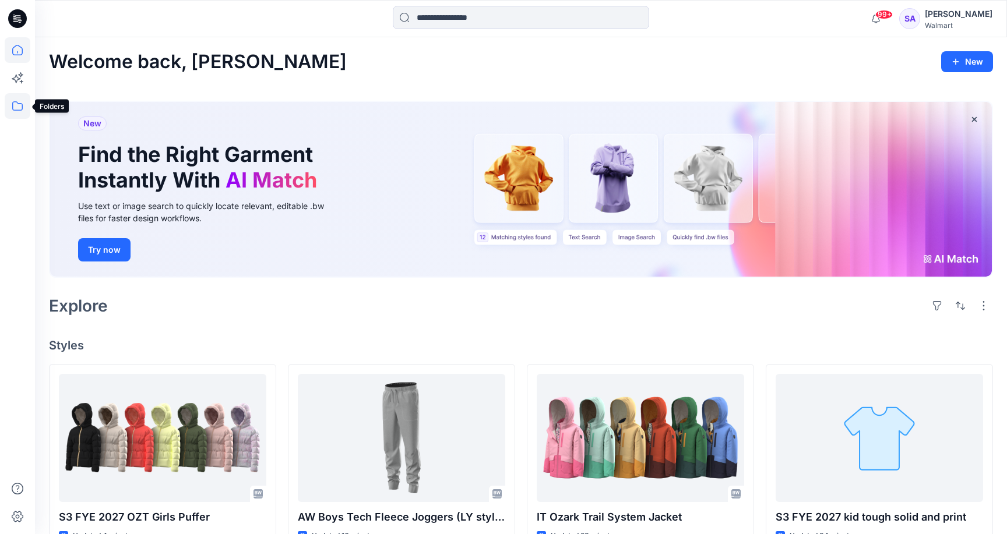
click at [14, 104] on icon at bounding box center [18, 106] width 26 height 26
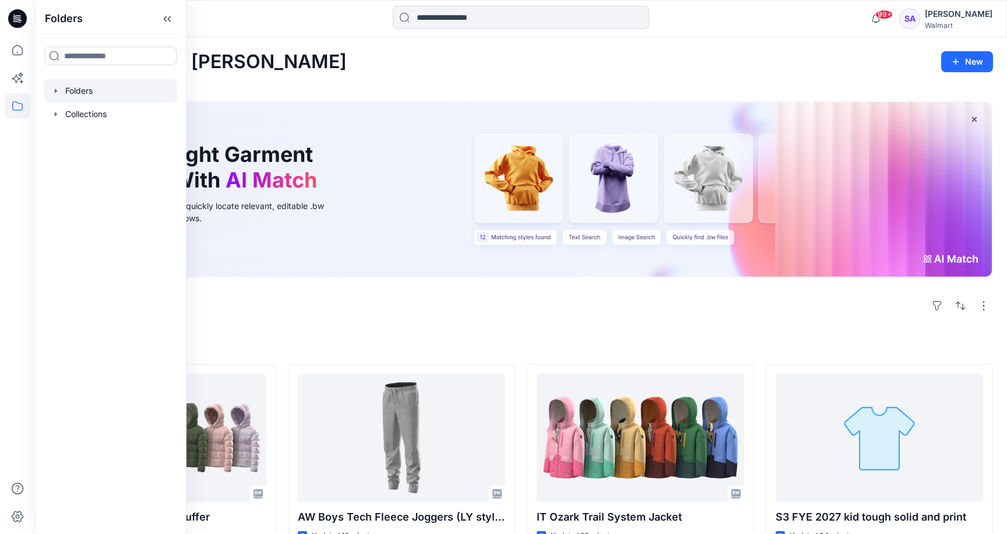
click at [95, 94] on div at bounding box center [110, 90] width 133 height 23
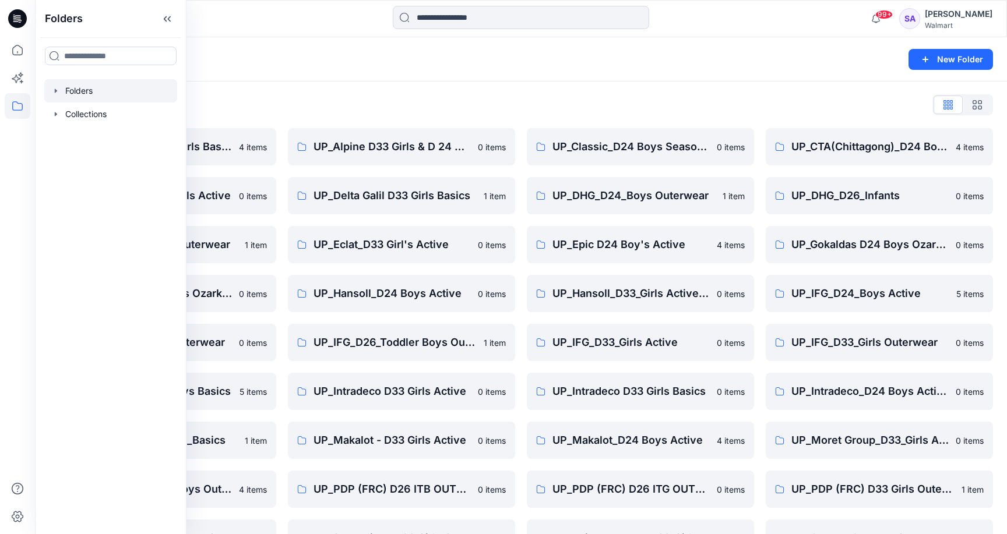
click at [501, 62] on div "Folders" at bounding box center [475, 59] width 853 height 16
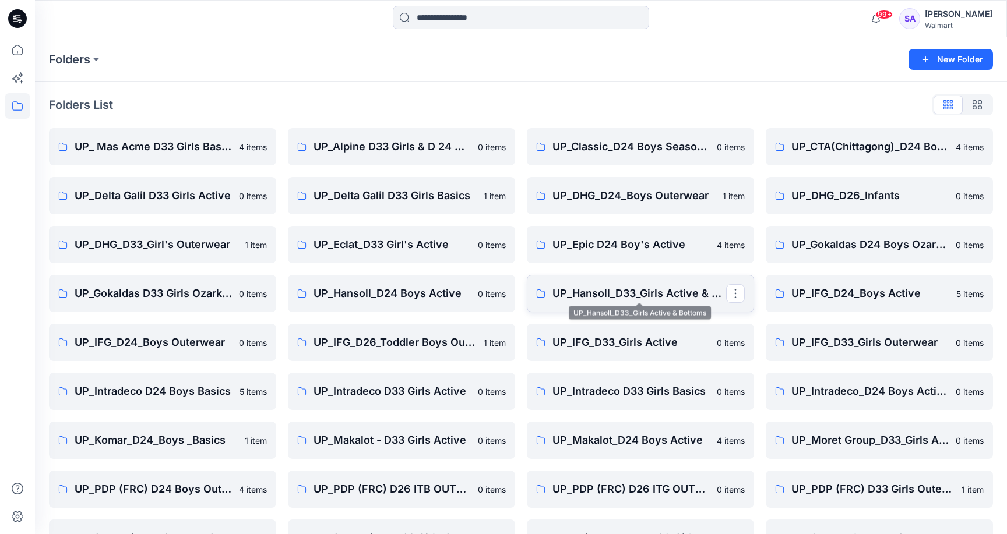
click at [661, 294] on p "UP_Hansoll_D33_Girls Active & Bottoms" at bounding box center [639, 294] width 174 height 16
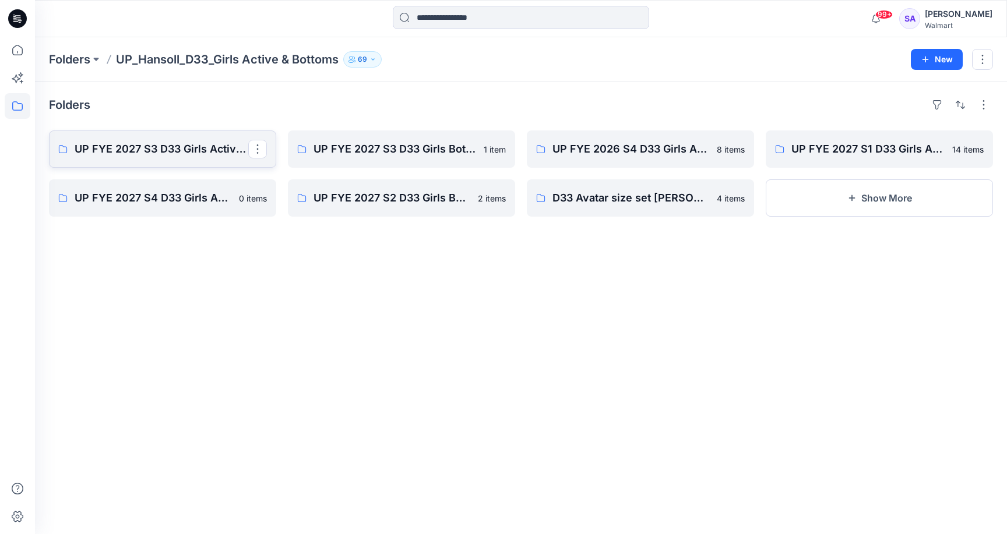
click at [186, 153] on p "UP FYE 2027 S3 D33 Girls Active Hansoll" at bounding box center [162, 149] width 174 height 16
